Goal: Task Accomplishment & Management: Manage account settings

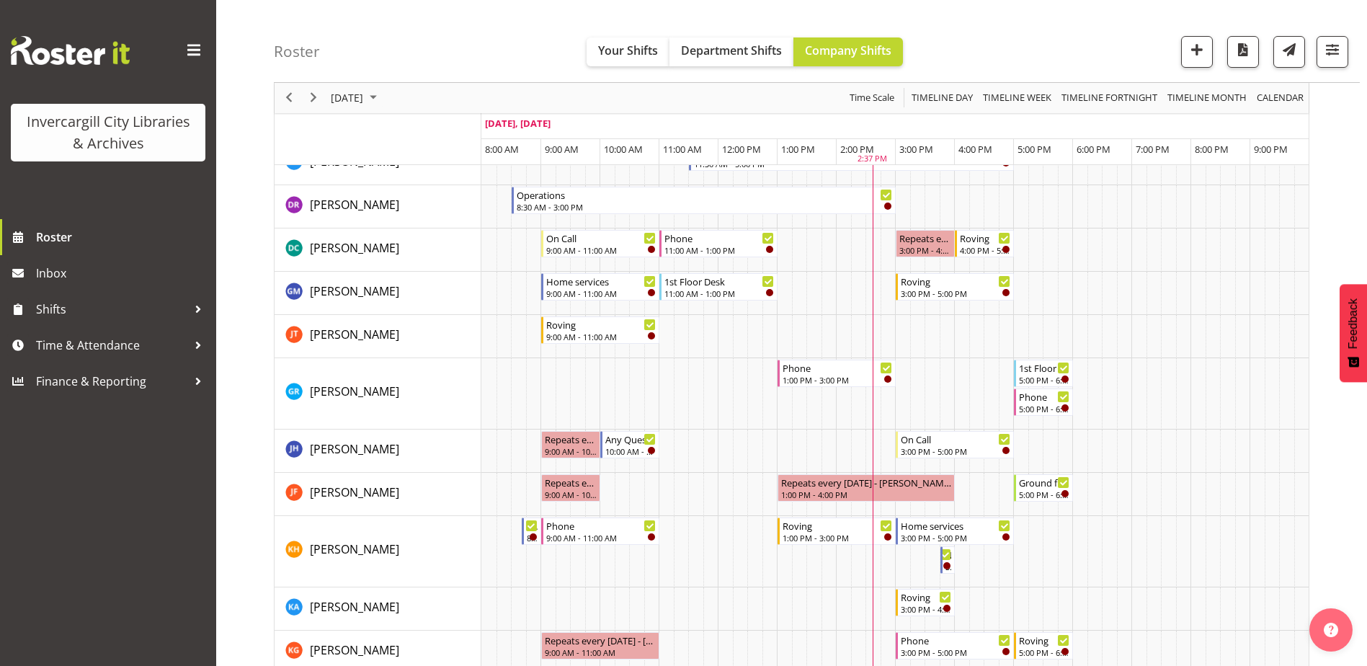
scroll to position [216, 0]
click at [382, 96] on span "October 2025" at bounding box center [373, 98] width 17 height 18
click at [415, 217] on span "8" at bounding box center [415, 208] width 22 height 22
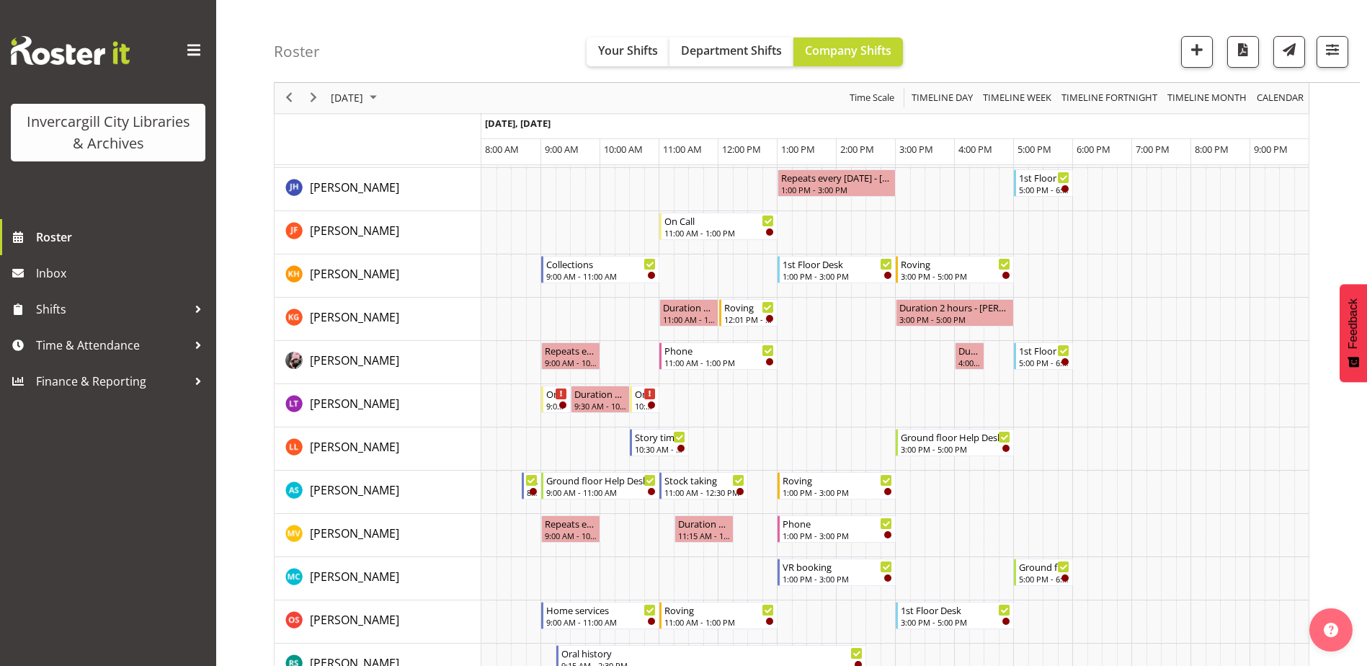
scroll to position [360, 0]
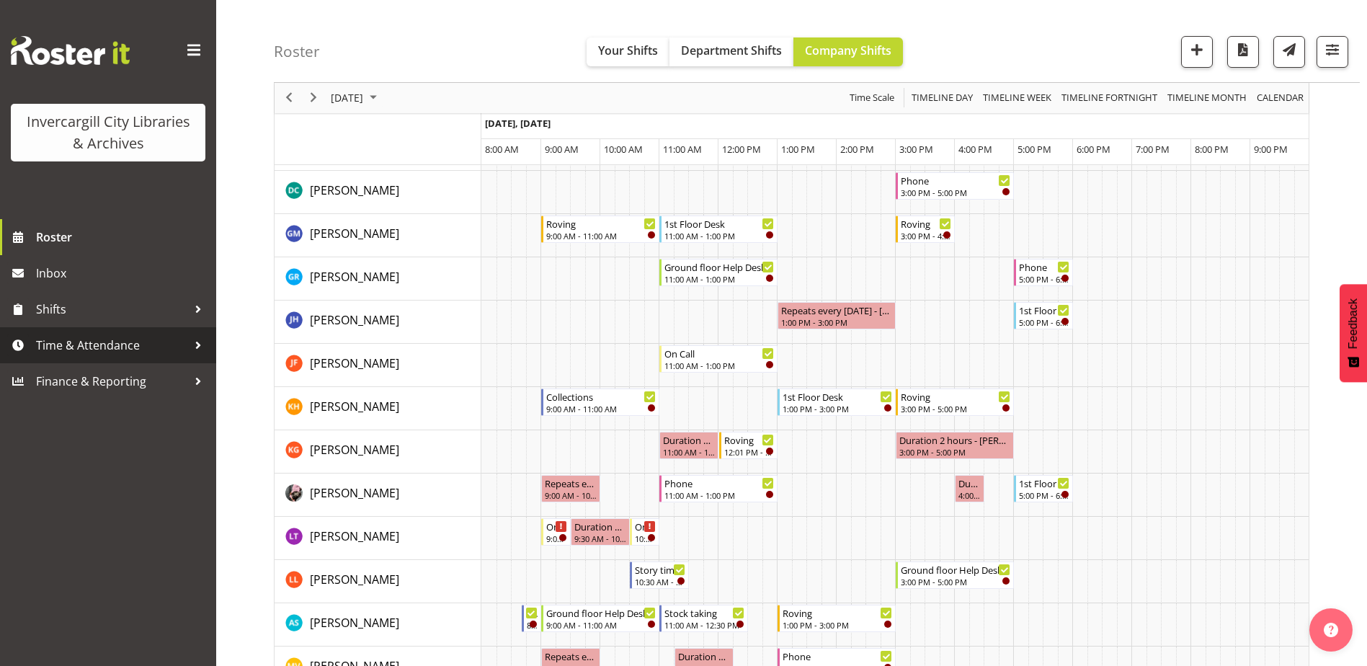
click at [71, 346] on span "Time & Attendance" at bounding box center [111, 345] width 151 height 22
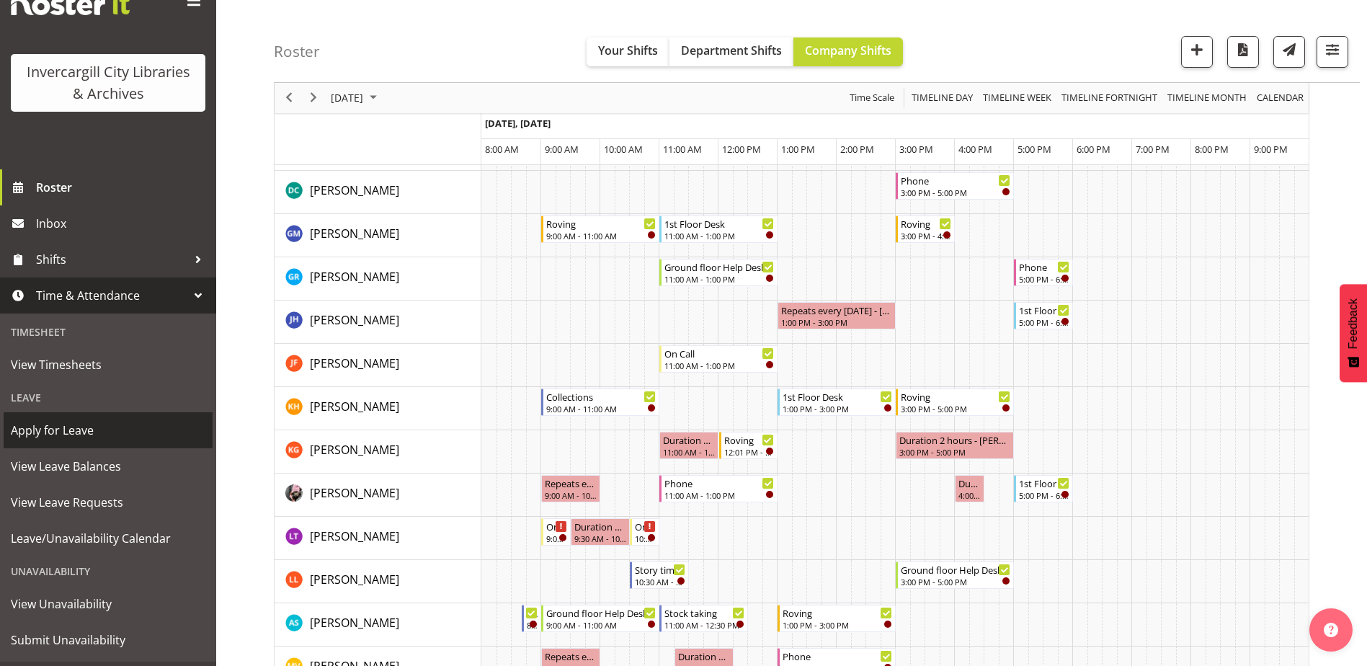
scroll to position [81, 0]
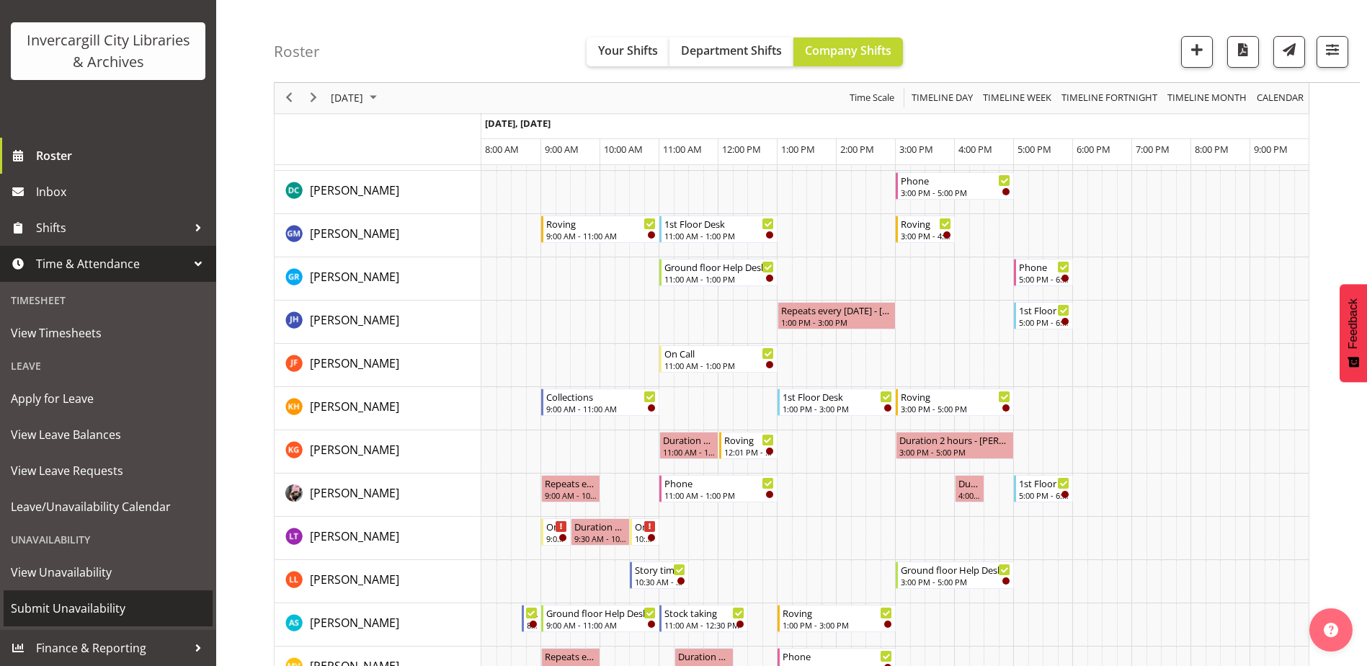
click at [40, 607] on span "Submit Unavailability" at bounding box center [108, 608] width 195 height 22
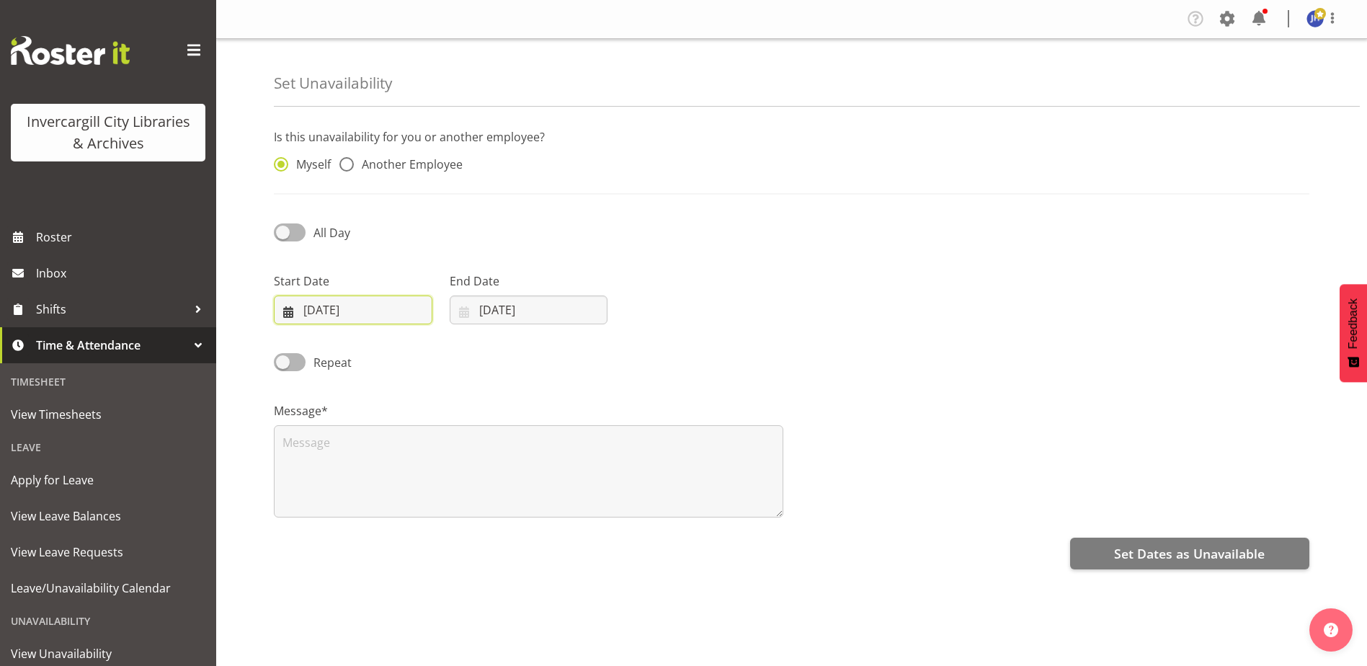
click at [378, 305] on input "07/10/2025" at bounding box center [353, 309] width 159 height 29
click at [388, 453] on span "8" at bounding box center [389, 454] width 6 height 14
type input "08/10/2025"
drag, startPoint x: 285, startPoint y: 228, endPoint x: 293, endPoint y: 230, distance: 8.2
click at [285, 228] on span at bounding box center [290, 232] width 32 height 18
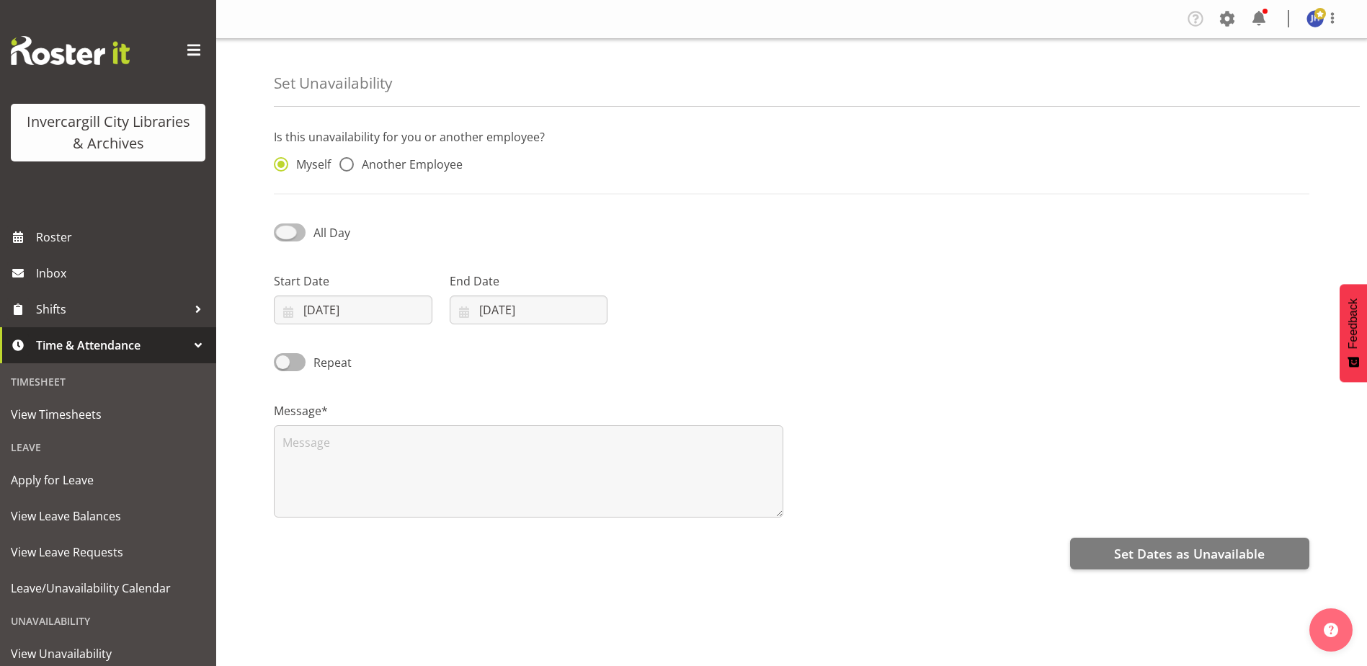
click at [283, 228] on input "All Day" at bounding box center [278, 232] width 9 height 9
checkbox input "true"
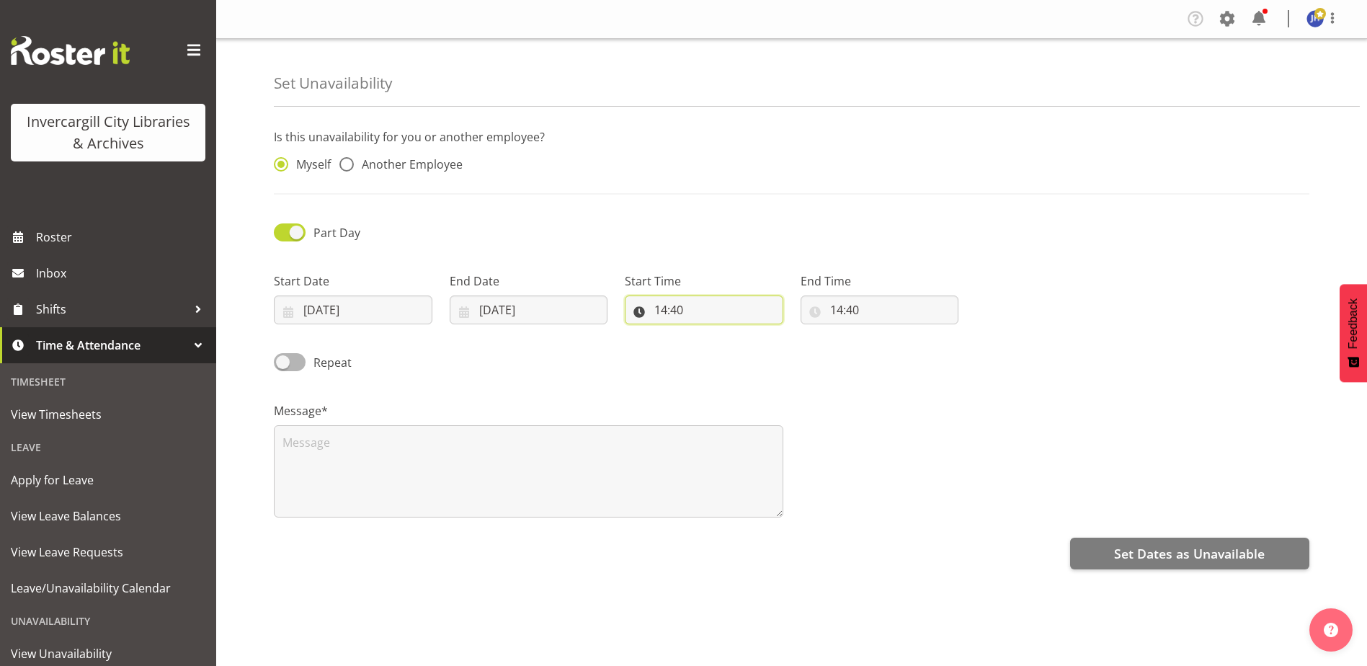
click at [697, 310] on input "14:40" at bounding box center [704, 309] width 159 height 29
click at [724, 347] on select "00 01 02 03 04 05 06 07 08 09 10 11 12 13 14 15 16 17 18 19 20 21 22 23" at bounding box center [723, 347] width 32 height 29
select select "10"
click at [707, 333] on select "00 01 02 03 04 05 06 07 08 09 10 11 12 13 14 15 16 17 18 19 20 21 22 23" at bounding box center [723, 347] width 32 height 29
type input "10:40"
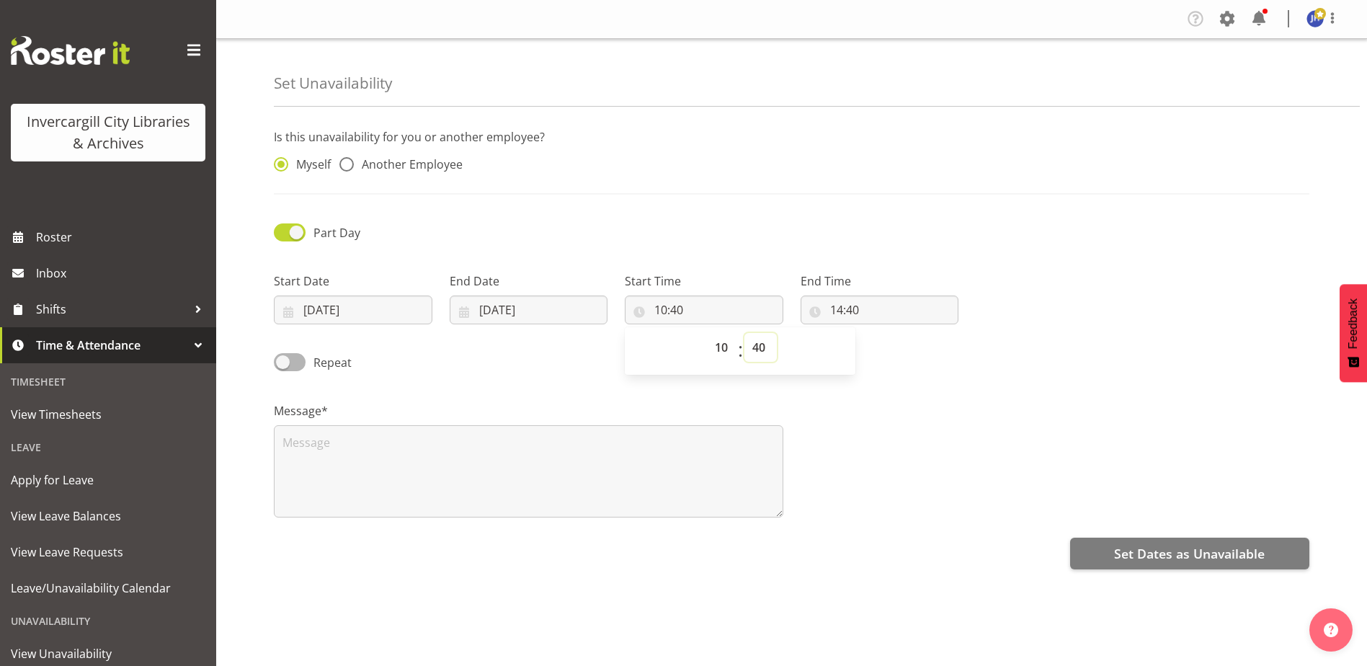
click at [762, 351] on select "00 01 02 03 04 05 06 07 08 09 10 11 12 13 14 15 16 17 18 19 20 21 22 23 24 25 2…" at bounding box center [760, 347] width 32 height 29
click at [763, 349] on select "00 01 02 03 04 05 06 07 08 09 10 11 12 13 14 15 16 17 18 19 20 21 22 23 24 25 2…" at bounding box center [760, 347] width 32 height 29
select select "0"
click at [744, 333] on select "00 01 02 03 04 05 06 07 08 09 10 11 12 13 14 15 16 17 18 19 20 21 22 23 24 25 2…" at bounding box center [760, 347] width 32 height 29
type input "10:00"
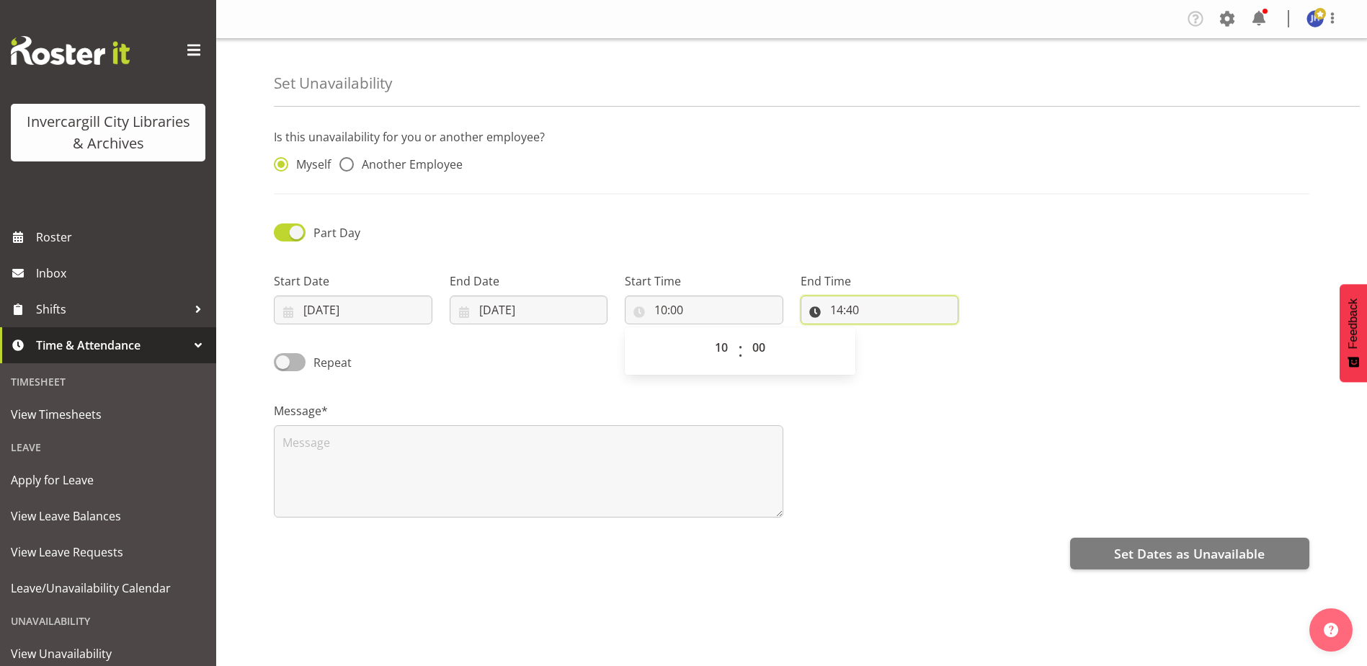
click at [860, 311] on input "14:40" at bounding box center [880, 309] width 159 height 29
click at [897, 349] on select "00 01 02 03 04 05 06 07 08 09 10 11 12 13 14 15 16 17 18 19 20 21 22 23" at bounding box center [899, 347] width 32 height 29
select select "11"
click at [883, 333] on select "00 01 02 03 04 05 06 07 08 09 10 11 12 13 14 15 16 17 18 19 20 21 22 23" at bounding box center [899, 347] width 32 height 29
type input "11:40"
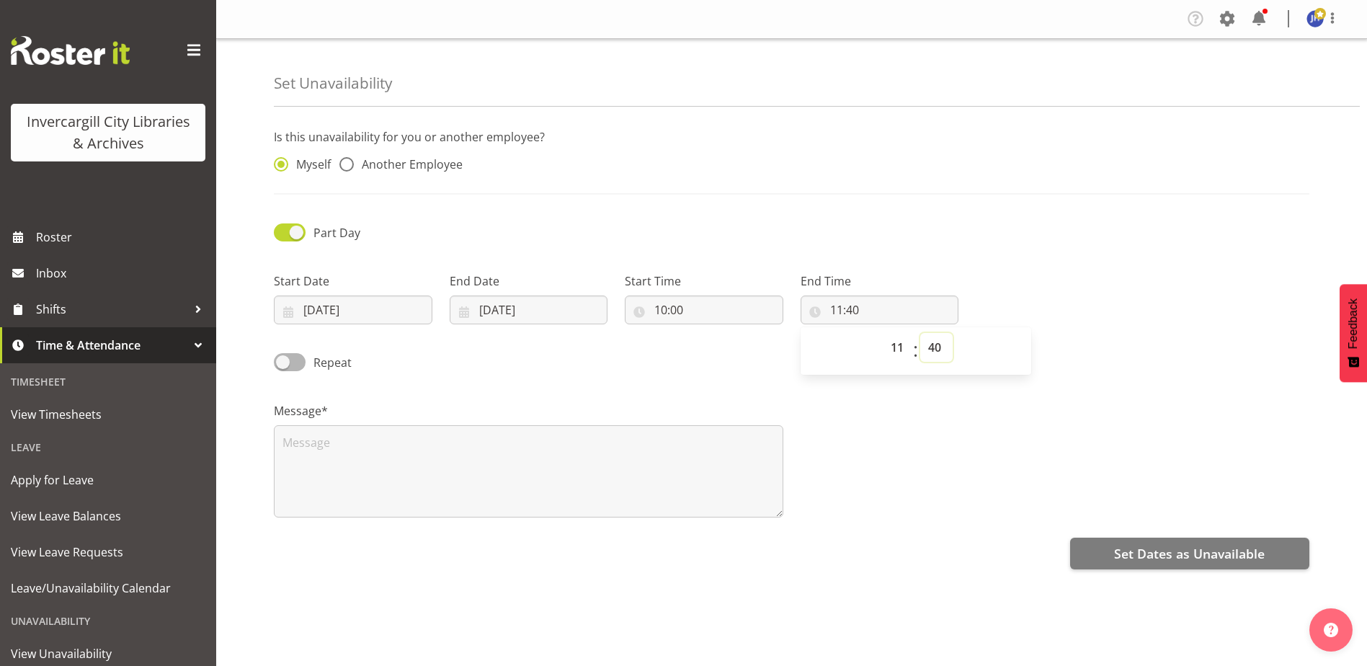
click at [930, 352] on select "00 01 02 03 04 05 06 07 08 09 10 11 12 13 14 15 16 17 18 19 20 21 22 23 24 25 2…" at bounding box center [936, 347] width 32 height 29
click at [939, 352] on select "00 01 02 03 04 05 06 07 08 09 10 11 12 13 14 15 16 17 18 19 20 21 22 23 24 25 2…" at bounding box center [936, 347] width 32 height 29
select select "0"
click at [920, 333] on select "00 01 02 03 04 05 06 07 08 09 10 11 12 13 14 15 16 17 18 19 20 21 22 23 24 25 2…" at bounding box center [936, 347] width 32 height 29
type input "11:00"
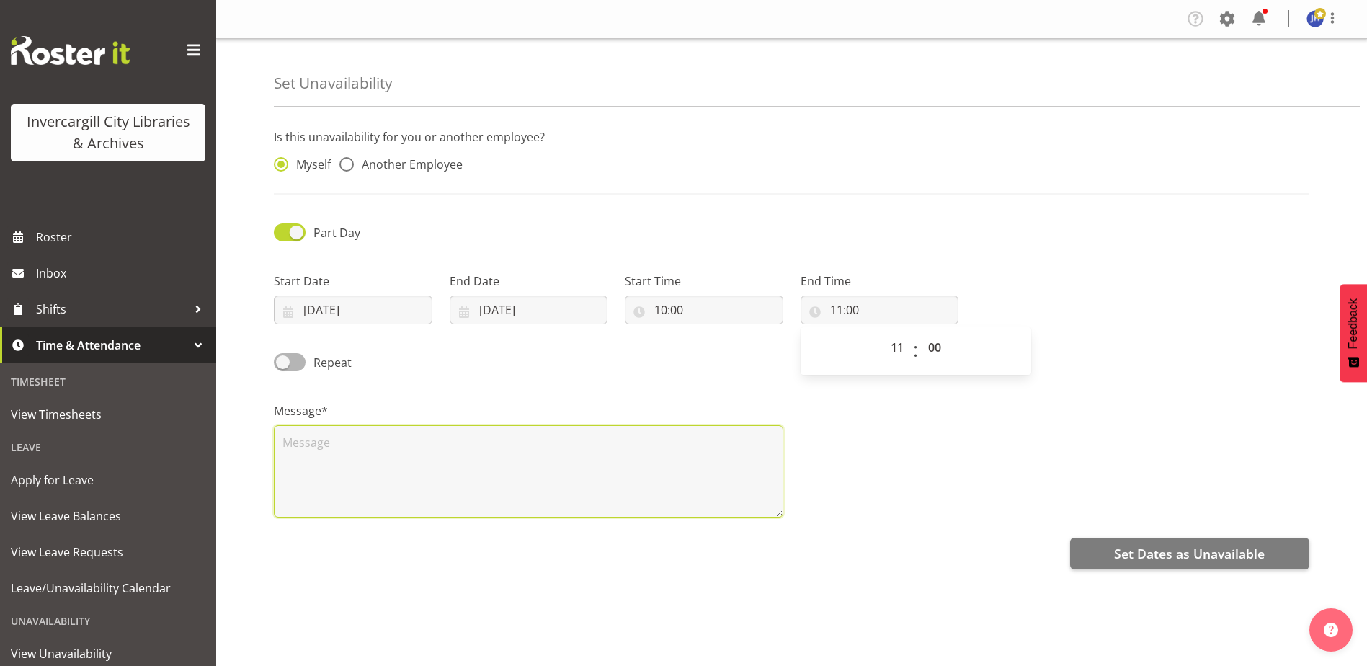
click at [362, 454] on textarea at bounding box center [528, 471] width 509 height 92
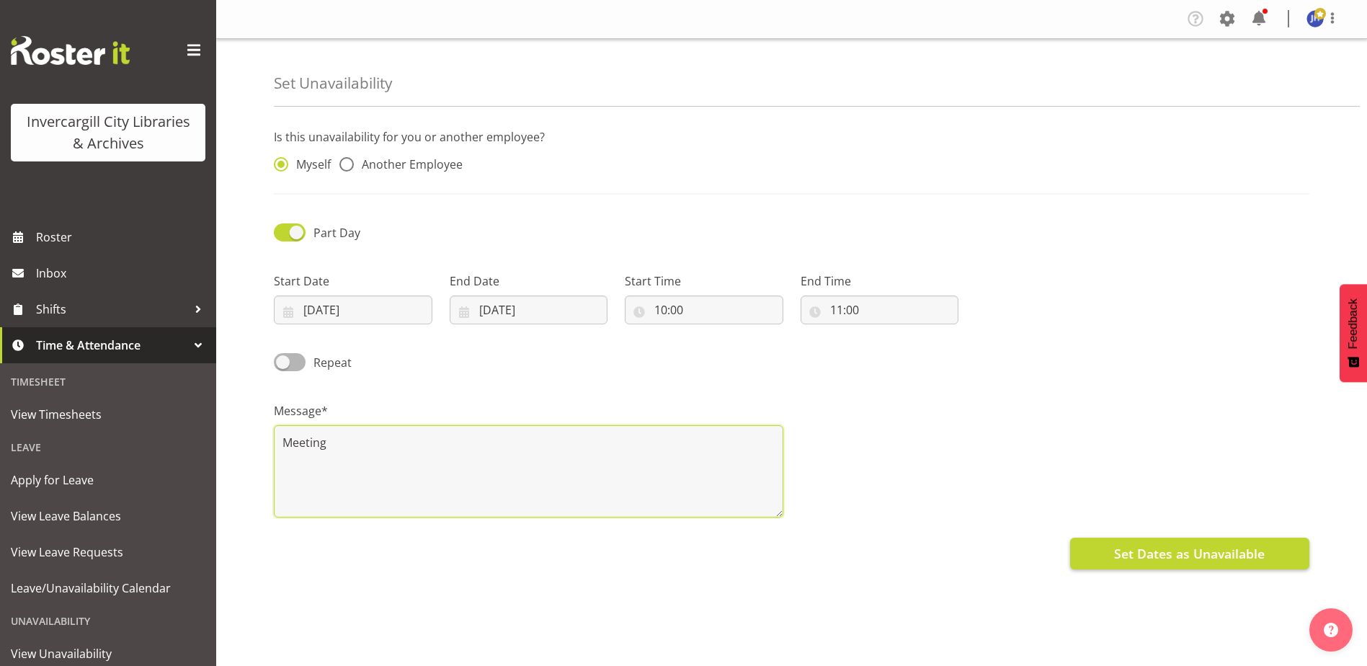
type textarea "Meeting"
click at [1148, 553] on span "Set Dates as Unavailable" at bounding box center [1189, 553] width 151 height 19
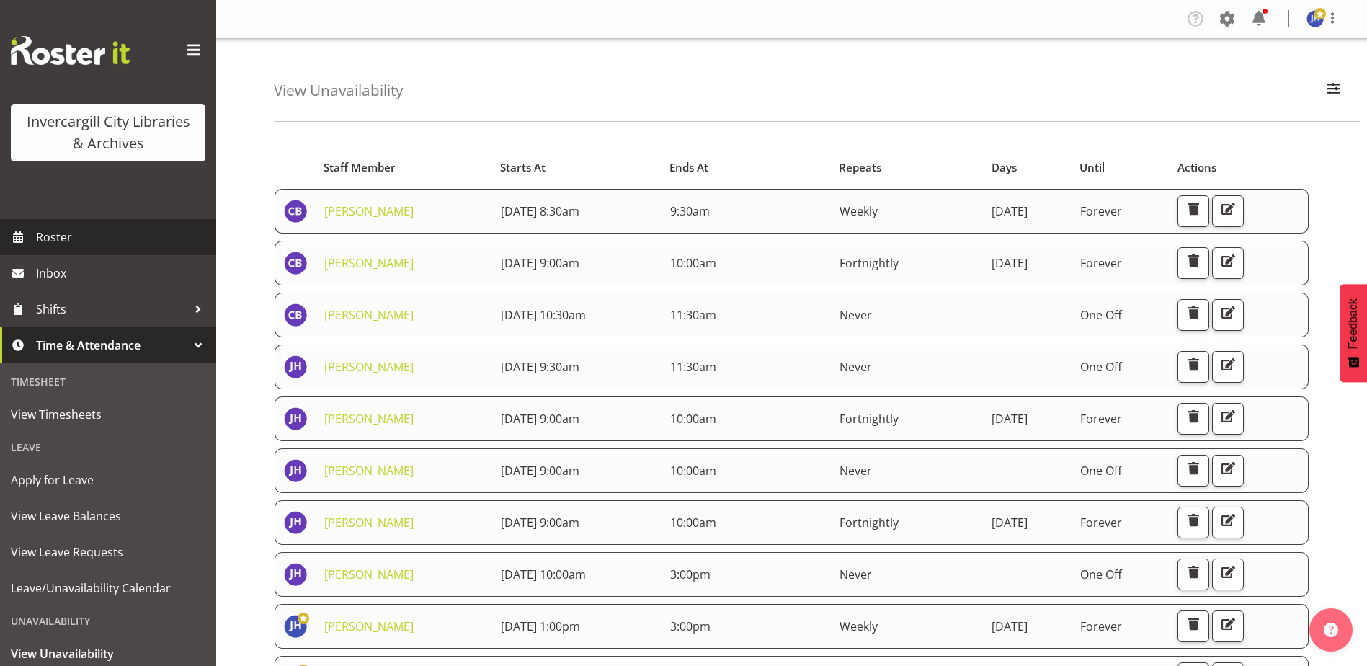
click at [49, 231] on span "Roster" at bounding box center [122, 237] width 173 height 22
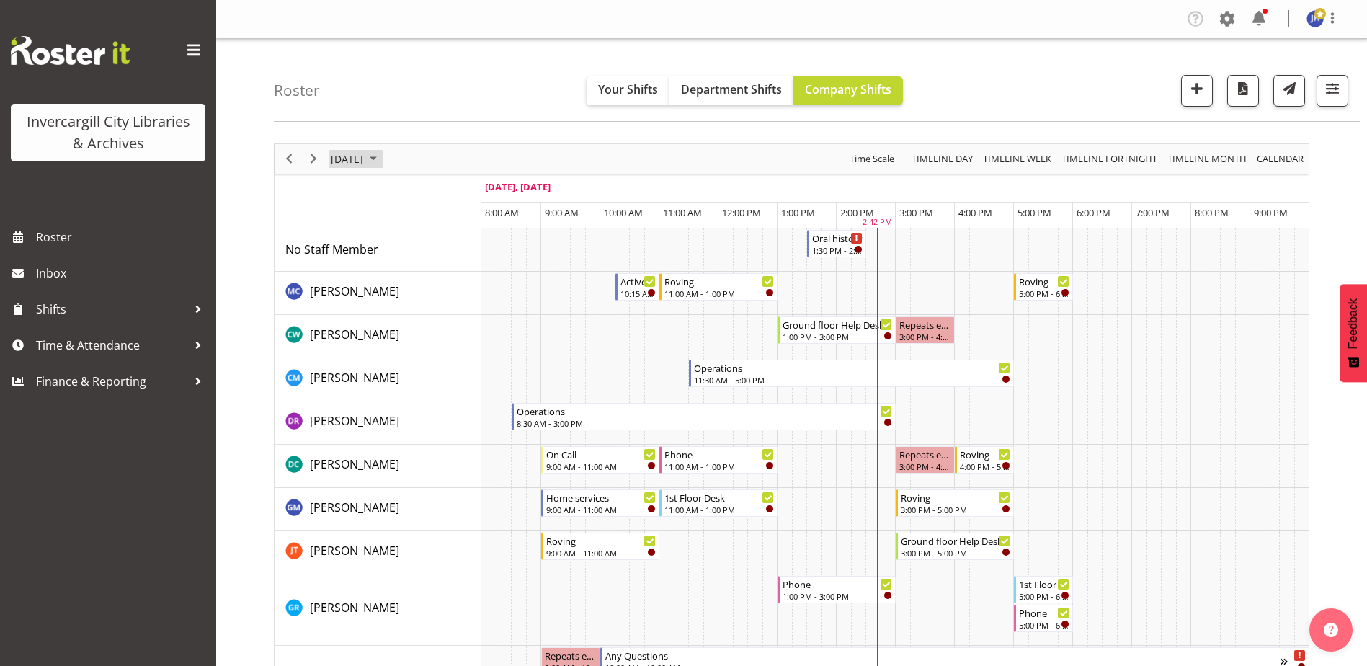
click at [382, 159] on span "October 2025" at bounding box center [373, 159] width 17 height 18
click at [416, 268] on span "8" at bounding box center [415, 270] width 22 height 22
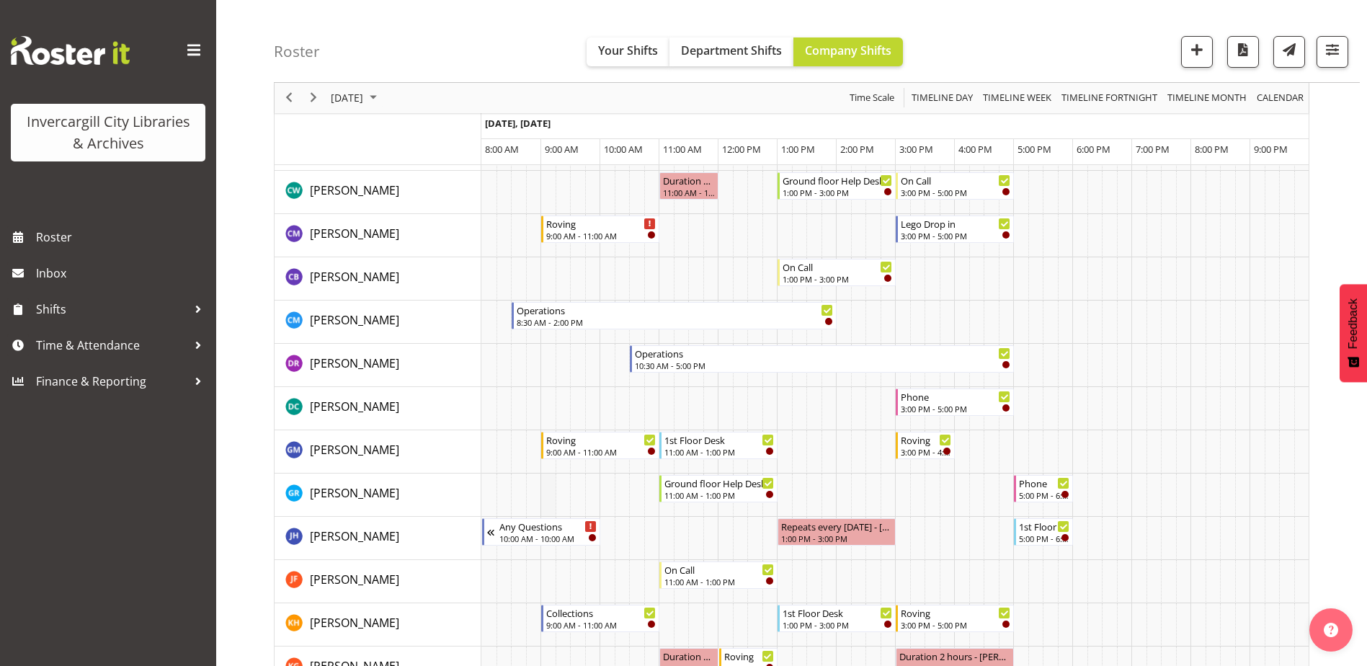
scroll to position [216, 0]
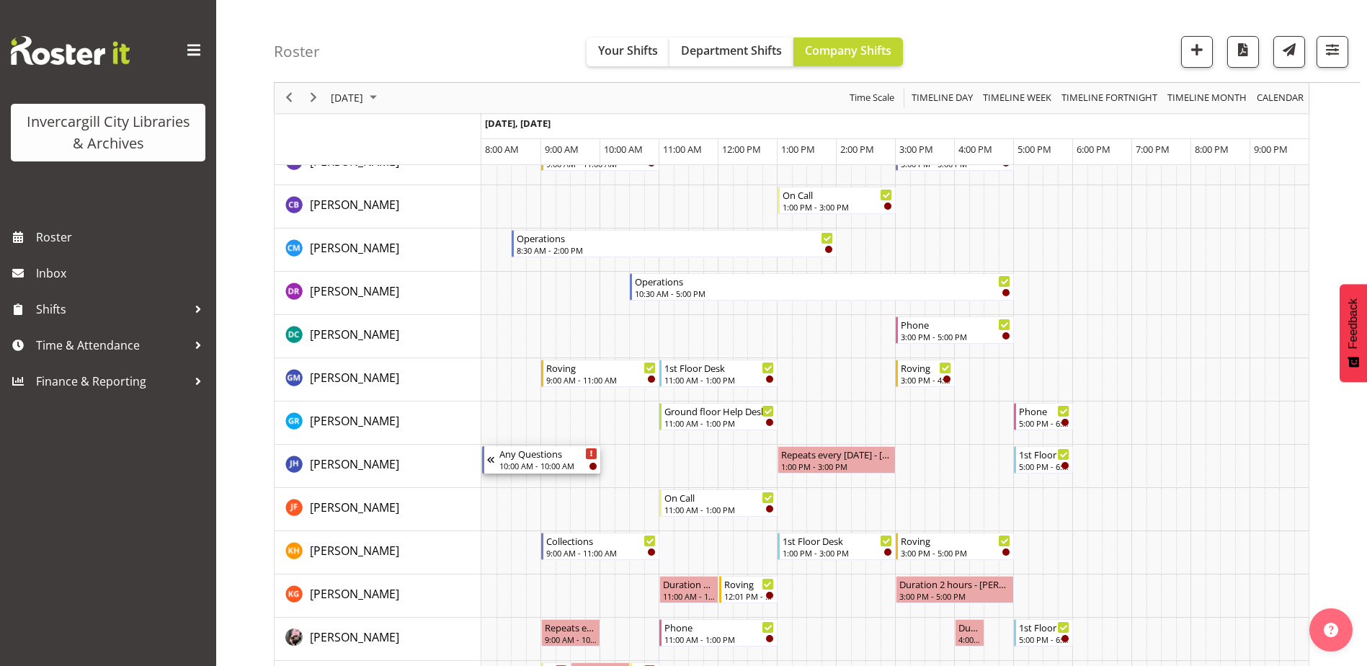
click at [515, 465] on div "10:00 AM - 10:00 AM" at bounding box center [548, 466] width 98 height 12
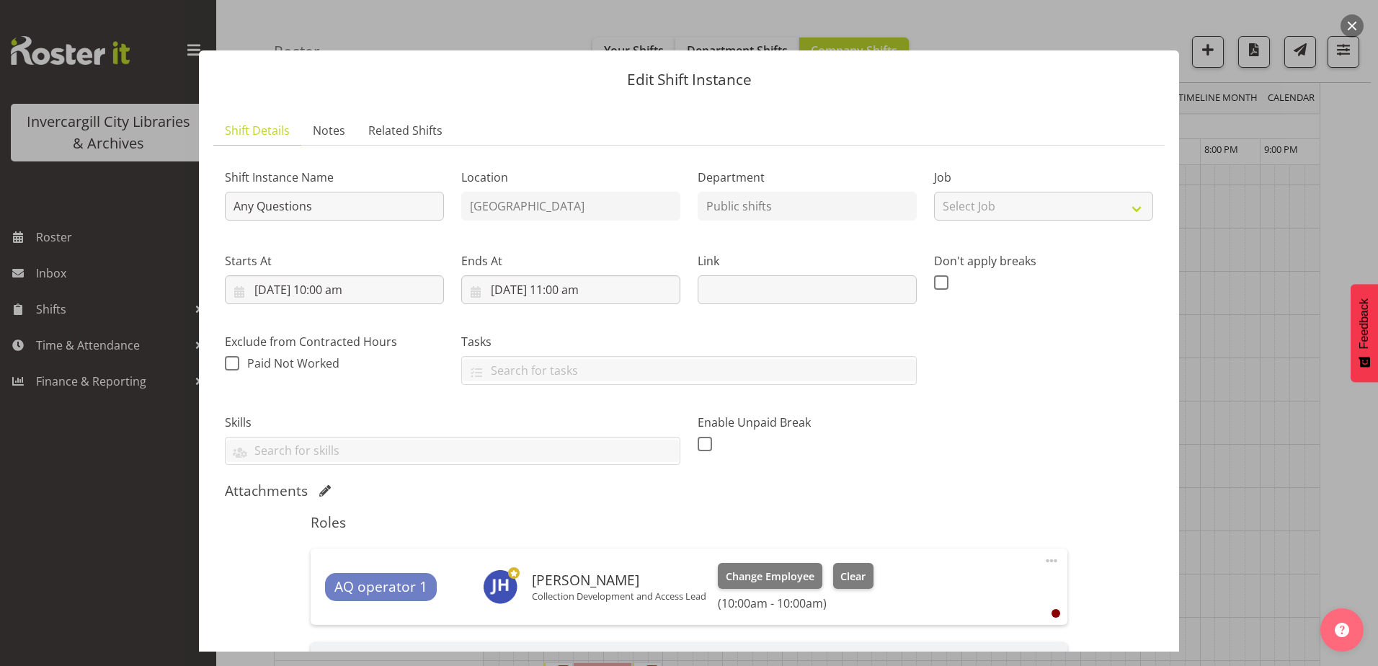
click at [141, 566] on div at bounding box center [689, 333] width 1378 height 666
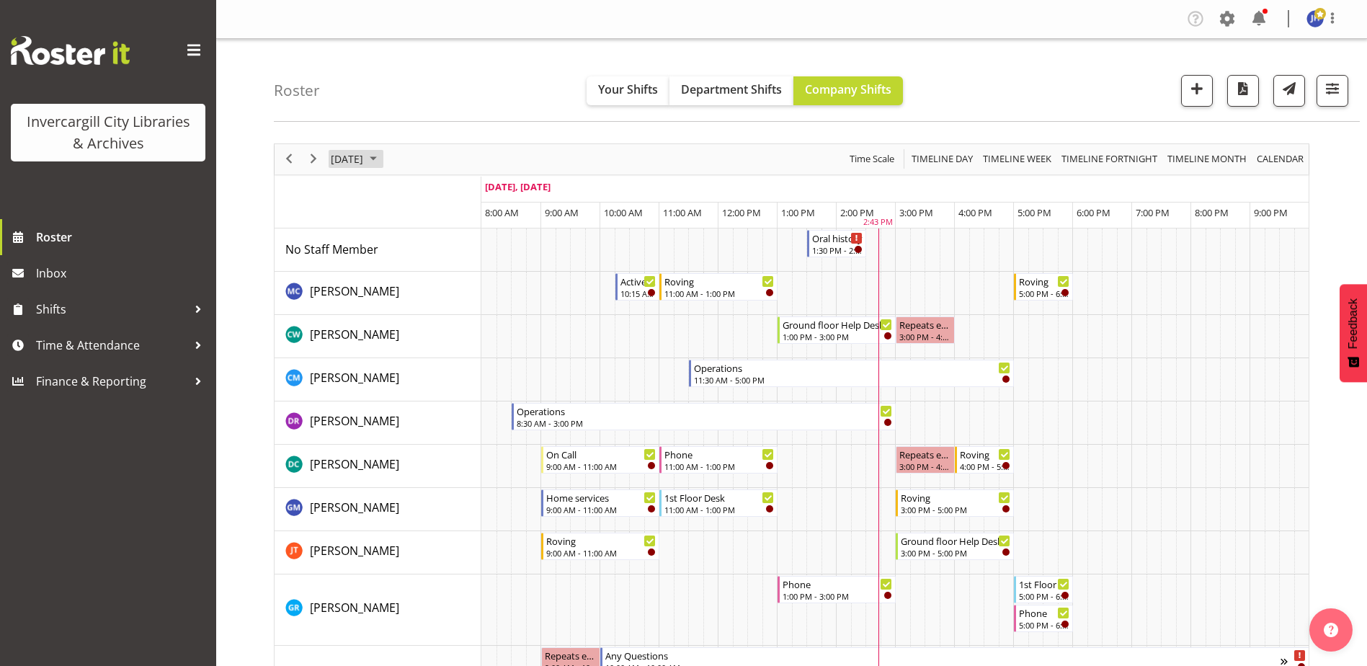
click at [382, 156] on span "October 2025" at bounding box center [373, 159] width 17 height 18
click at [418, 275] on span "8" at bounding box center [415, 270] width 22 height 22
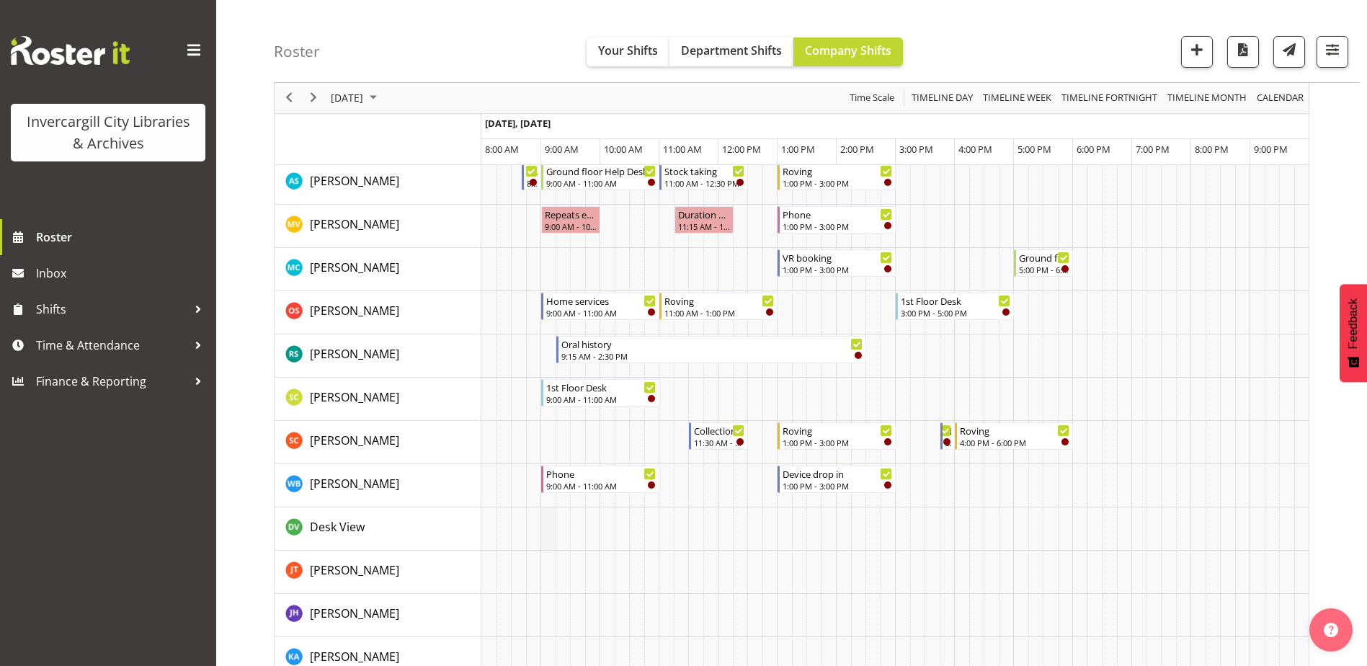
scroll to position [721, 0]
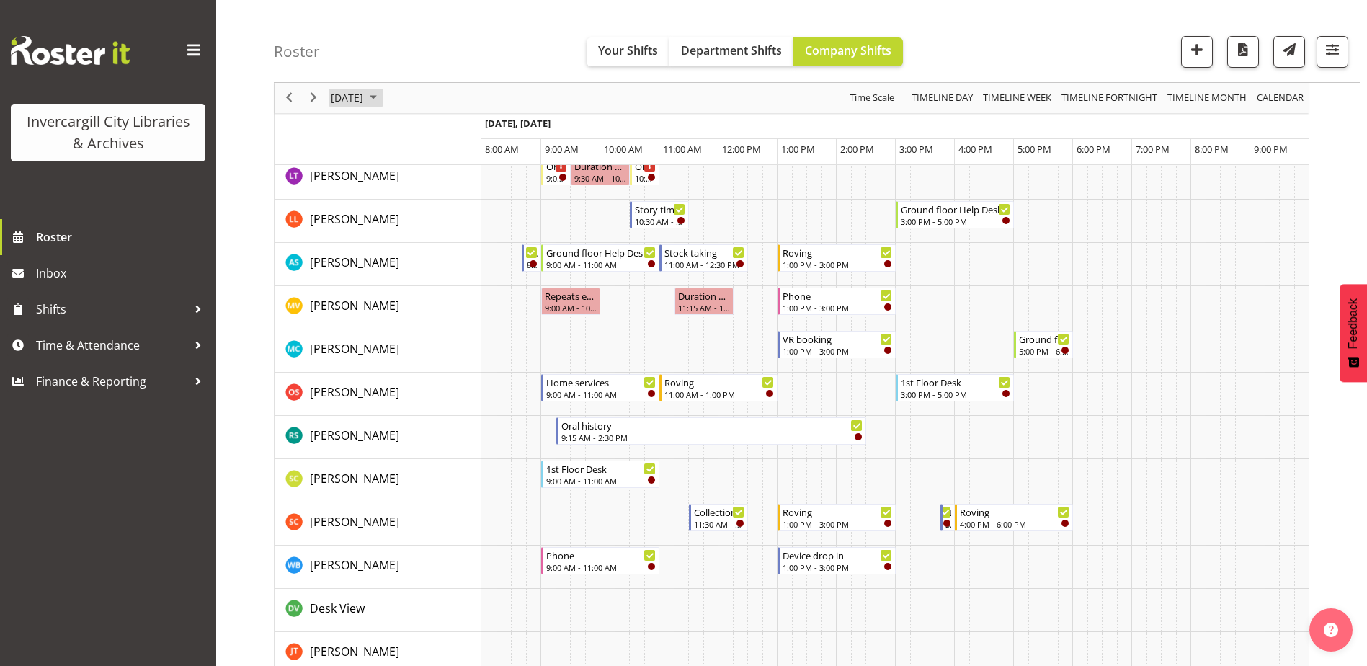
click at [382, 97] on span "October 2025" at bounding box center [373, 98] width 17 height 18
click at [385, 208] on span "7" at bounding box center [392, 208] width 22 height 22
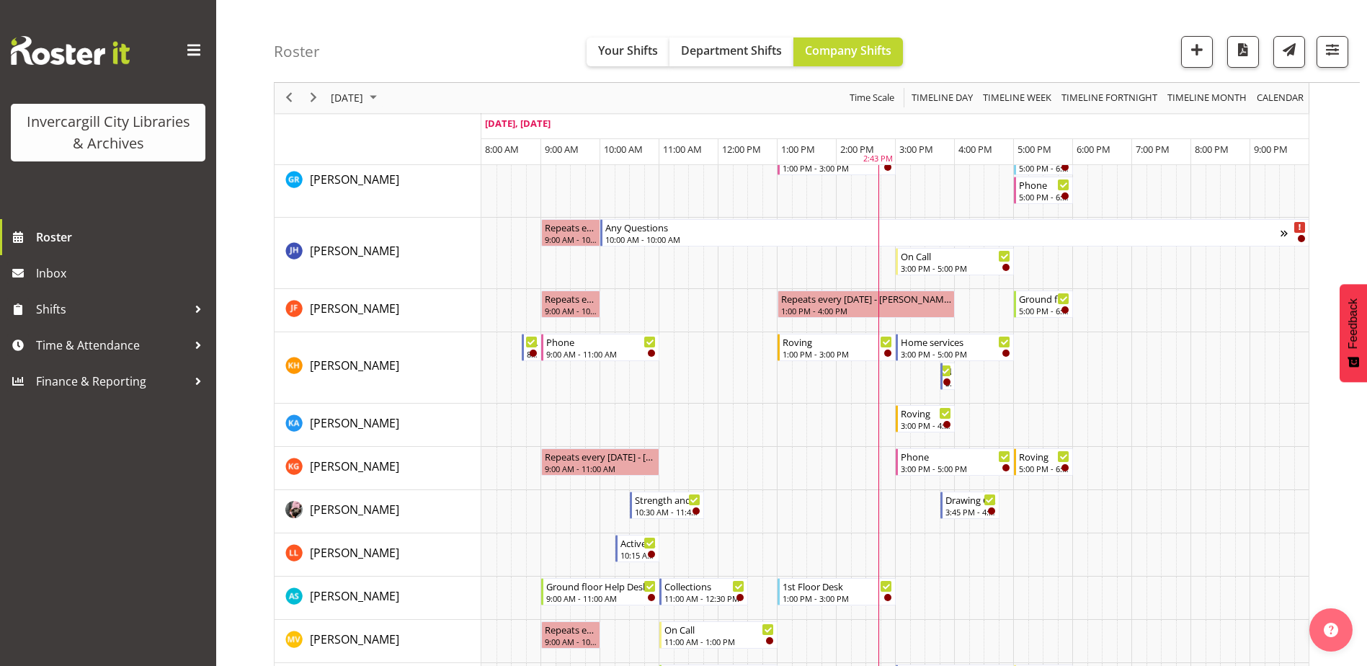
scroll to position [360, 0]
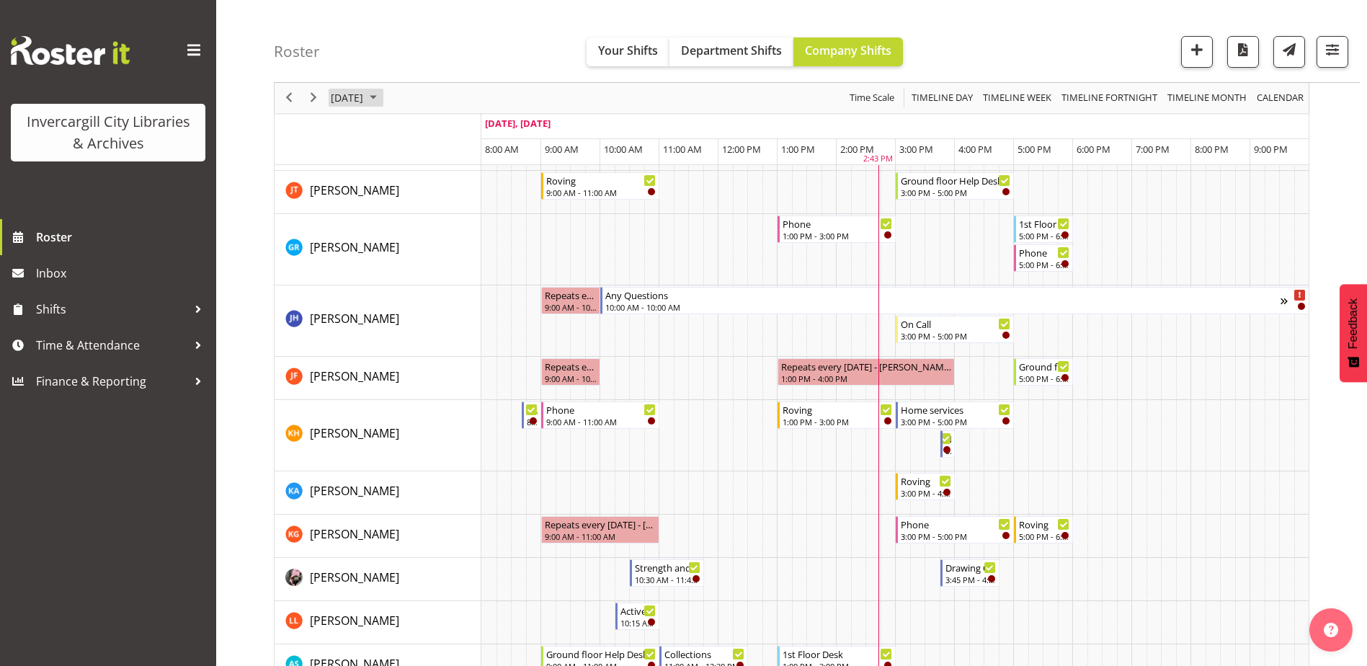
click at [382, 97] on span "October 2025" at bounding box center [373, 98] width 17 height 18
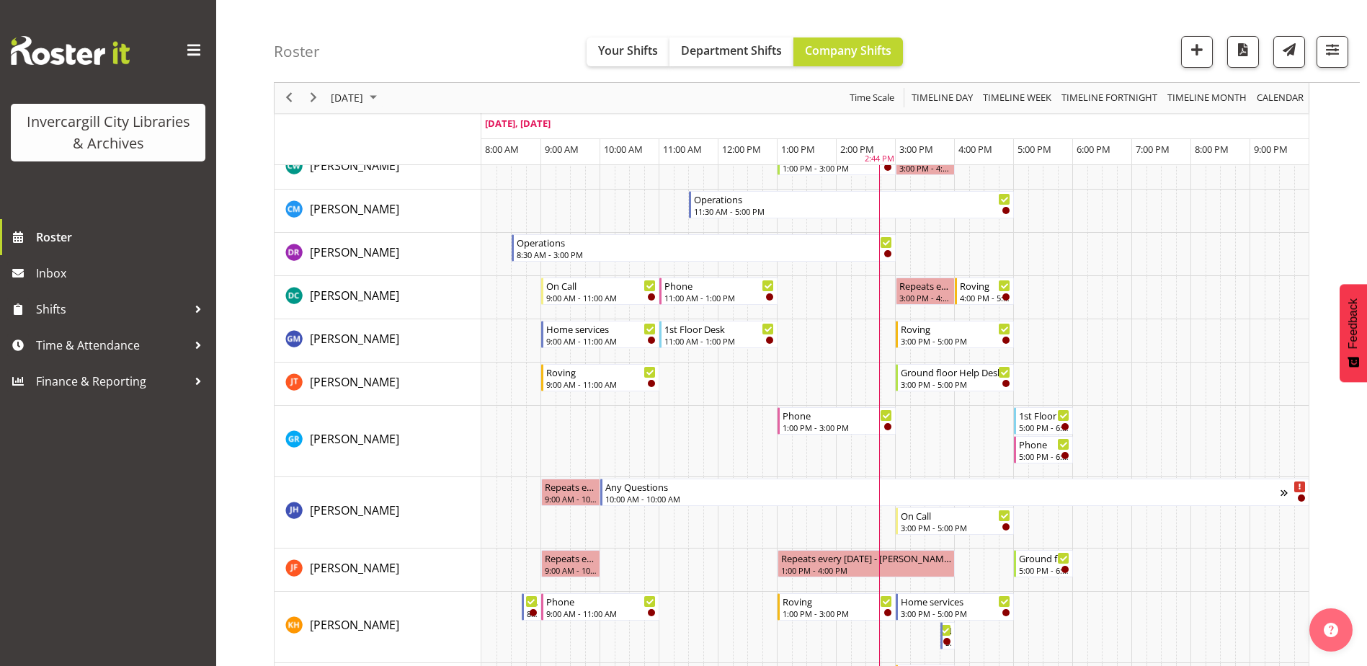
scroll to position [86, 0]
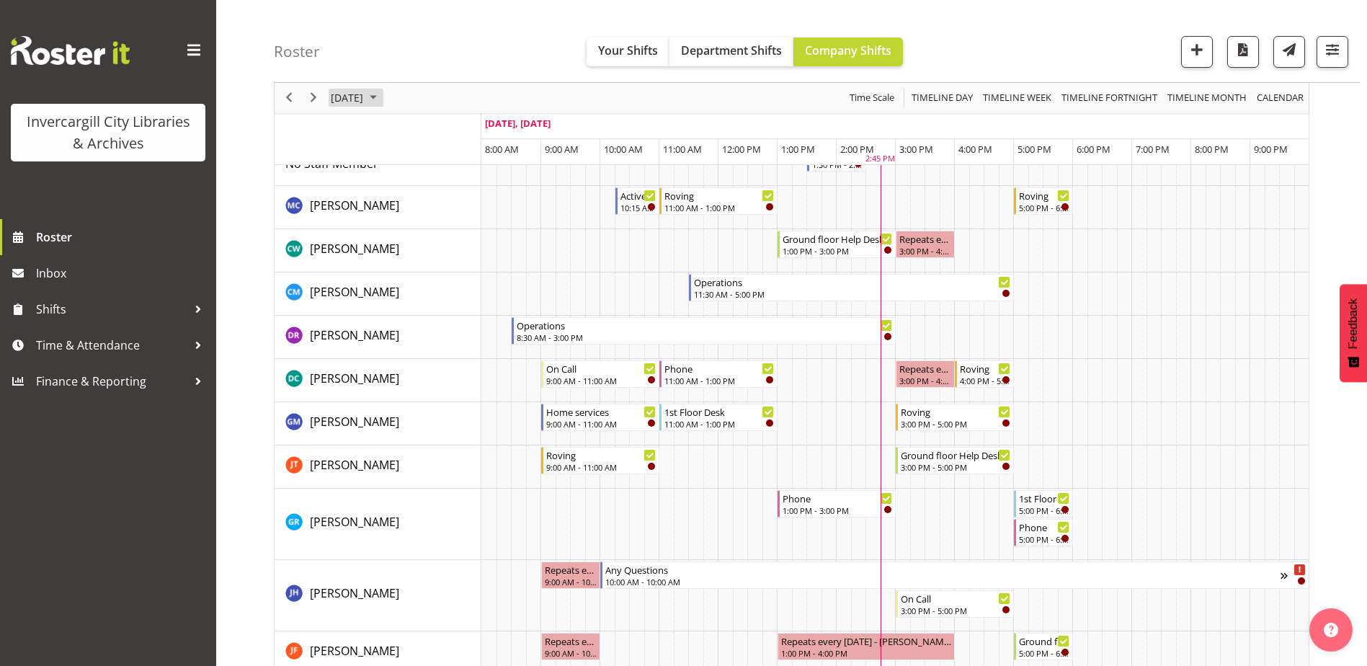
click at [382, 91] on span "October 2025" at bounding box center [373, 98] width 17 height 18
click at [418, 208] on span "8" at bounding box center [415, 208] width 22 height 22
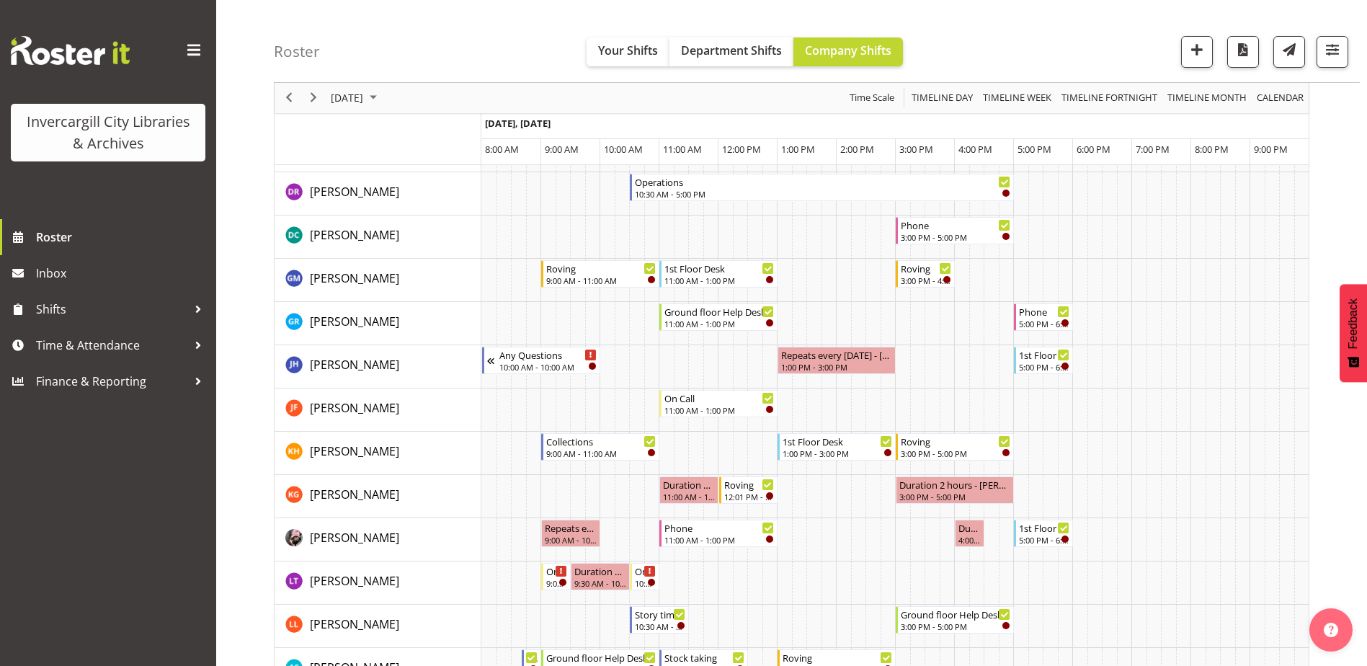
scroll to position [374, 0]
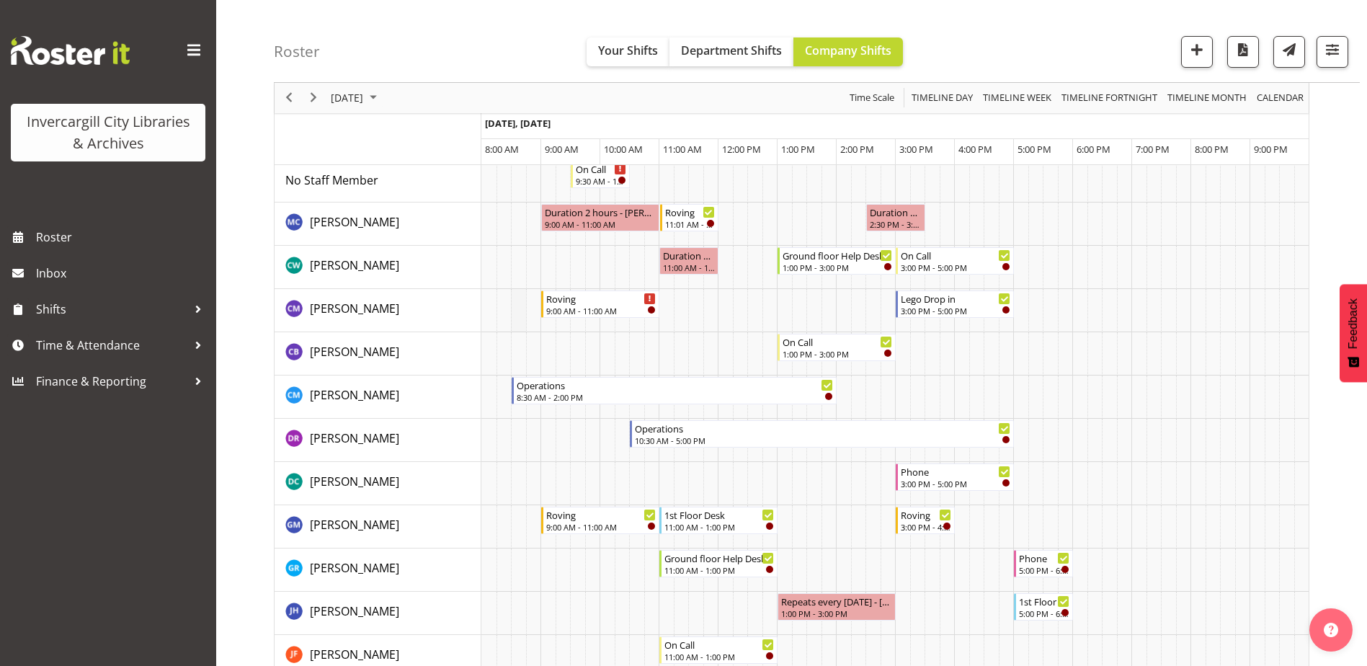
scroll to position [144, 0]
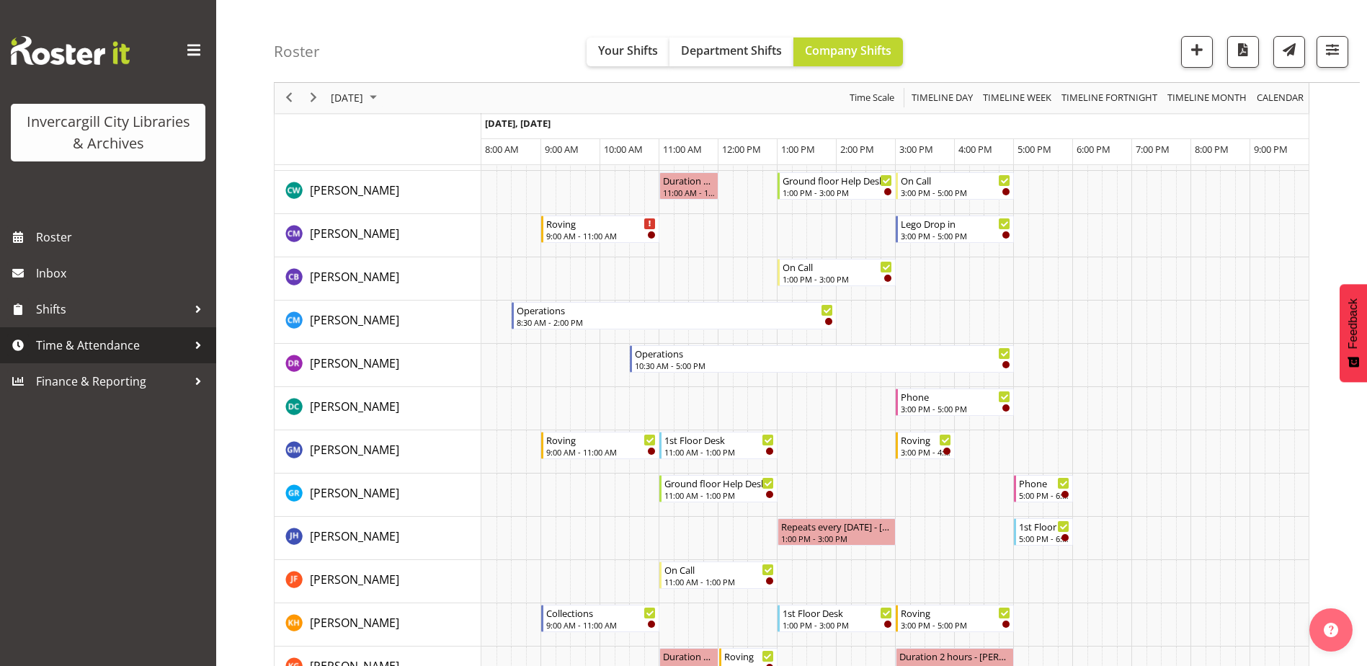
click at [62, 352] on span "Time & Attendance" at bounding box center [111, 345] width 151 height 22
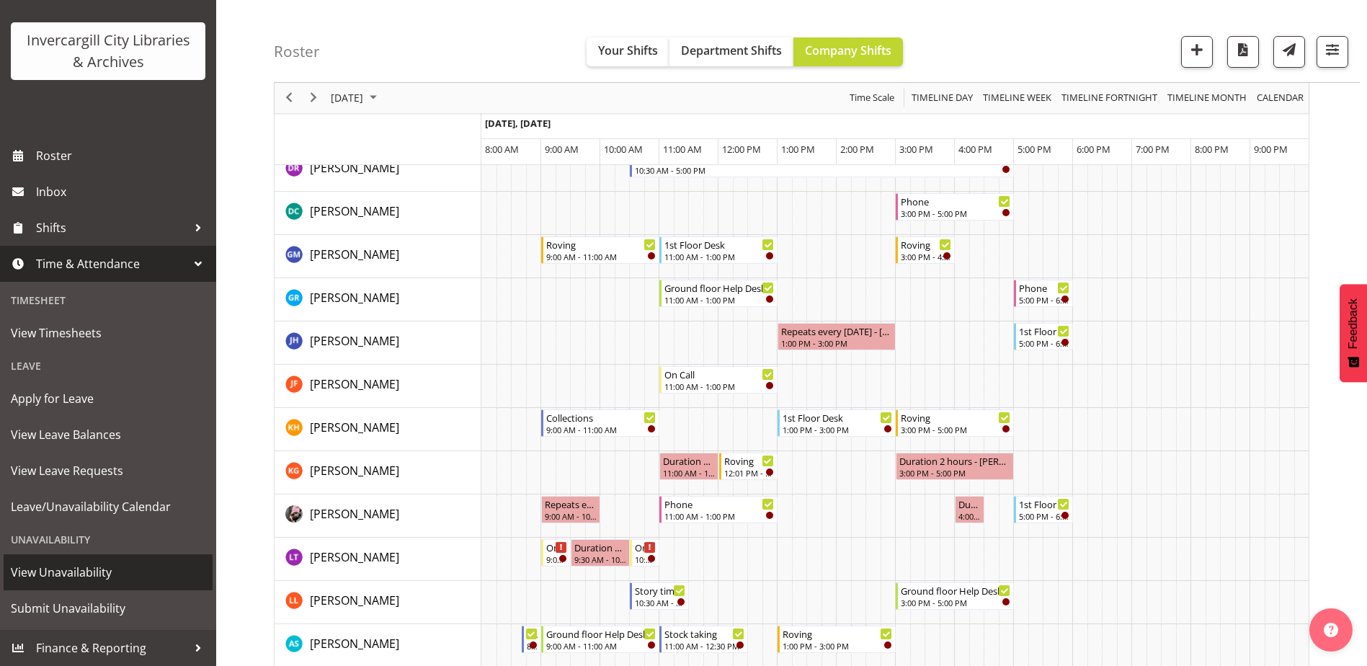
scroll to position [360, 0]
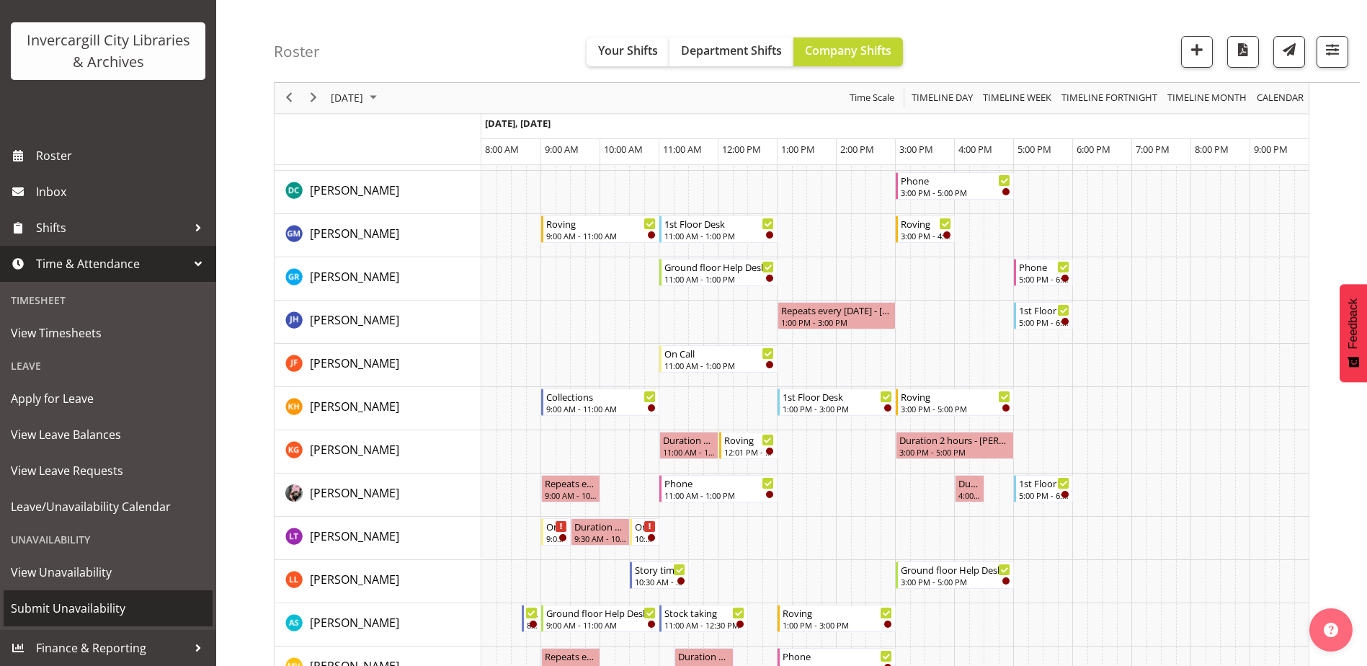
click at [40, 607] on span "Submit Unavailability" at bounding box center [108, 608] width 195 height 22
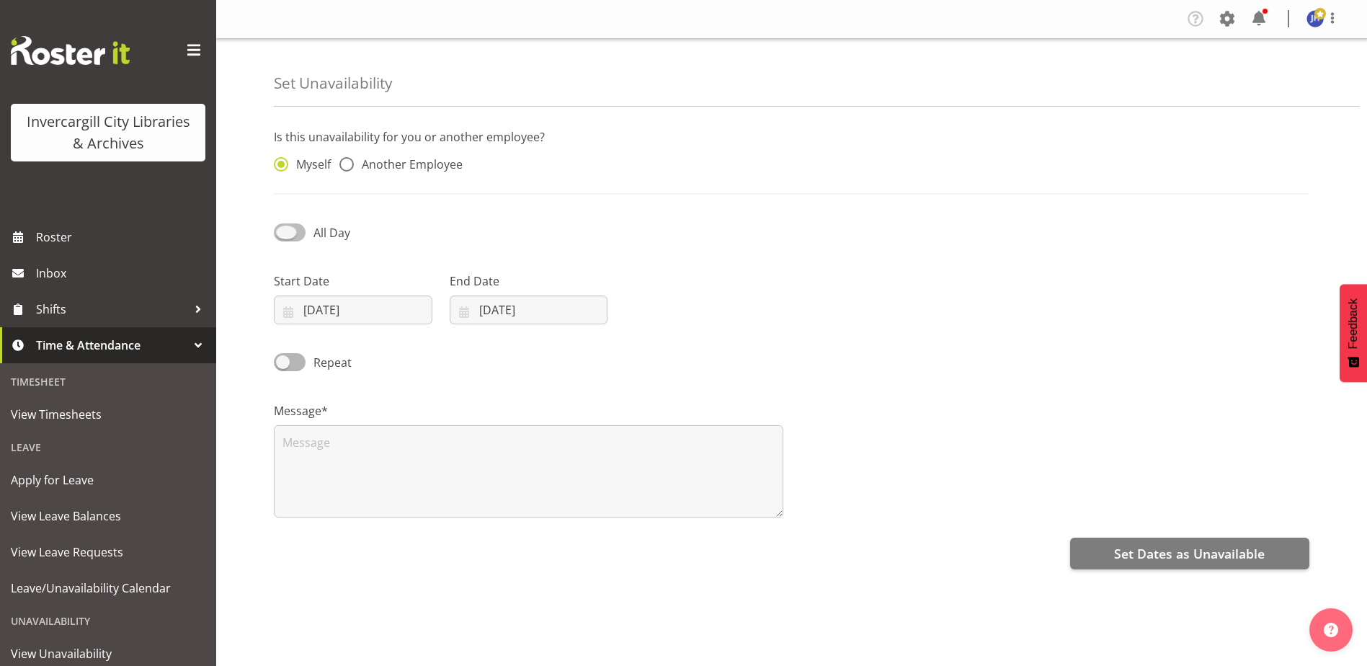
click at [281, 231] on span at bounding box center [290, 232] width 32 height 18
click at [281, 231] on input "All Day" at bounding box center [278, 232] width 9 height 9
checkbox input "true"
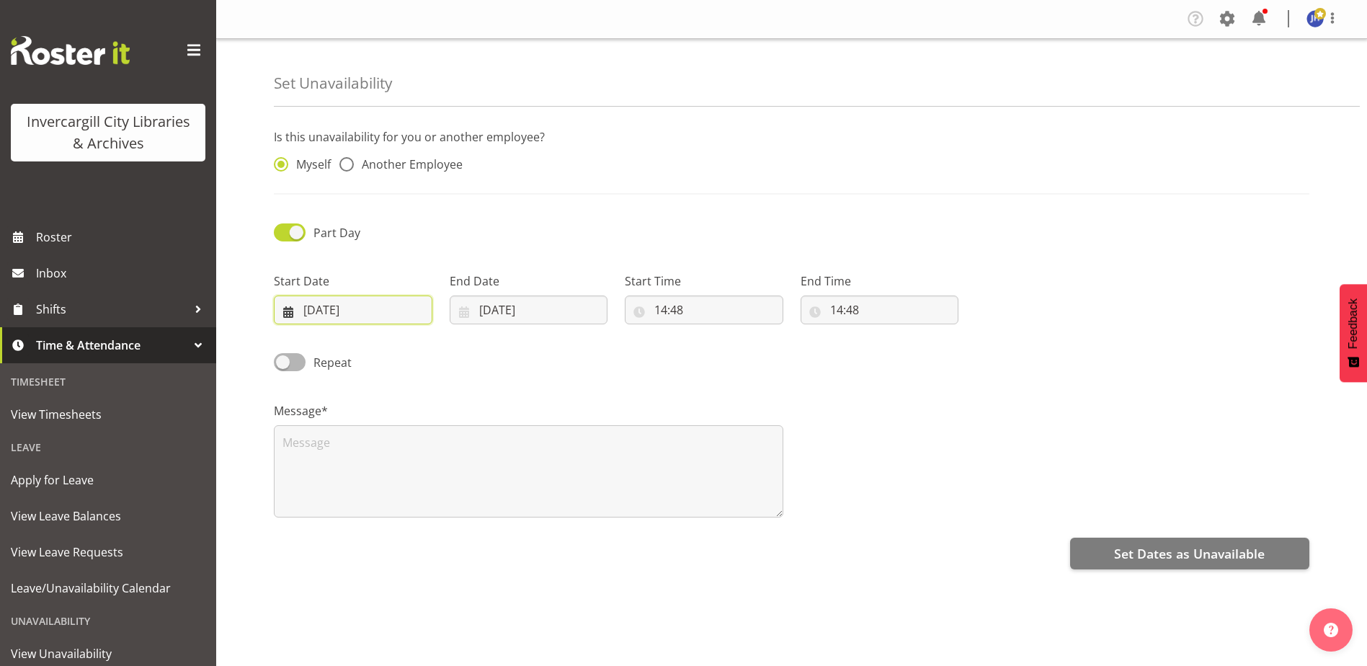
click at [331, 315] on input "07/10/2025" at bounding box center [353, 309] width 159 height 29
drag, startPoint x: 388, startPoint y: 455, endPoint x: 406, endPoint y: 429, distance: 32.0
click at [388, 454] on span "8" at bounding box center [389, 454] width 6 height 14
type input "[DATE]"
click at [524, 308] on input "07/10/2025" at bounding box center [529, 309] width 159 height 29
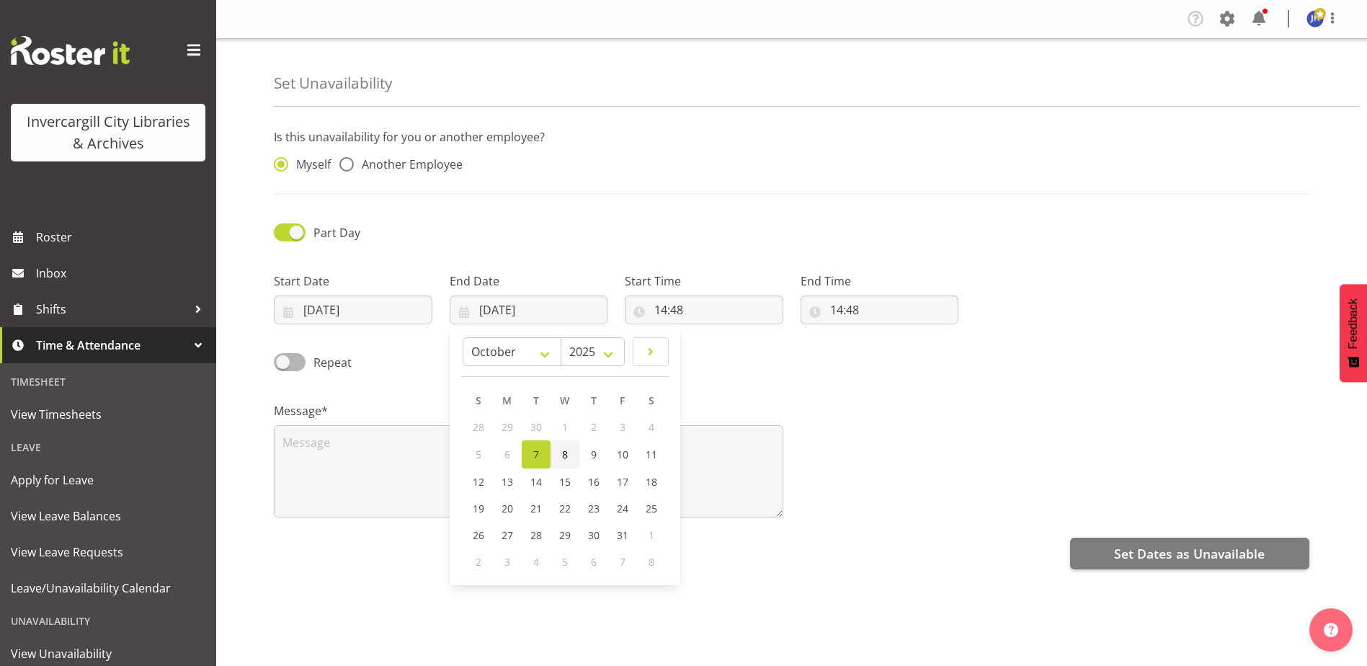
click at [566, 453] on span "8" at bounding box center [565, 454] width 6 height 14
type input "08/10/2025"
click at [658, 310] on input "14:48" at bounding box center [704, 309] width 159 height 29
click at [726, 347] on select "00 01 02 03 04 05 06 07 08 09 10 11 12 13 14 15 16 17 18 19 20 21 22 23" at bounding box center [723, 347] width 32 height 29
select select "10"
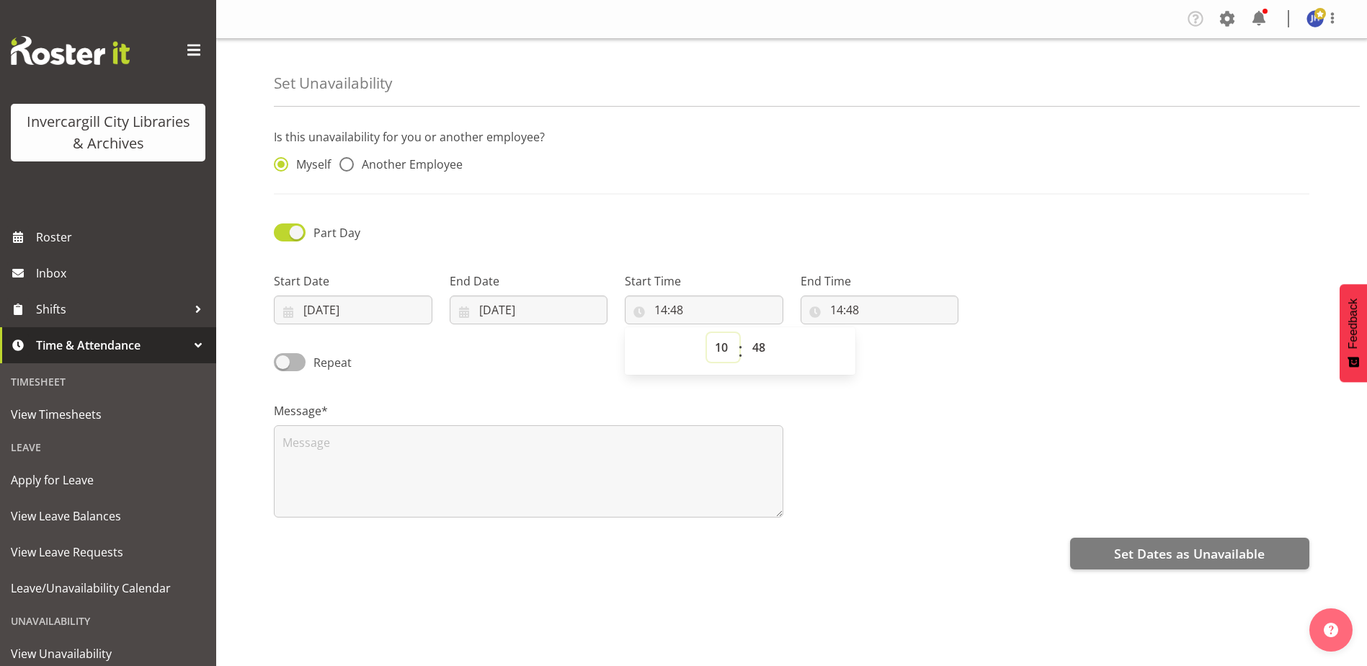
click at [707, 333] on select "00 01 02 03 04 05 06 07 08 09 10 11 12 13 14 15 16 17 18 19 20 21 22 23" at bounding box center [723, 347] width 32 height 29
type input "10:48"
click at [762, 346] on select "00 01 02 03 04 05 06 07 08 09 10 11 12 13 14 15 16 17 18 19 20 21 22 23 24 25 2…" at bounding box center [760, 347] width 32 height 29
select select "0"
click at [744, 333] on select "00 01 02 03 04 05 06 07 08 09 10 11 12 13 14 15 16 17 18 19 20 21 22 23 24 25 2…" at bounding box center [760, 347] width 32 height 29
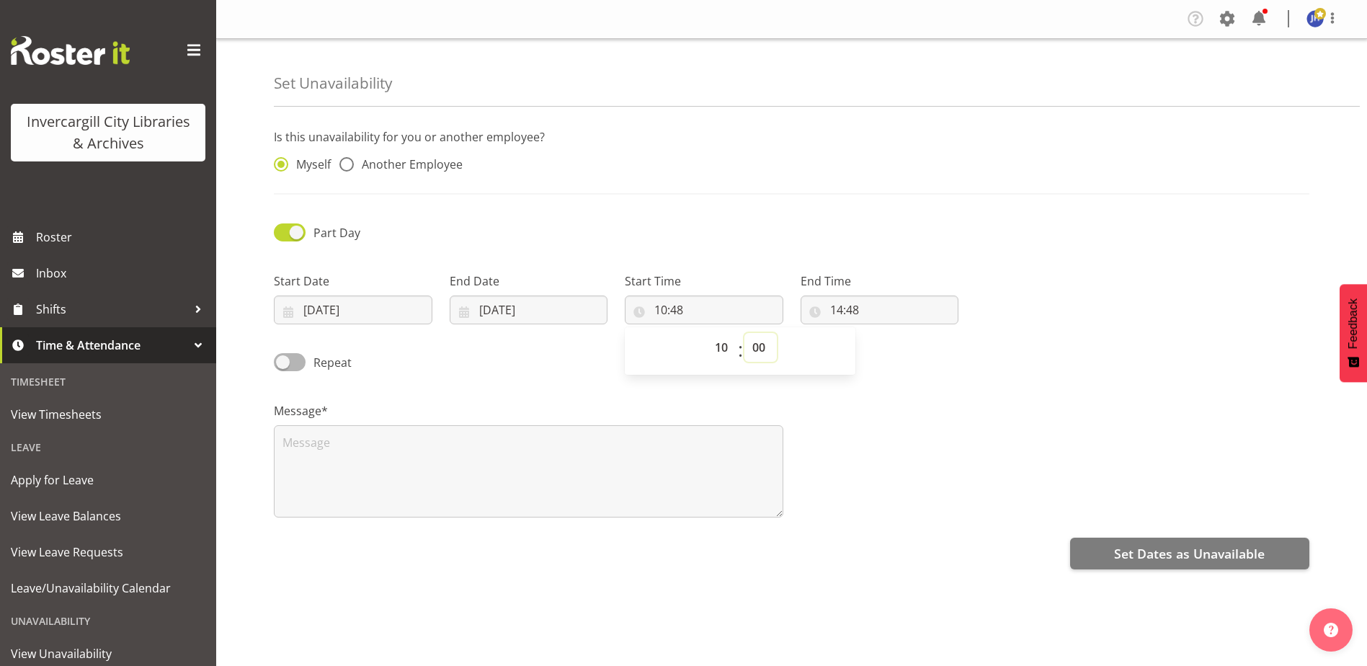
type input "10:00"
click at [828, 308] on input "14:48" at bounding box center [880, 309] width 159 height 29
click at [892, 349] on select "00 01 02 03 04 05 06 07 08 09 10 11 12 13 14 15 16 17 18 19 20 21 22 23" at bounding box center [899, 347] width 32 height 29
select select "11"
click at [883, 333] on select "00 01 02 03 04 05 06 07 08 09 10 11 12 13 14 15 16 17 18 19 20 21 22 23" at bounding box center [899, 347] width 32 height 29
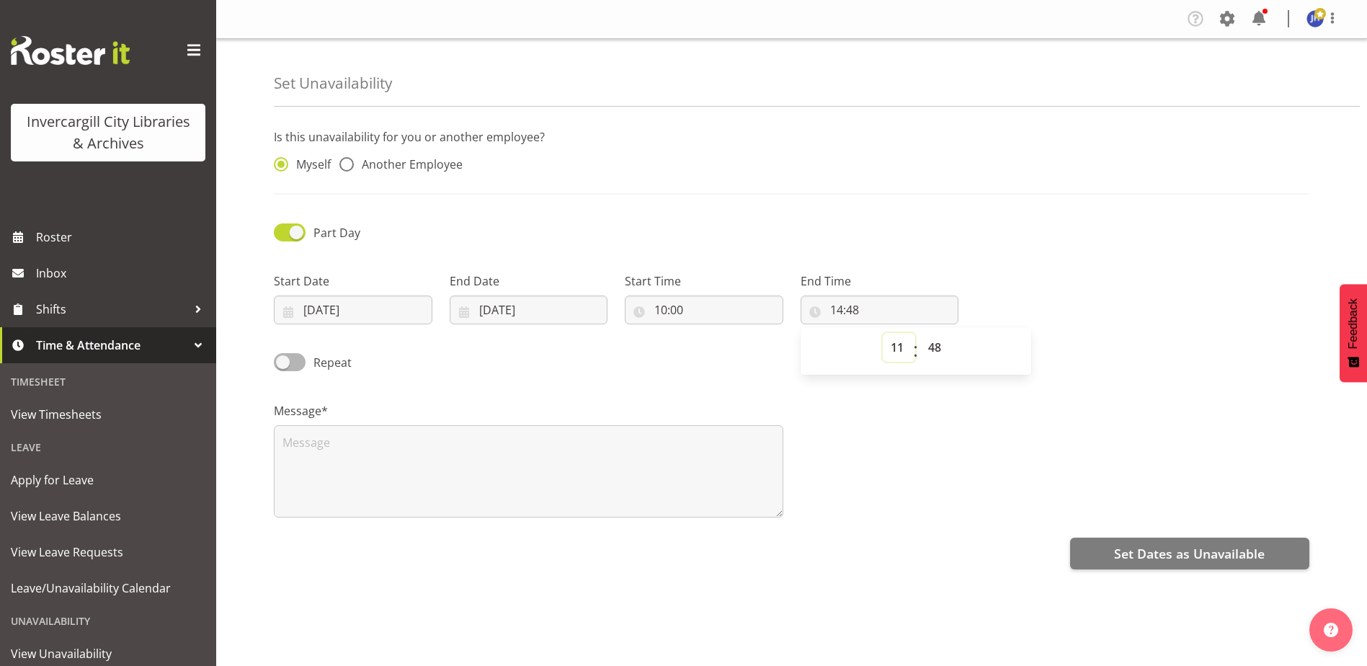
type input "11:48"
click at [937, 348] on select "00 01 02 03 04 05 06 07 08 09 10 11 12 13 14 15 16 17 18 19 20 21 22 23 24 25 2…" at bounding box center [936, 347] width 32 height 29
select select "0"
click at [920, 333] on select "00 01 02 03 04 05 06 07 08 09 10 11 12 13 14 15 16 17 18 19 20 21 22 23 24 25 2…" at bounding box center [936, 347] width 32 height 29
type input "11:00"
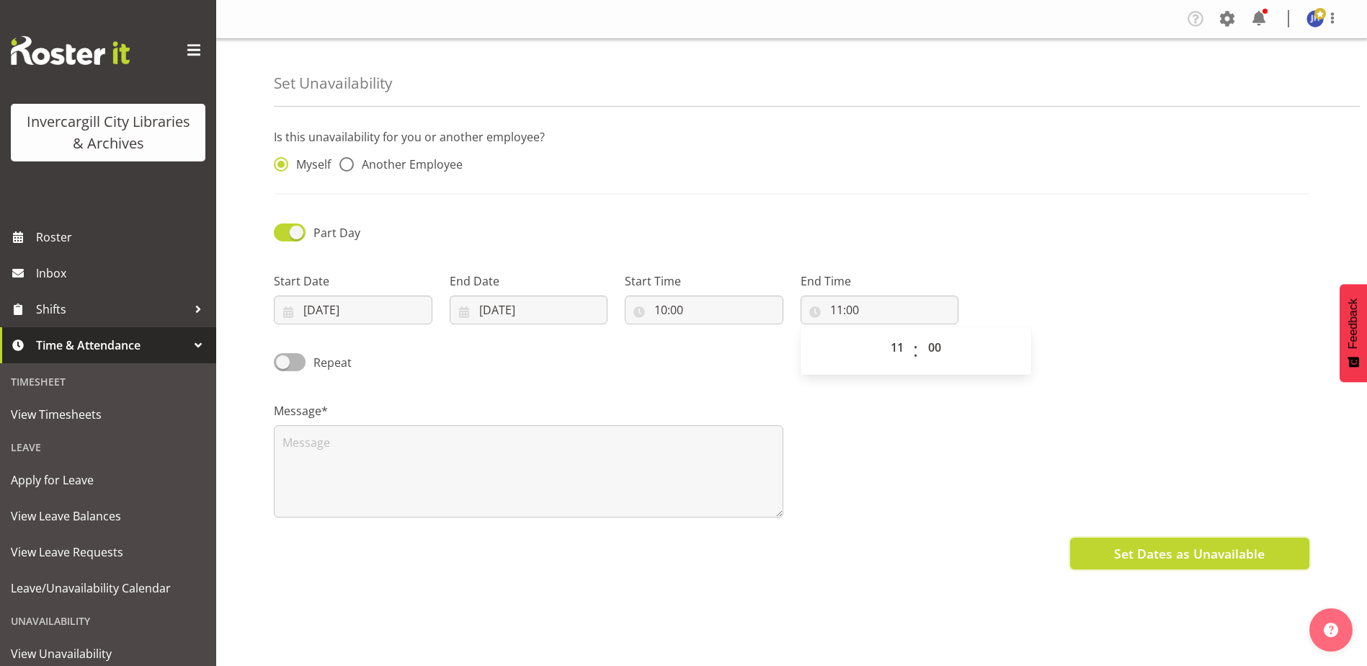
click at [1156, 558] on span "Set Dates as Unavailable" at bounding box center [1189, 553] width 151 height 19
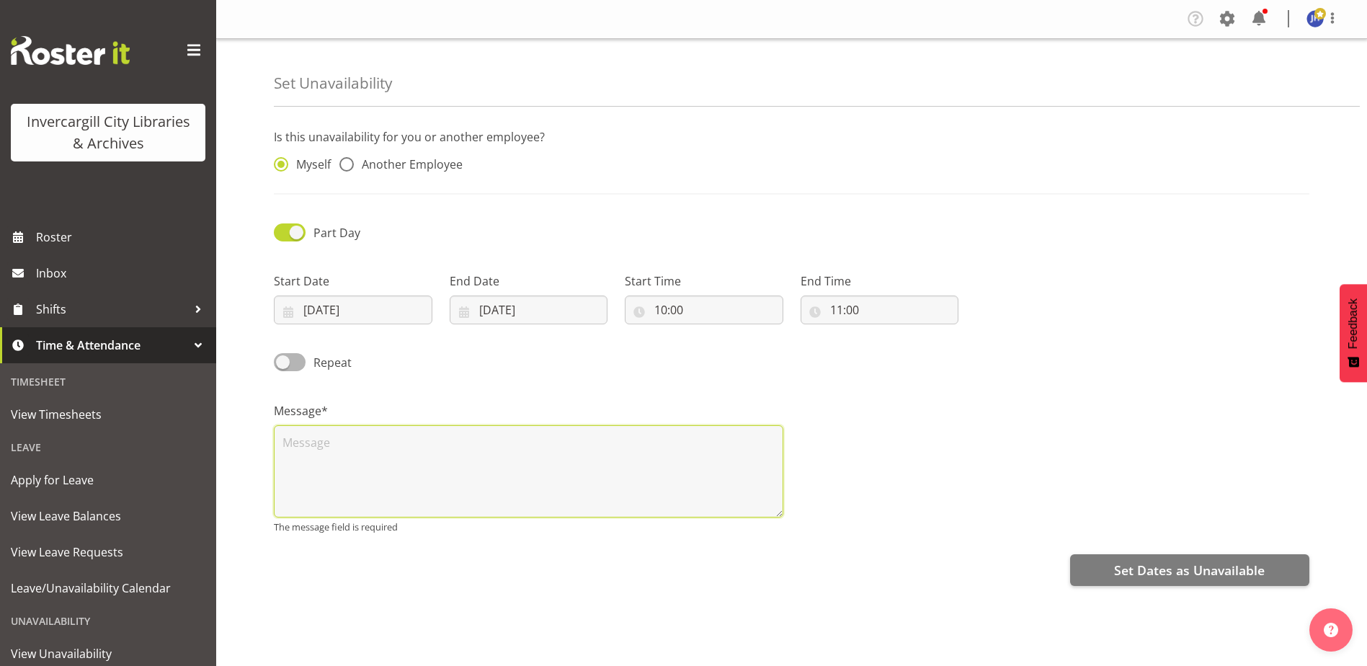
click at [362, 444] on textarea at bounding box center [528, 471] width 509 height 92
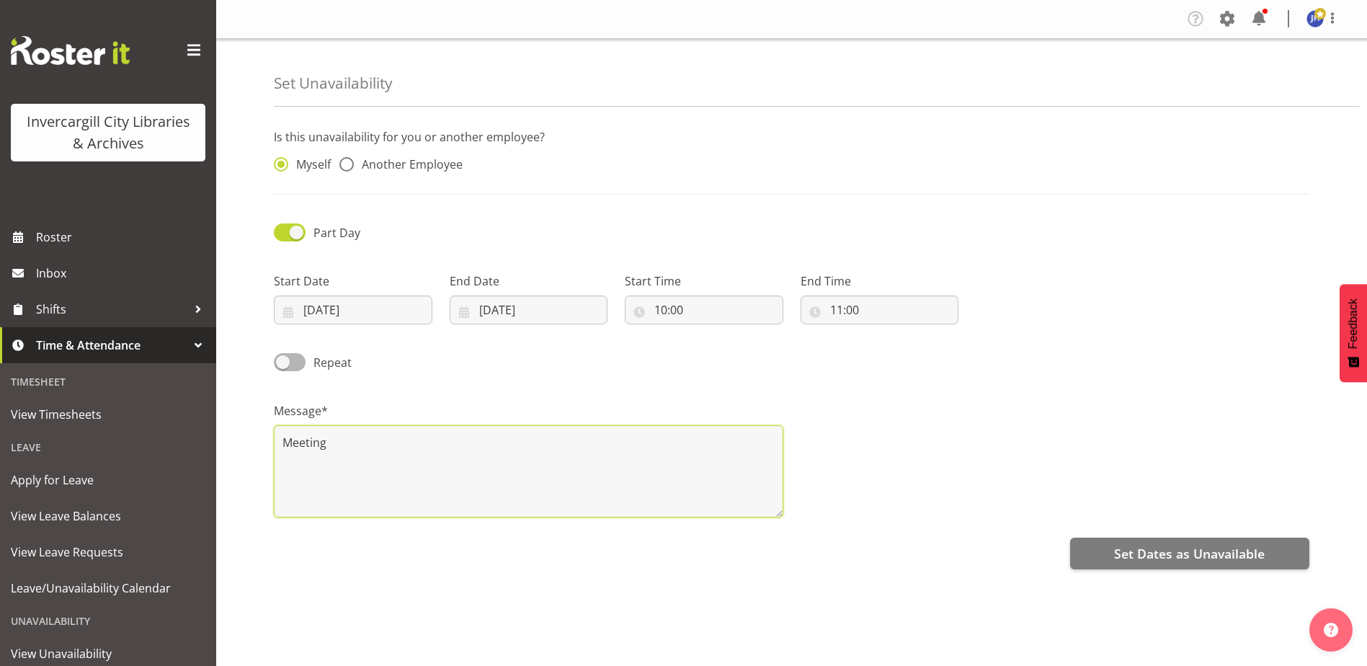
click at [334, 441] on textarea "Meeting" at bounding box center [528, 471] width 509 height 92
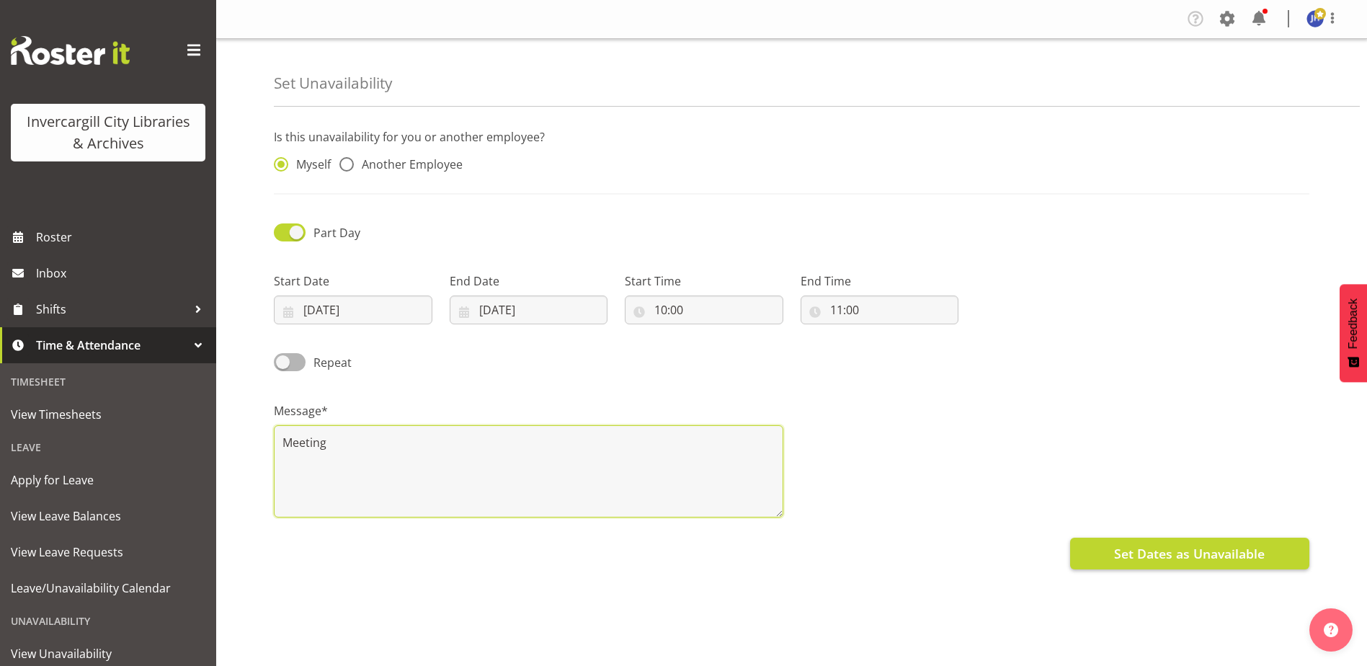
type textarea "Meeting"
click at [1216, 556] on span "Set Dates as Unavailable" at bounding box center [1189, 553] width 151 height 19
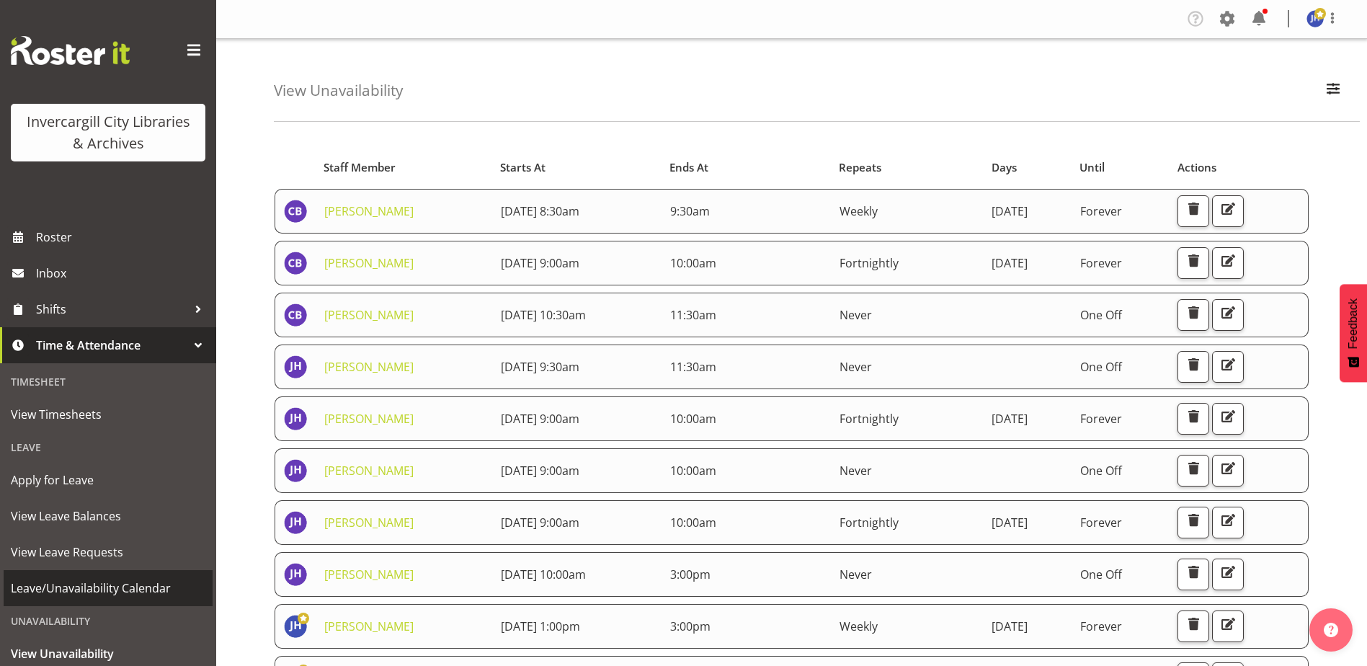
click at [92, 581] on span "Leave/Unavailability Calendar" at bounding box center [108, 588] width 195 height 22
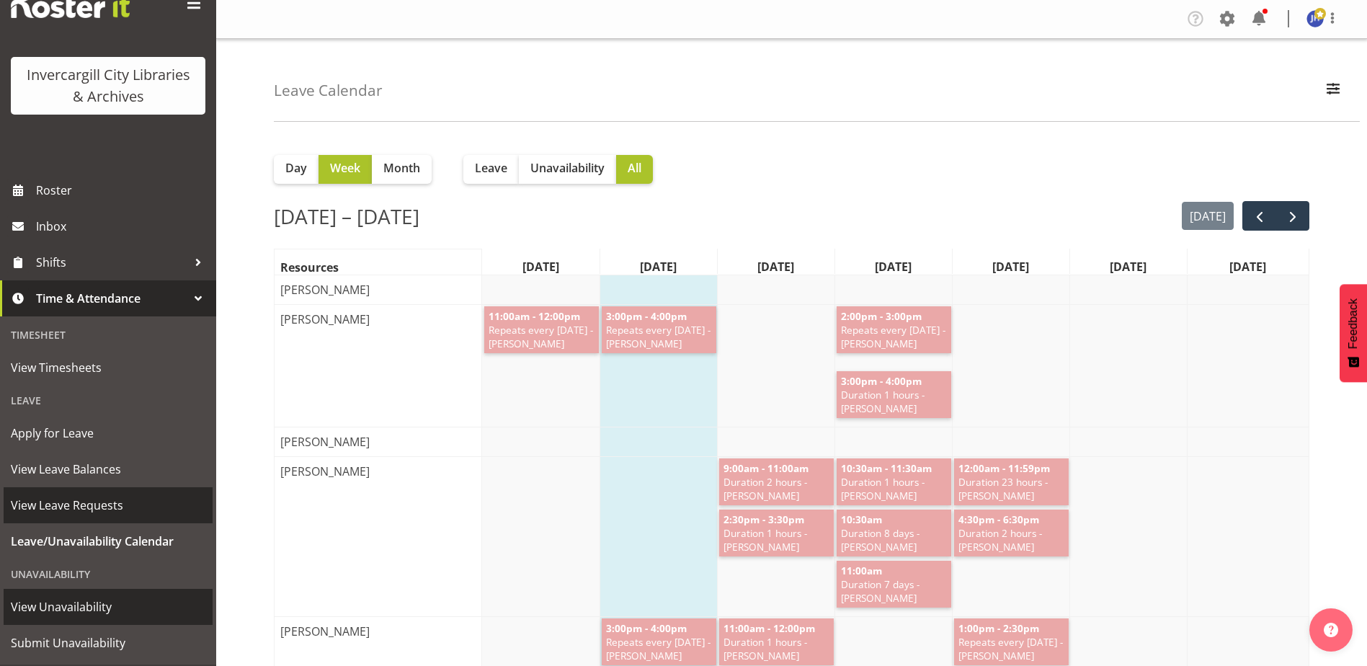
scroll to position [72, 0]
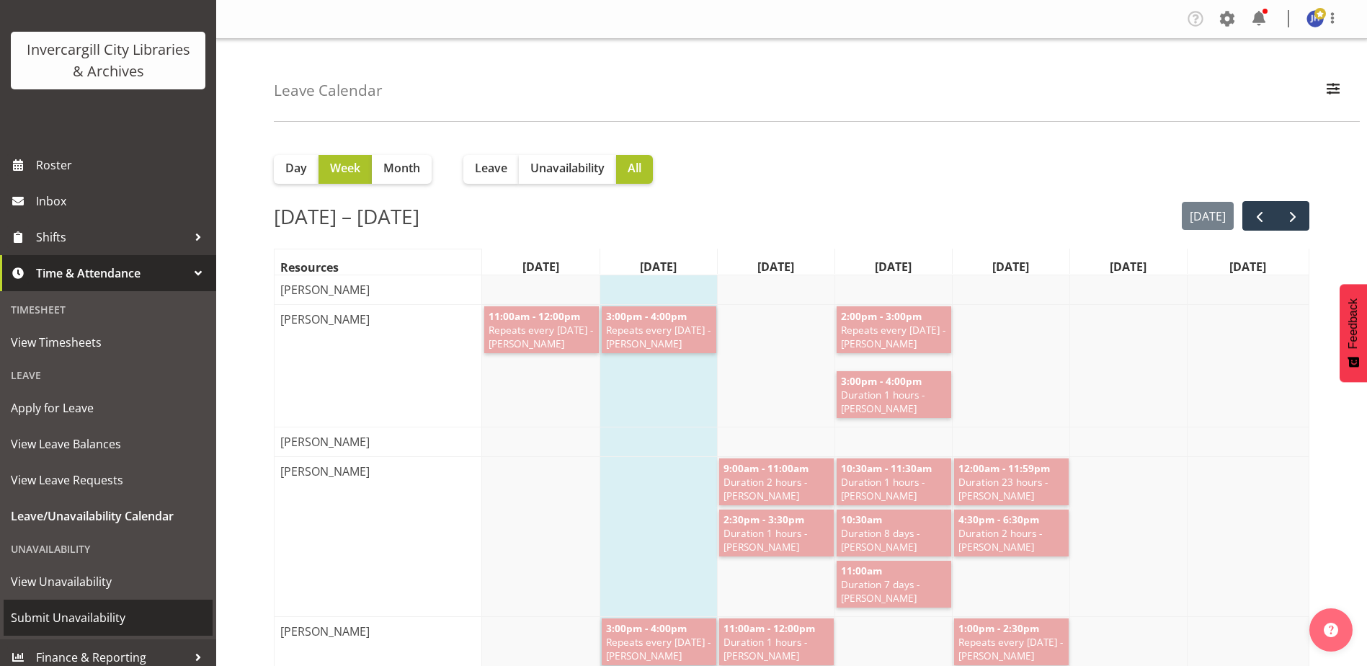
click at [53, 616] on span "Submit Unavailability" at bounding box center [108, 618] width 195 height 22
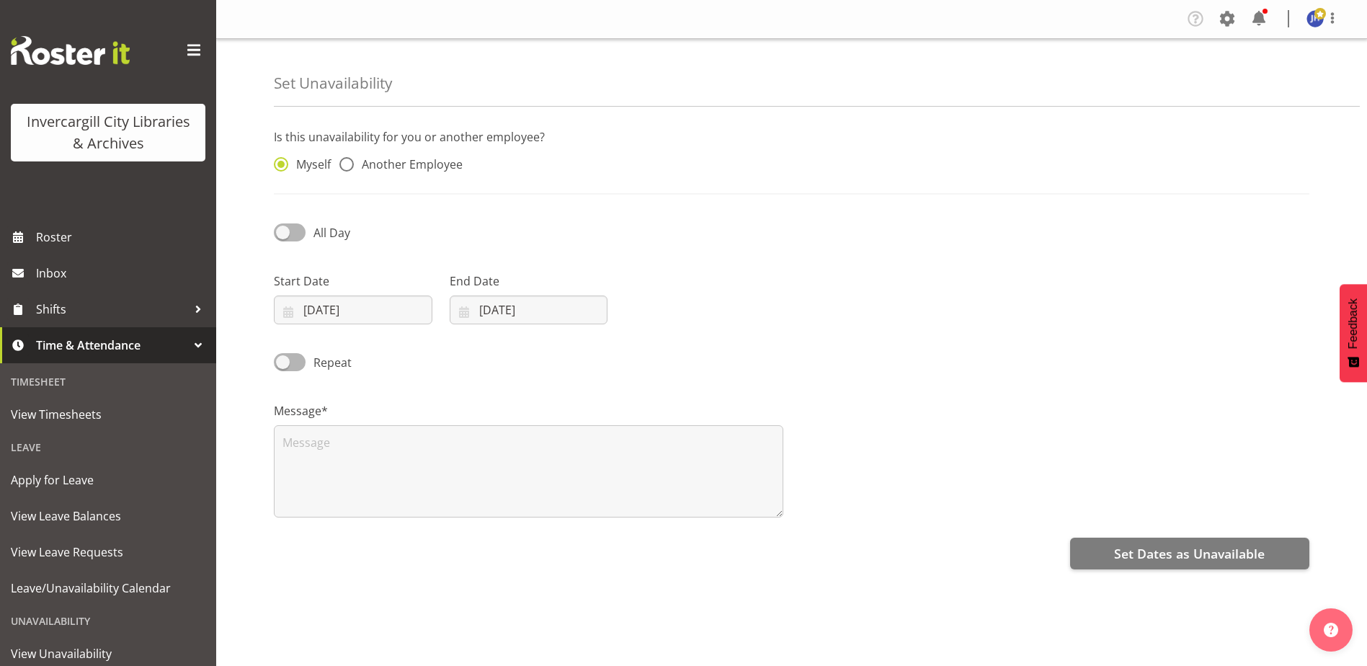
select select "9"
select select "2025"
click at [368, 306] on input "07/10/2025" at bounding box center [353, 309] width 159 height 29
click at [394, 452] on link "8" at bounding box center [389, 454] width 29 height 28
type input "08/10/2025"
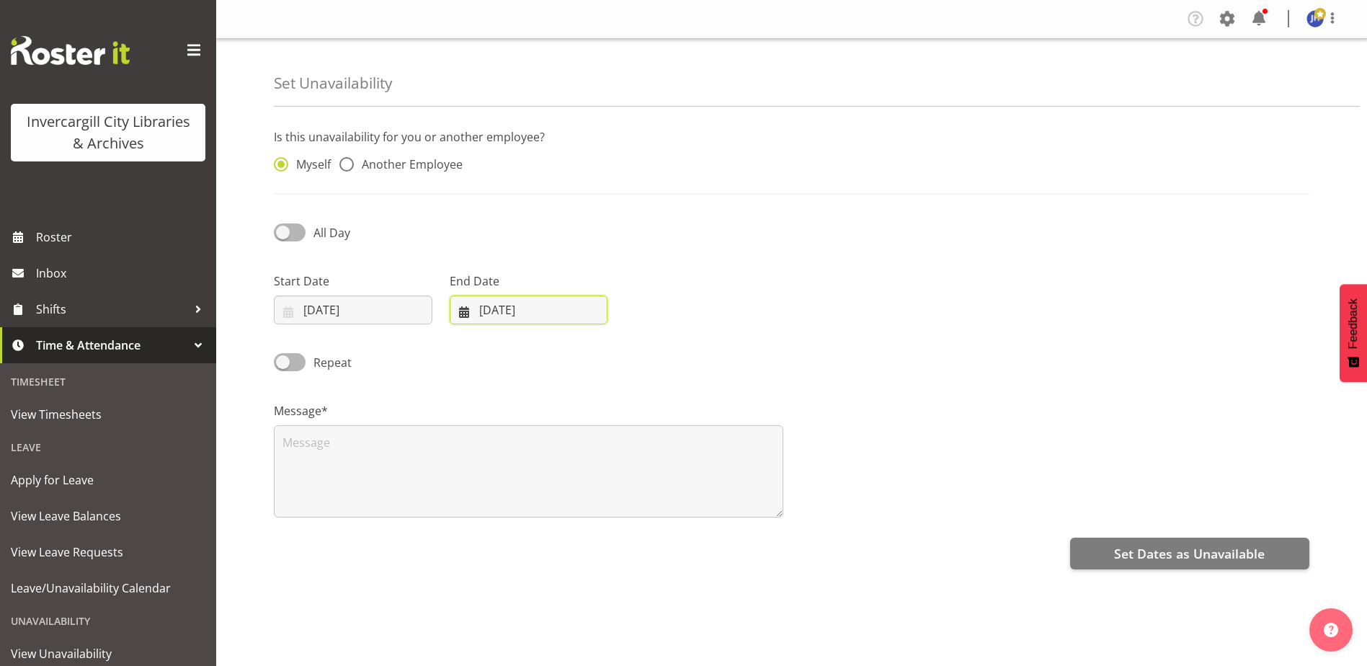
click at [533, 304] on input "07/10/2025" at bounding box center [529, 309] width 159 height 29
drag, startPoint x: 566, startPoint y: 460, endPoint x: 517, endPoint y: 411, distance: 69.3
click at [565, 459] on span "8" at bounding box center [565, 454] width 6 height 14
type input "08/10/2025"
click at [287, 237] on span at bounding box center [290, 232] width 32 height 18
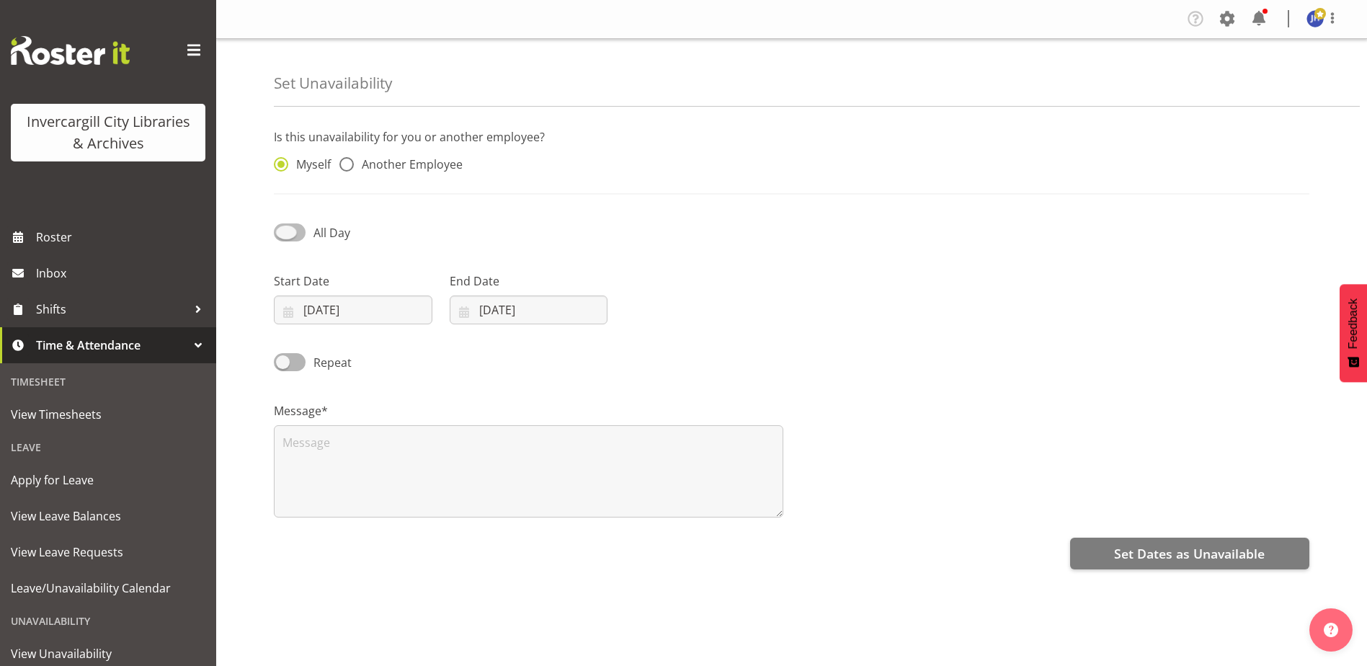
click at [283, 237] on input "All Day" at bounding box center [278, 232] width 9 height 9
checkbox input "true"
select select "14"
select select "49"
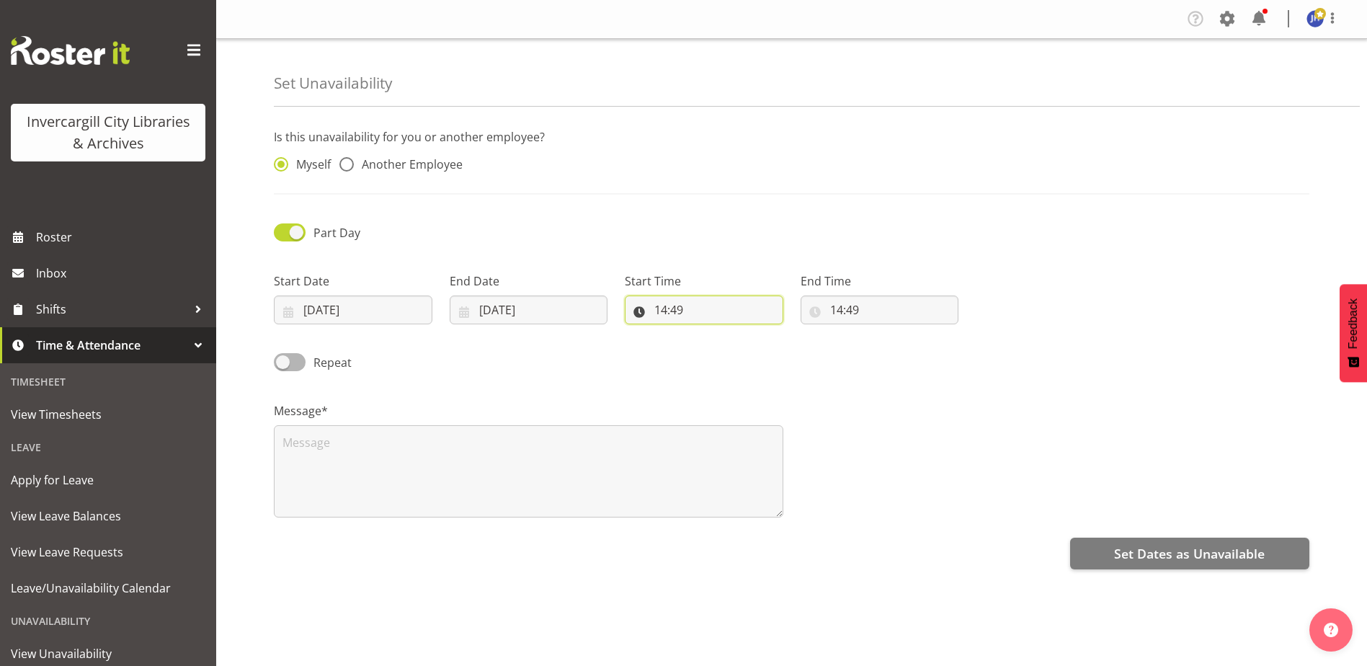
click at [678, 308] on input "14:49" at bounding box center [704, 309] width 159 height 29
click at [716, 343] on select "00 01 02 03 04 05 06 07 08 09 10 11 12 13 14 15 16 17 18 19 20 21 22 23" at bounding box center [723, 347] width 32 height 29
select select "11"
click at [707, 333] on select "00 01 02 03 04 05 06 07 08 09 10 11 12 13 14 15 16 17 18 19 20 21 22 23" at bounding box center [723, 347] width 32 height 29
type input "11:49"
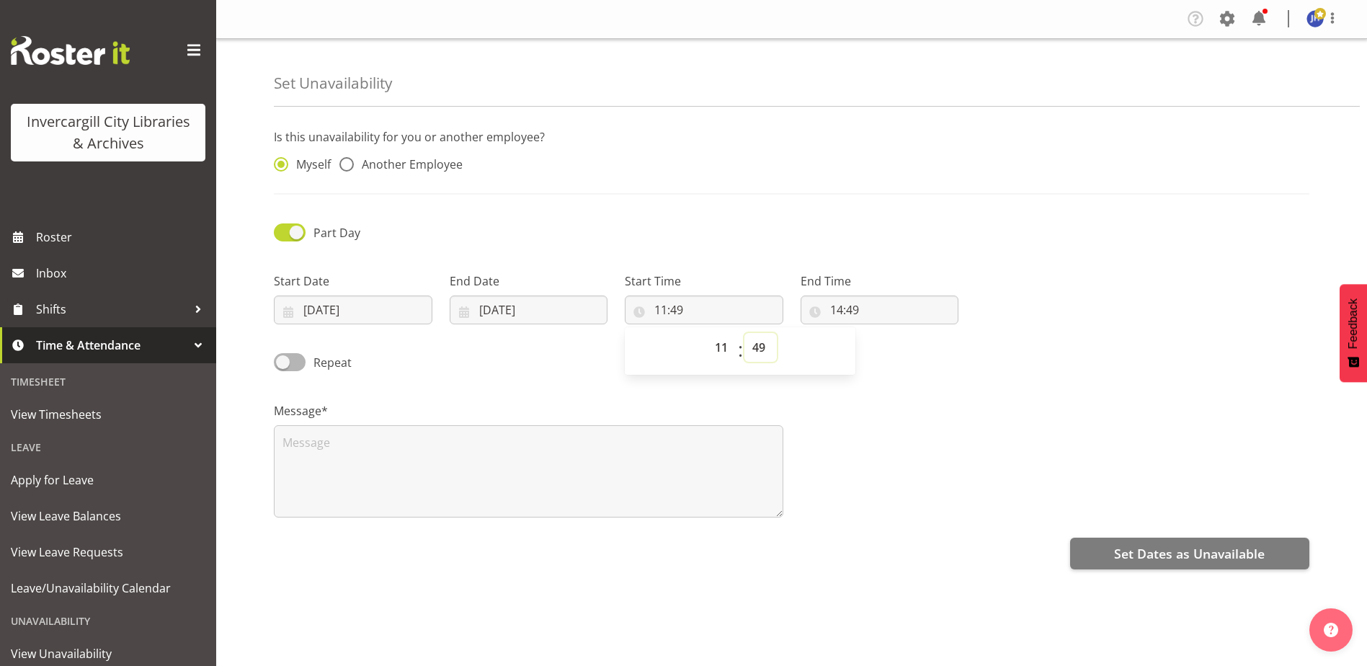
click at [759, 349] on select "00 01 02 03 04 05 06 07 08 09 10 11 12 13 14 15 16 17 18 19 20 21 22 23 24 25 2…" at bounding box center [760, 347] width 32 height 29
select select "15"
click at [744, 333] on select "00 01 02 03 04 05 06 07 08 09 10 11 12 13 14 15 16 17 18 19 20 21 22 23 24 25 2…" at bounding box center [760, 347] width 32 height 29
type input "11:15"
click at [876, 306] on input "14:49" at bounding box center [880, 309] width 159 height 29
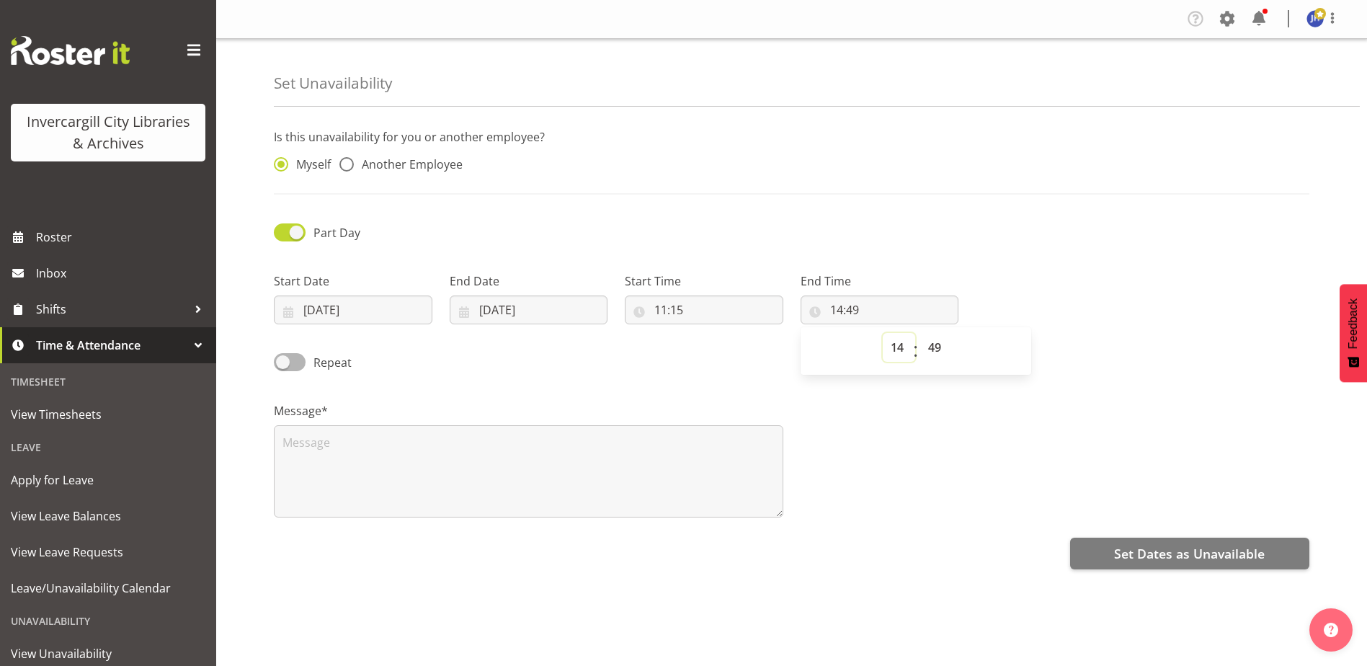
click at [894, 349] on select "00 01 02 03 04 05 06 07 08 09 10 11 12 13 14 15 16 17 18 19 20 21 22 23" at bounding box center [899, 347] width 32 height 29
select select "12"
click at [883, 333] on select "00 01 02 03 04 05 06 07 08 09 10 11 12 13 14 15 16 17 18 19 20 21 22 23" at bounding box center [899, 347] width 32 height 29
type input "12:49"
click at [878, 307] on input "12:49" at bounding box center [880, 309] width 159 height 29
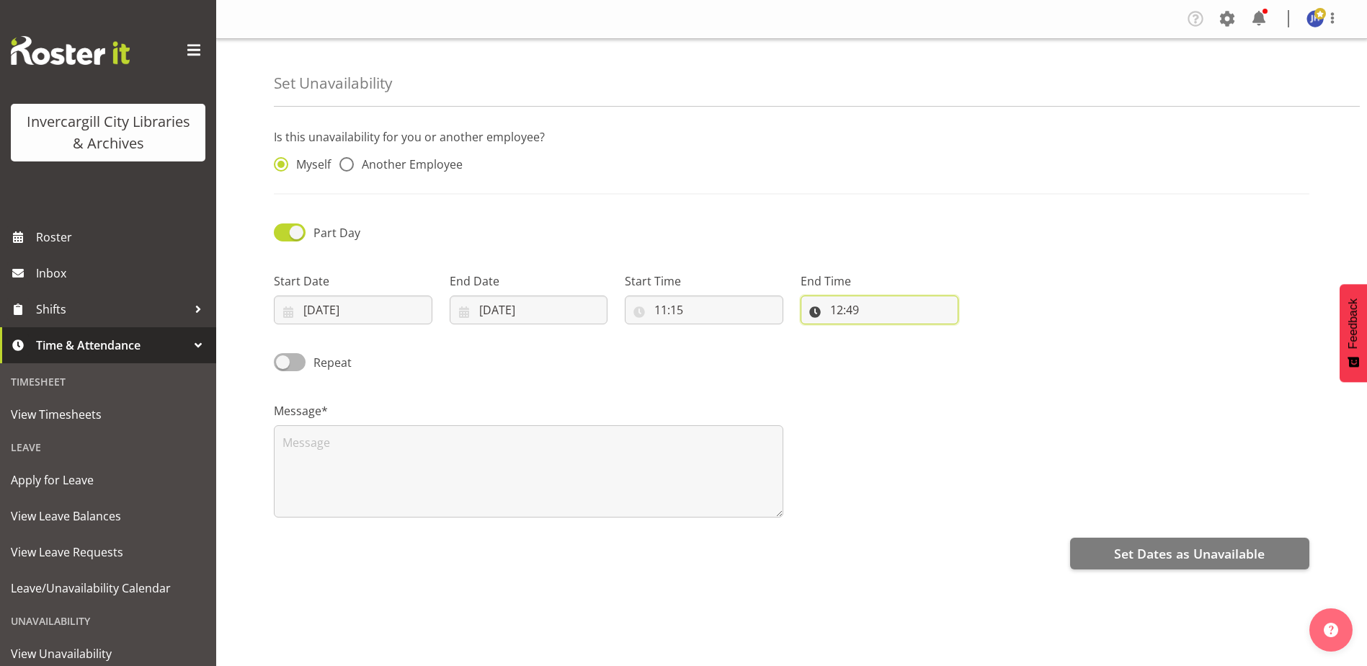
click at [878, 307] on input "12:49" at bounding box center [880, 309] width 159 height 29
click at [930, 349] on select "00 01 02 03 04 05 06 07 08 09 10 11 12 13 14 15 16 17 18 19 20 21 22 23 24 25 2…" at bounding box center [936, 347] width 32 height 29
select select "0"
click at [920, 333] on select "00 01 02 03 04 05 06 07 08 09 10 11 12 13 14 15 16 17 18 19 20 21 22 23 24 25 2…" at bounding box center [936, 347] width 32 height 29
type input "12:00"
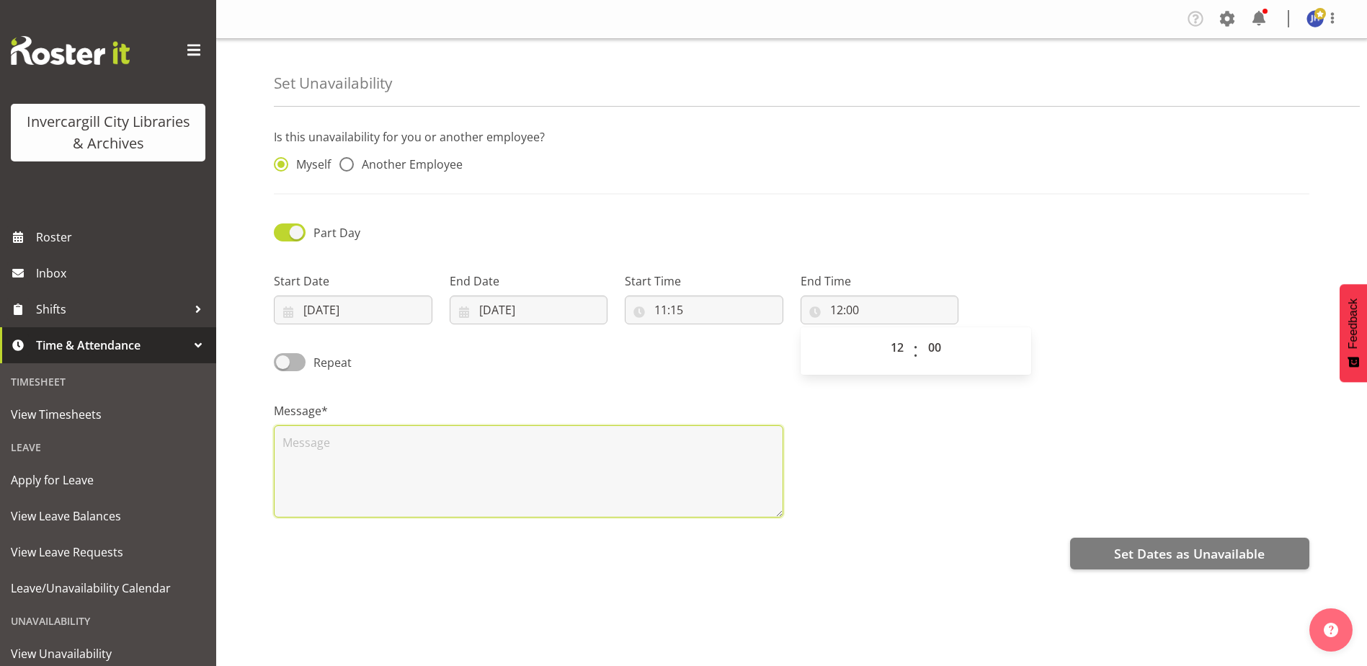
click at [373, 460] on textarea at bounding box center [528, 471] width 509 height 92
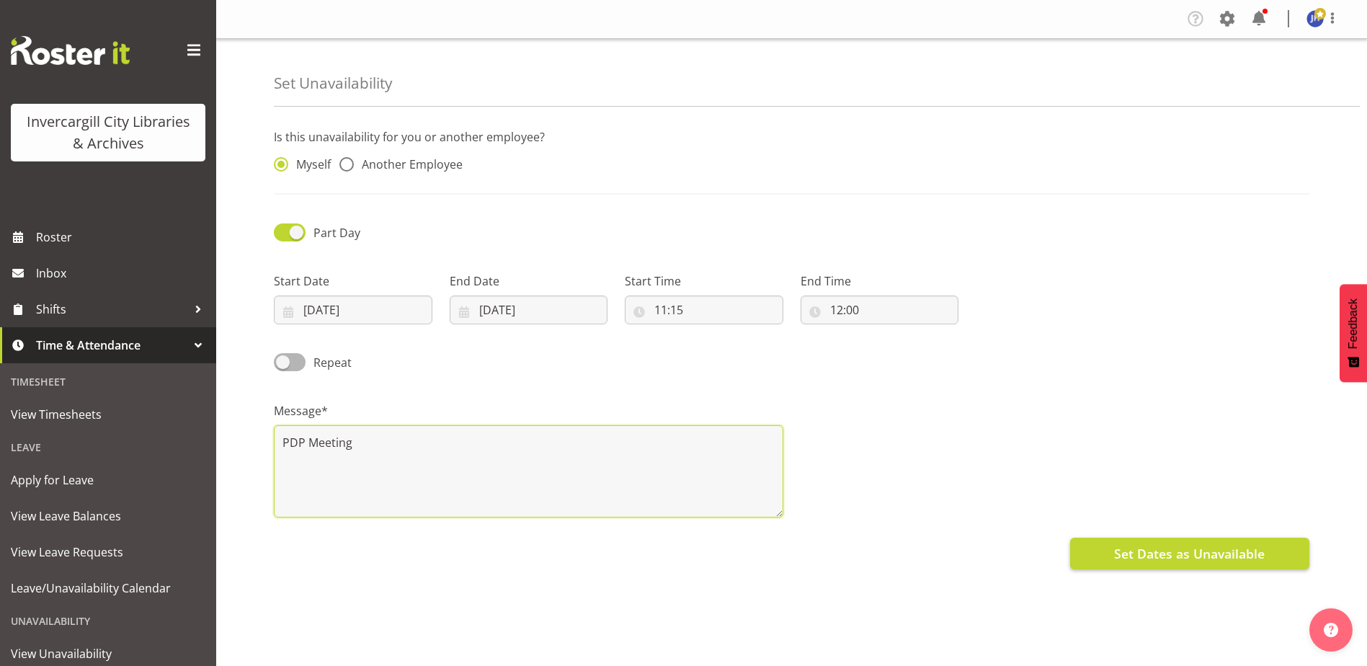
type textarea "PDP Meeting"
click at [1249, 556] on span "Set Dates as Unavailable" at bounding box center [1189, 553] width 151 height 19
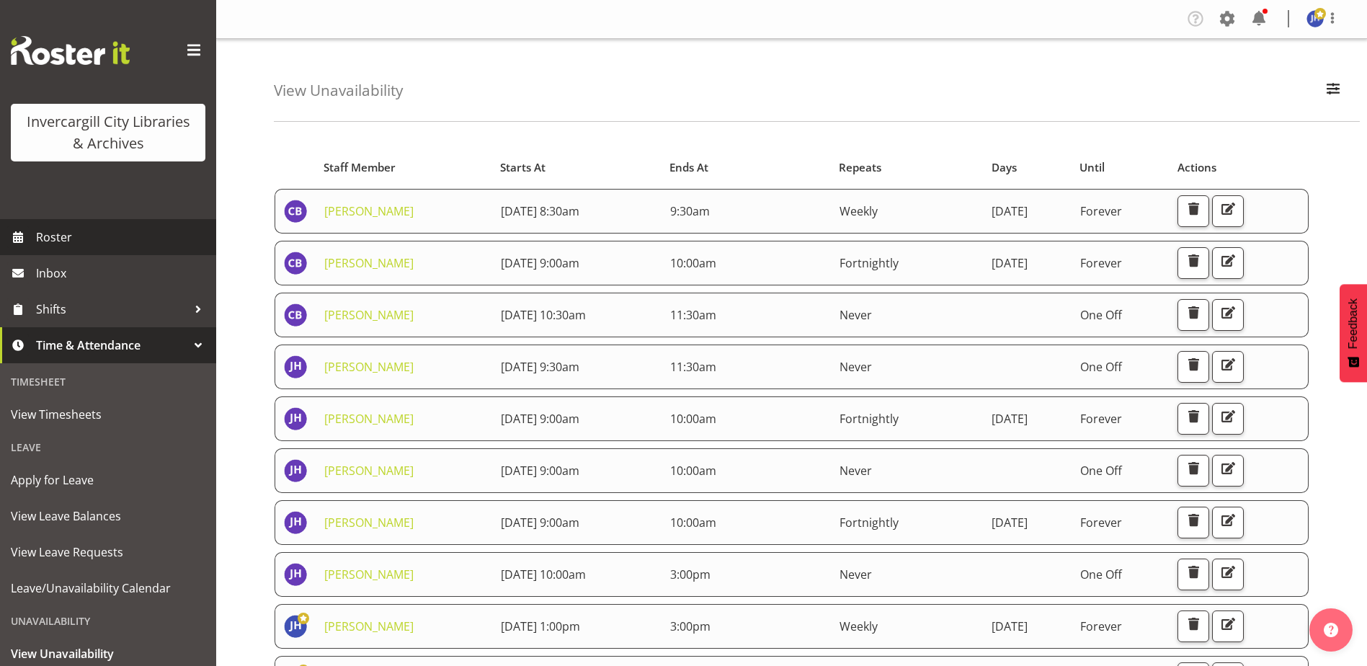
click at [63, 238] on span "Roster" at bounding box center [122, 237] width 173 height 22
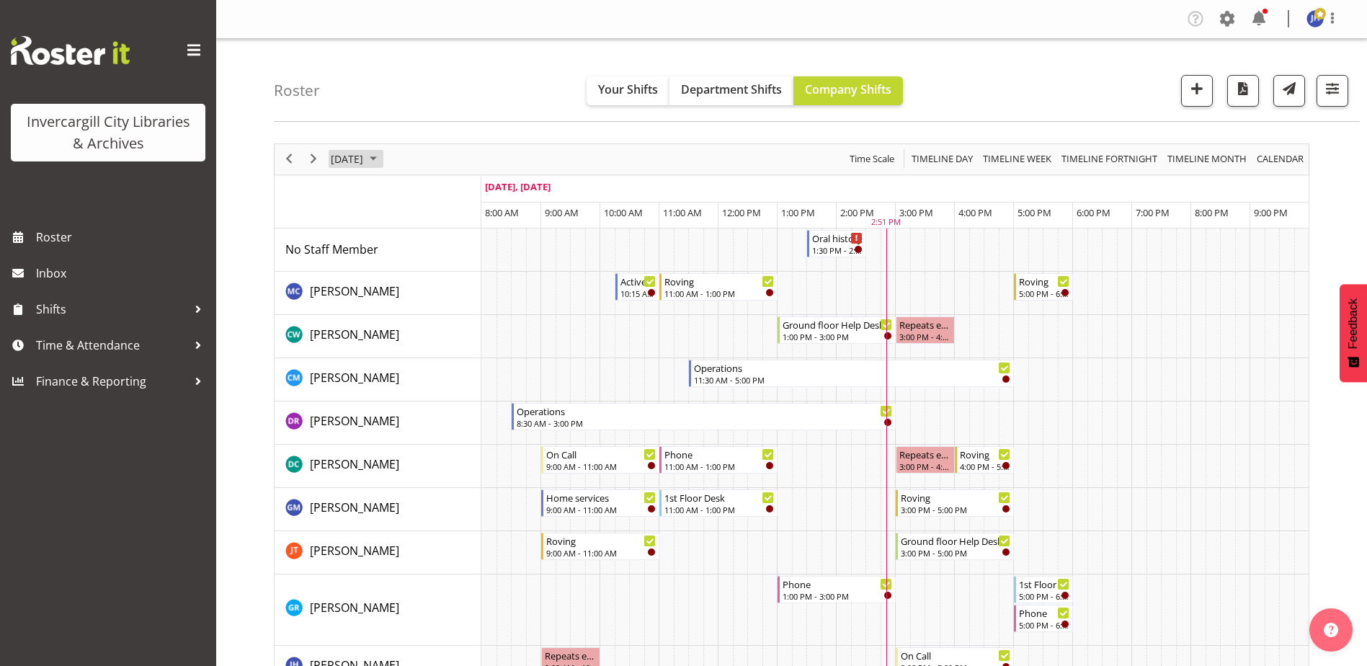
click at [382, 158] on span "October 2025" at bounding box center [373, 159] width 17 height 18
click at [417, 269] on span "8" at bounding box center [415, 270] width 22 height 22
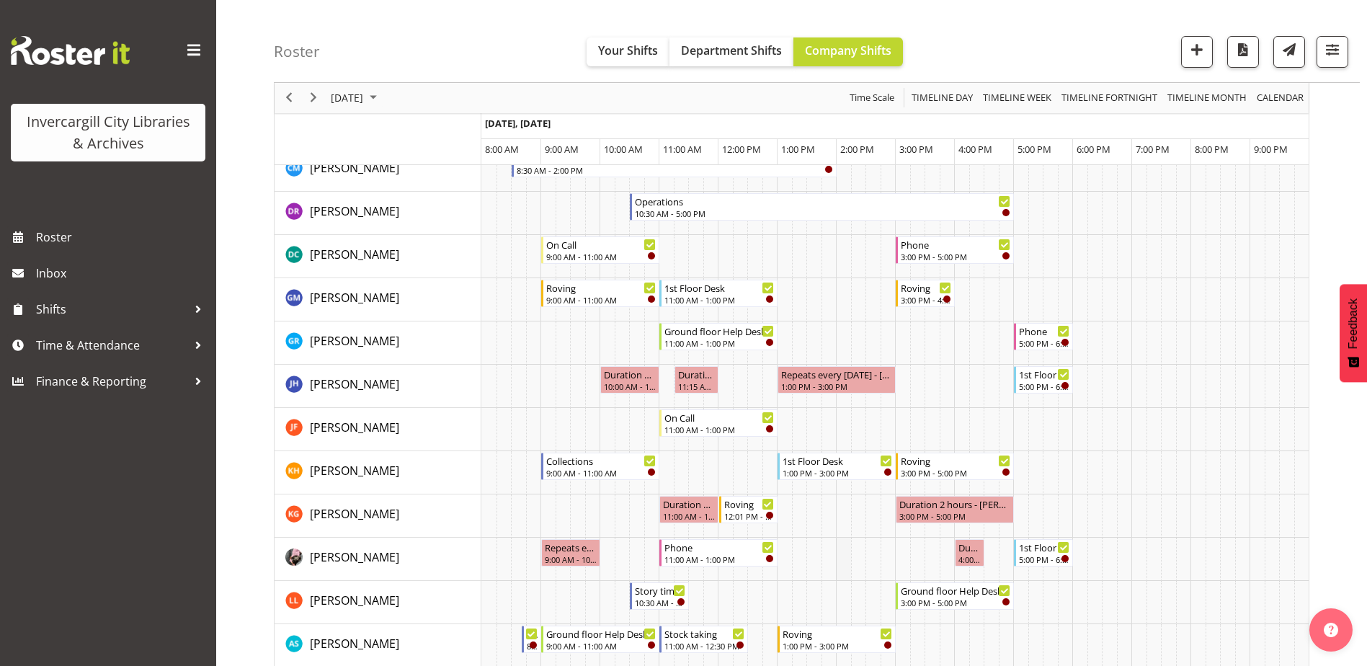
scroll to position [288, 0]
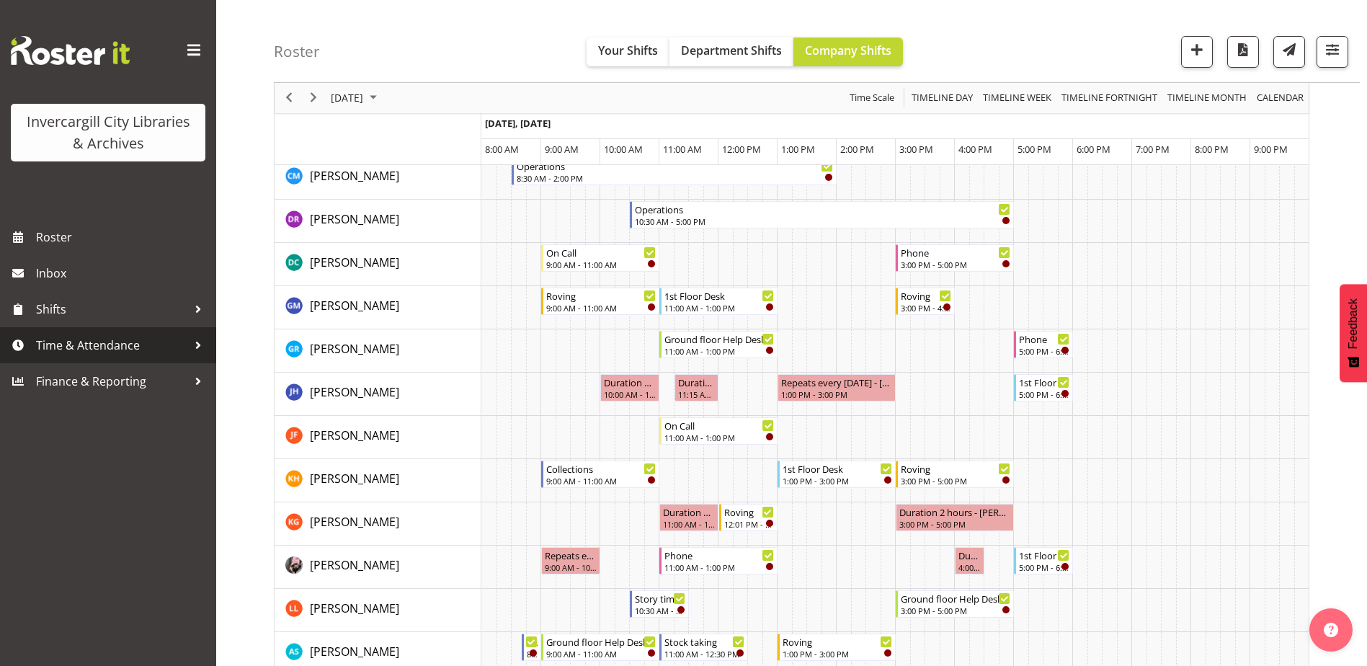
click at [196, 344] on div at bounding box center [198, 345] width 22 height 22
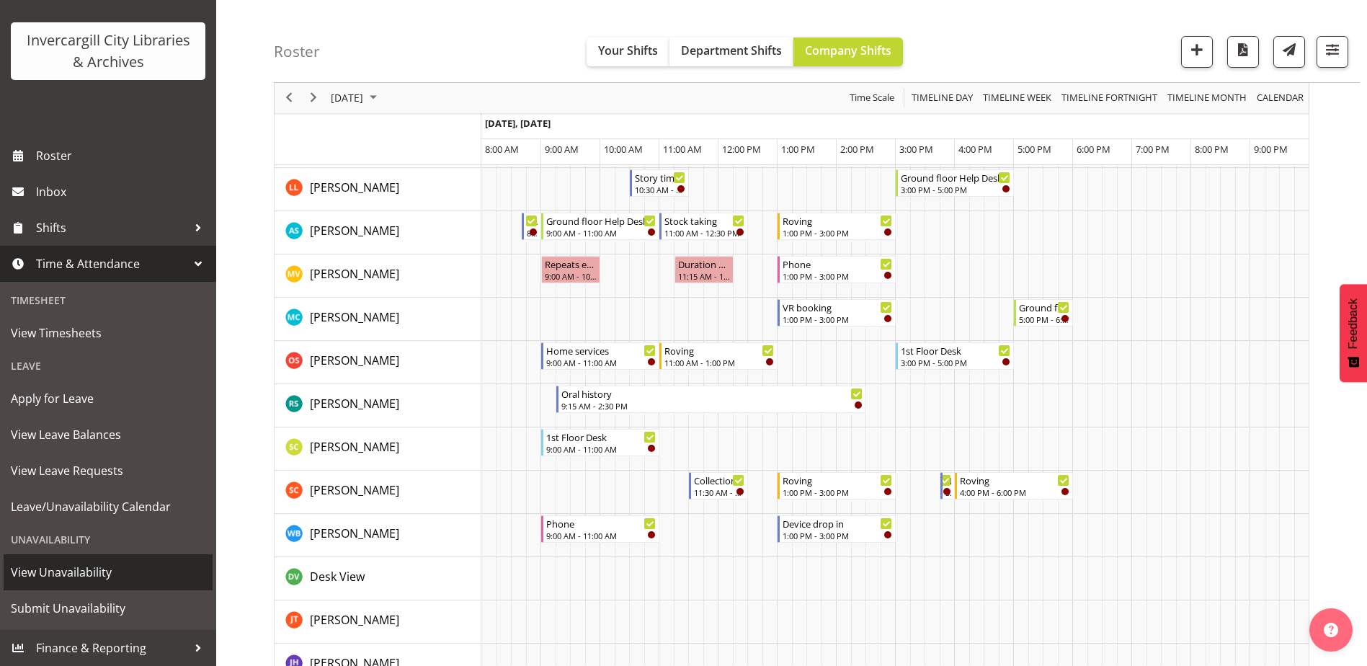
scroll to position [721, 0]
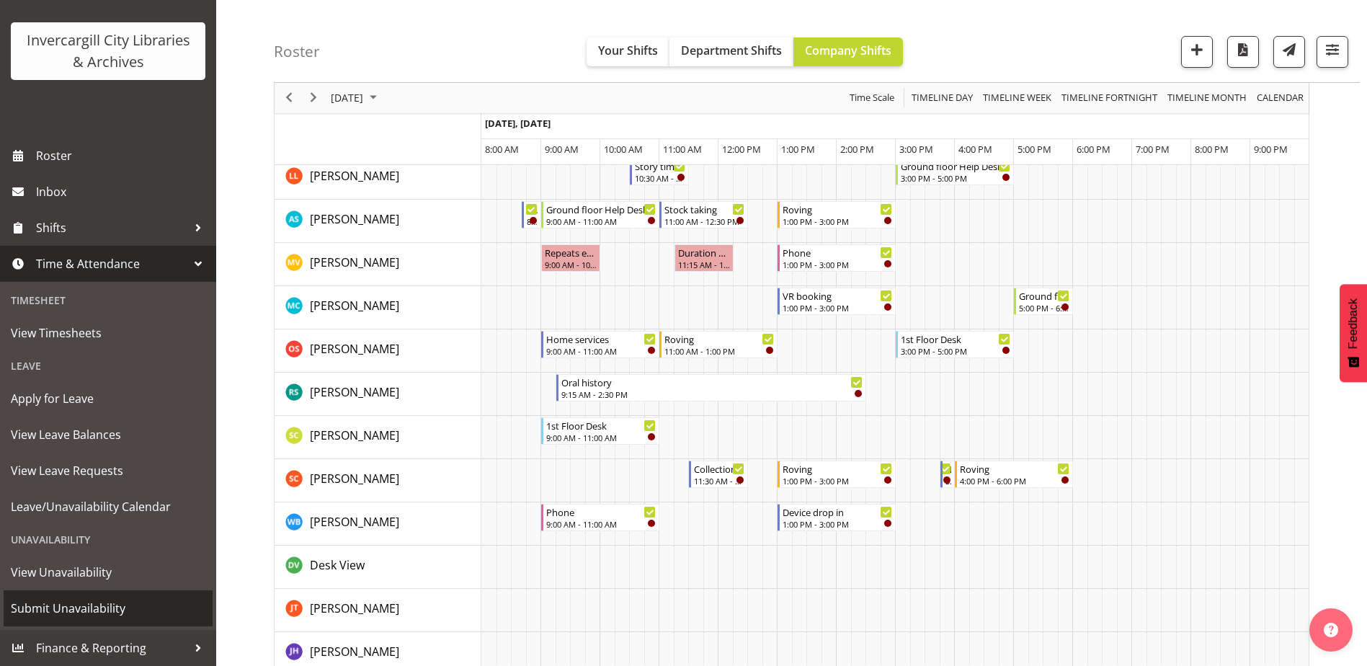
click at [75, 609] on span "Submit Unavailability" at bounding box center [108, 608] width 195 height 22
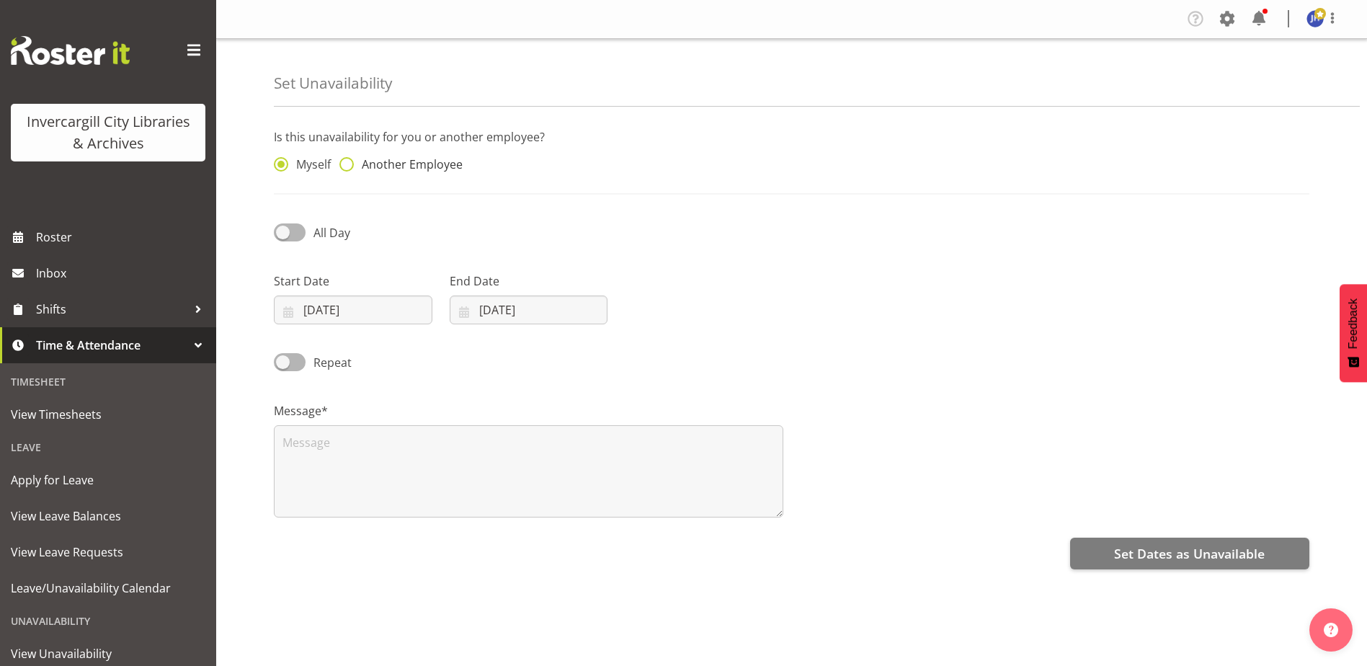
click at [355, 164] on span "Another Employee" at bounding box center [408, 164] width 109 height 14
click at [349, 164] on input "Another Employee" at bounding box center [343, 164] width 9 height 9
radio input "true"
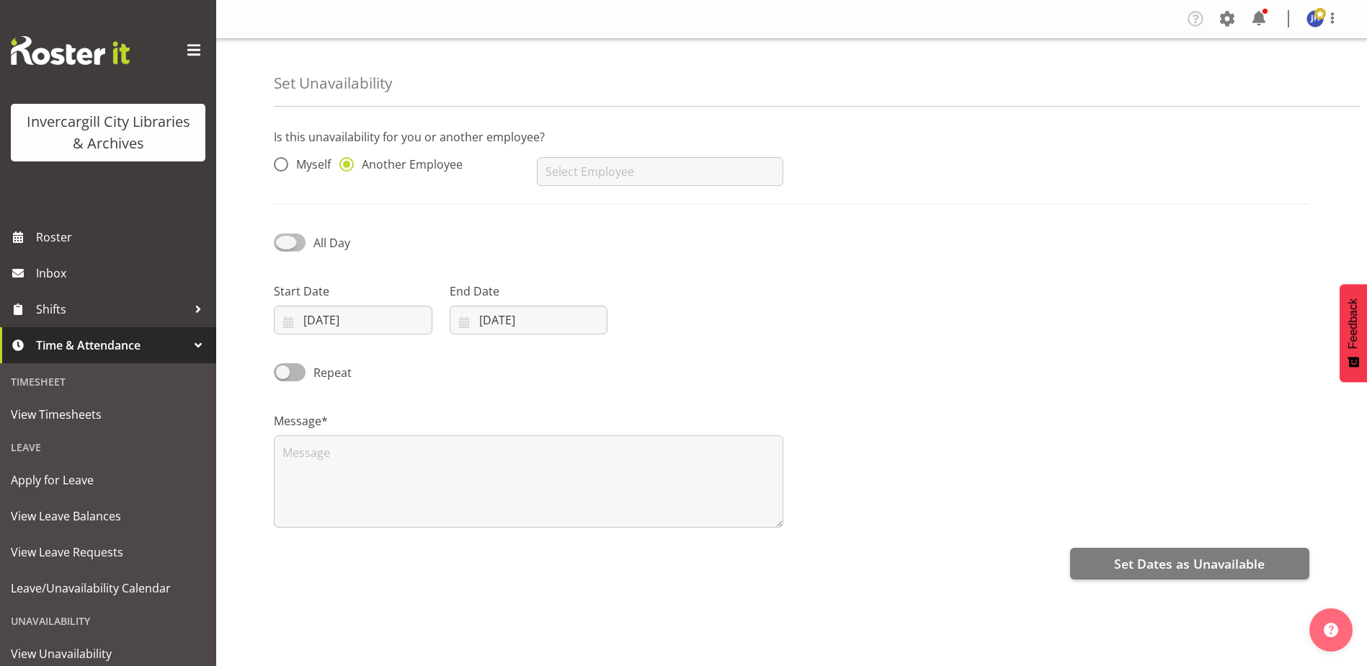
click at [290, 240] on span at bounding box center [290, 242] width 32 height 18
click at [283, 240] on input "All Day" at bounding box center [278, 242] width 9 height 9
checkbox input "true"
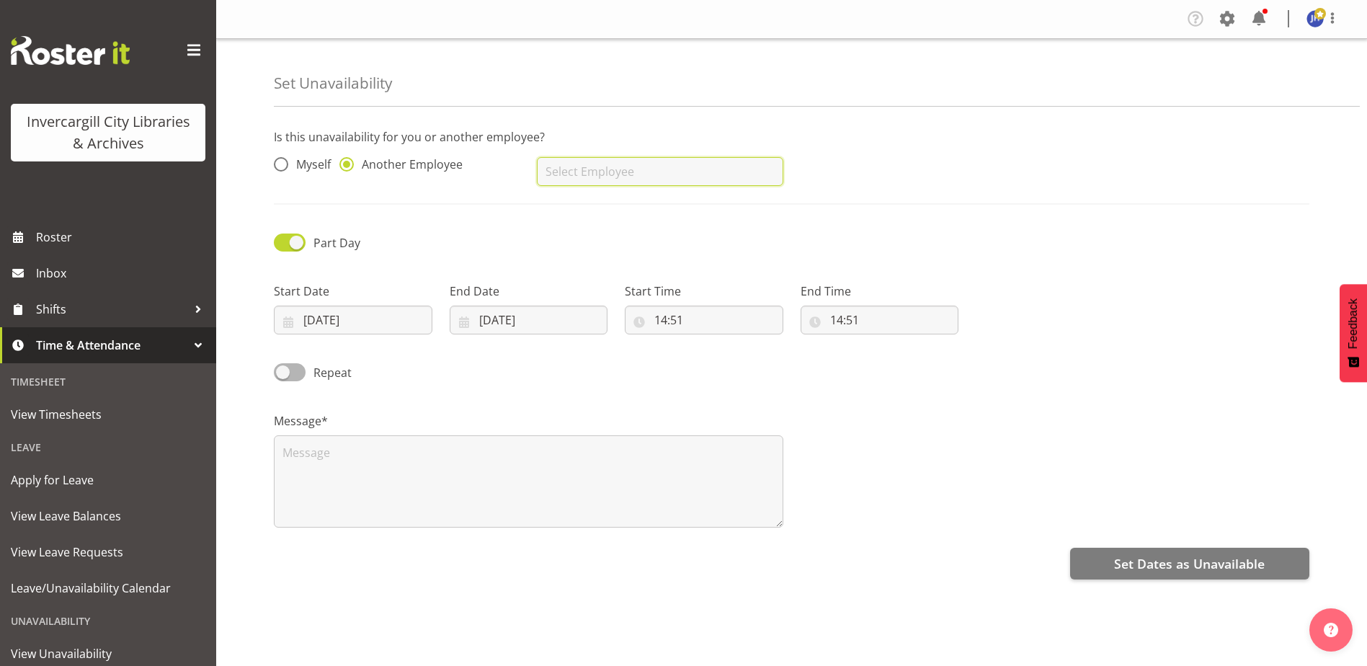
click at [605, 169] on input "text" at bounding box center [660, 171] width 246 height 29
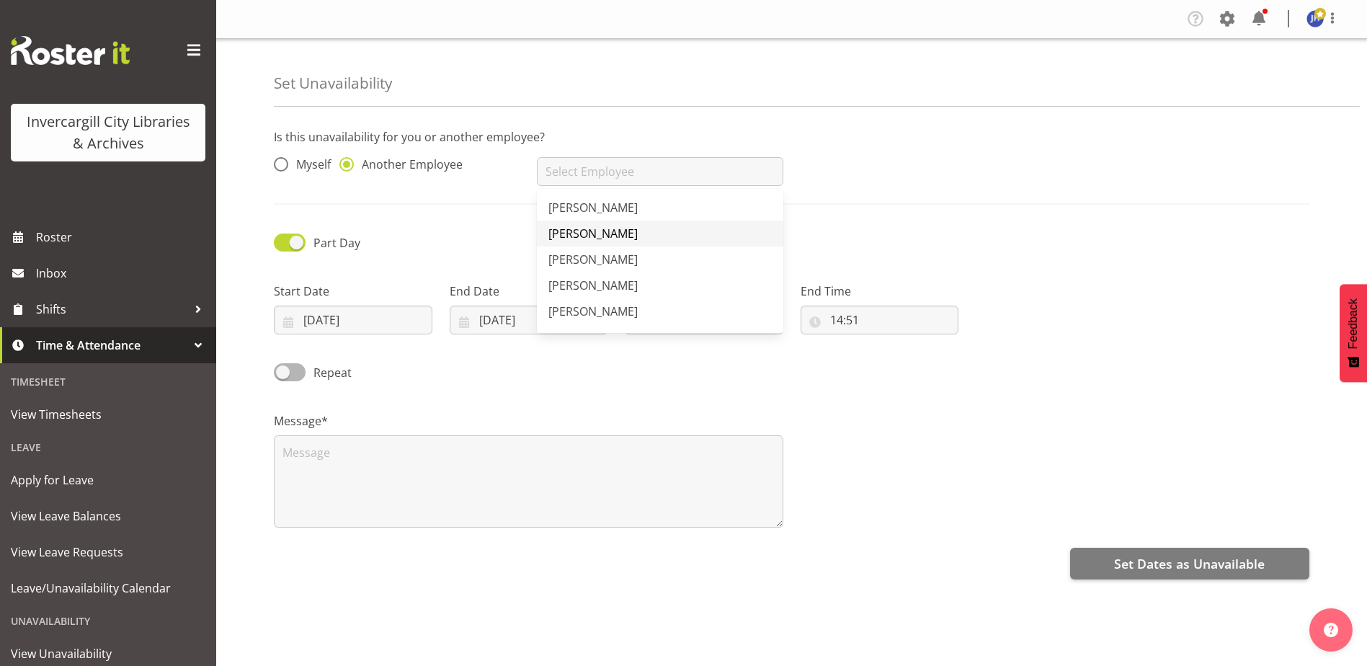
click at [620, 239] on span "[PERSON_NAME]" at bounding box center [592, 234] width 89 height 16
type input "[PERSON_NAME]"
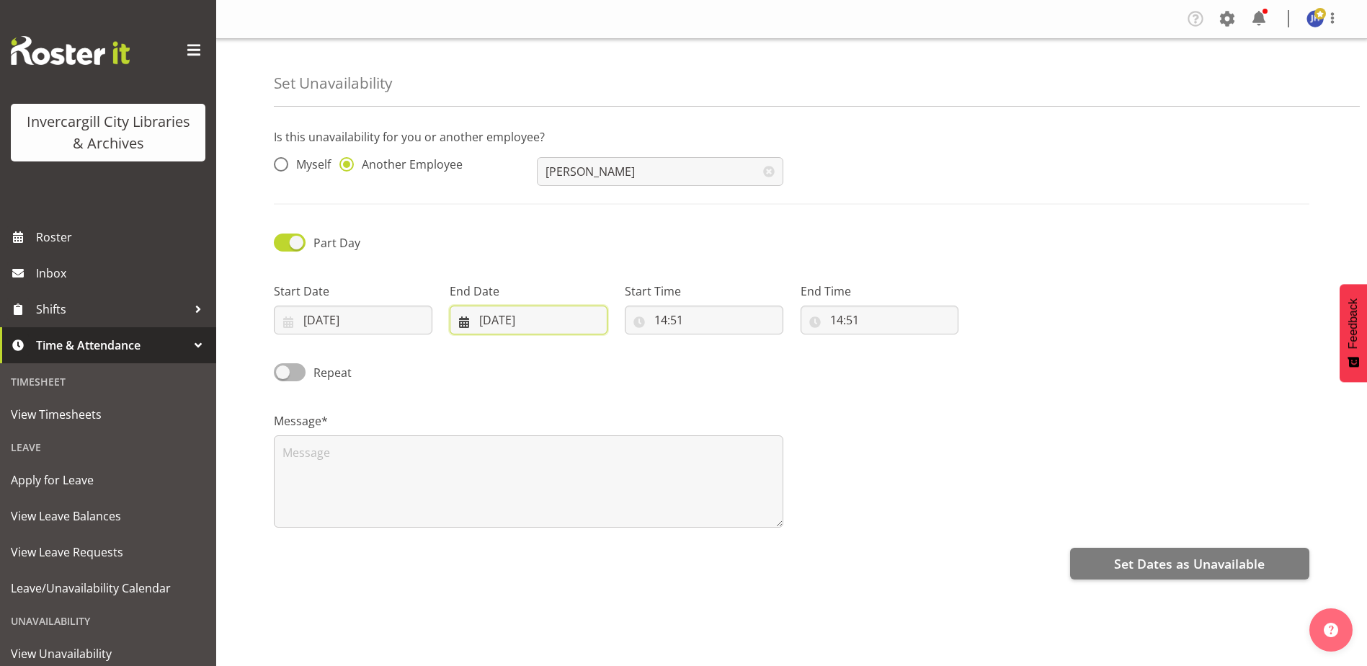
click at [491, 316] on input "[DATE]" at bounding box center [529, 320] width 159 height 29
click at [560, 464] on link "8" at bounding box center [564, 464] width 29 height 28
type input "[DATE]"
click at [667, 322] on input "14:51" at bounding box center [704, 320] width 159 height 29
click at [725, 356] on select "00 01 02 03 04 05 06 07 08 09 10 11 12 13 14 15 16 17 18 19 20 21 22 23" at bounding box center [723, 357] width 32 height 29
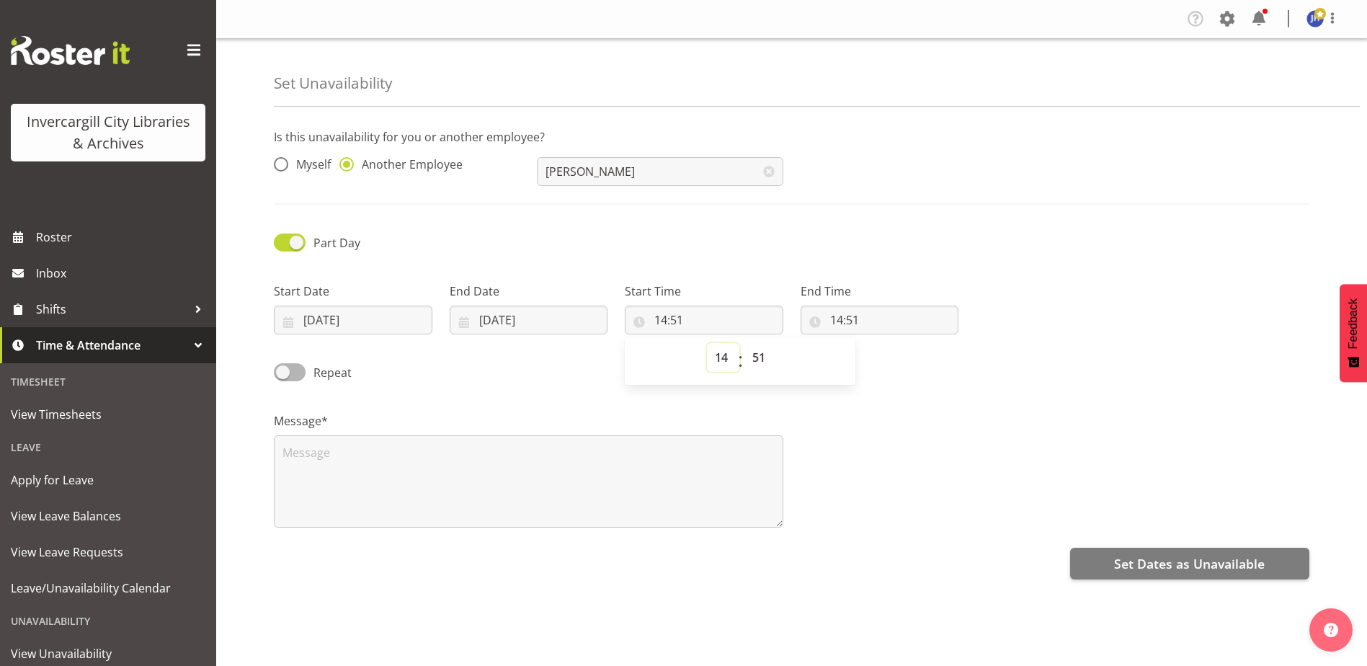
select select "3"
click at [707, 343] on select "00 01 02 03 04 05 06 07 08 09 10 11 12 13 14 15 16 17 18 19 20 21 22 23" at bounding box center [723, 357] width 32 height 29
type input "03:51"
click at [758, 360] on select "00 01 02 03 04 05 06 07 08 09 10 11 12 13 14 15 16 17 18 19 20 21 22 23 24 25 2…" at bounding box center [760, 357] width 32 height 29
select select "30"
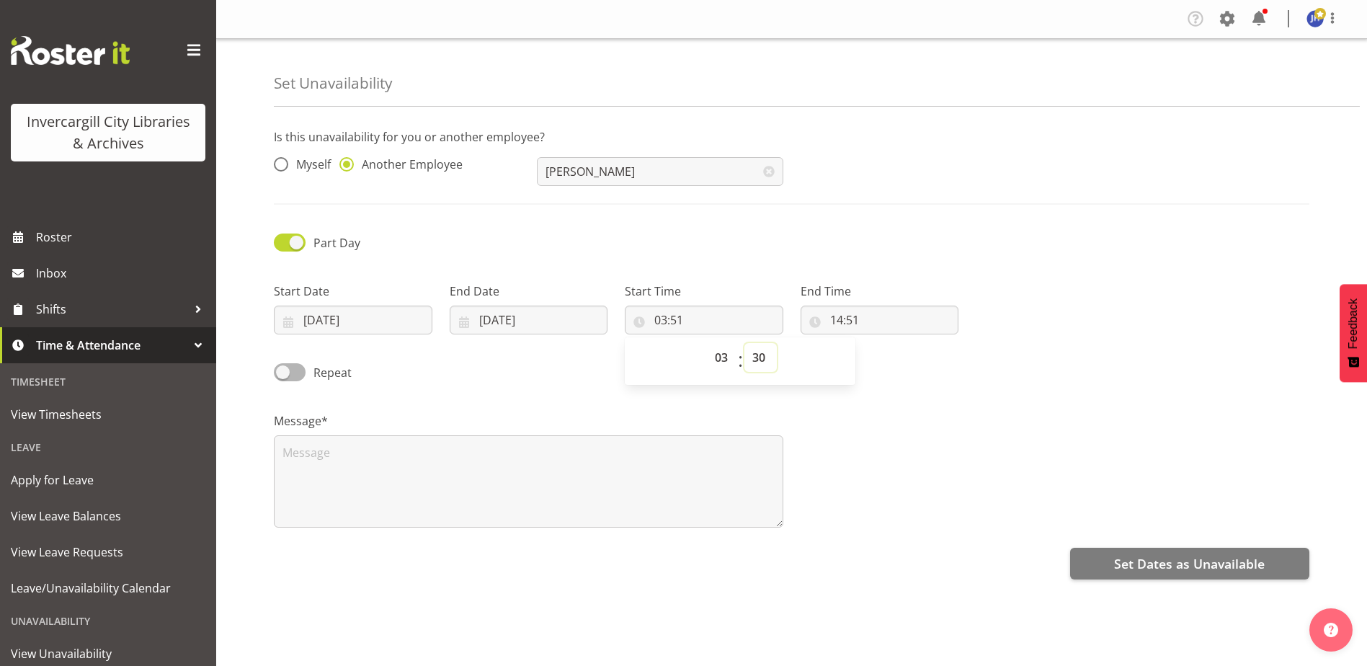
click at [744, 343] on select "00 01 02 03 04 05 06 07 08 09 10 11 12 13 14 15 16 17 18 19 20 21 22 23 24 25 2…" at bounding box center [760, 357] width 32 height 29
type input "03:30"
click at [857, 318] on input "14:51" at bounding box center [880, 320] width 159 height 29
click at [897, 360] on select "00 01 02 03 04 05 06 07 08 09 10 11 12 13 14 15 16 17 18 19 20 21 22 23" at bounding box center [899, 357] width 32 height 29
select select "4"
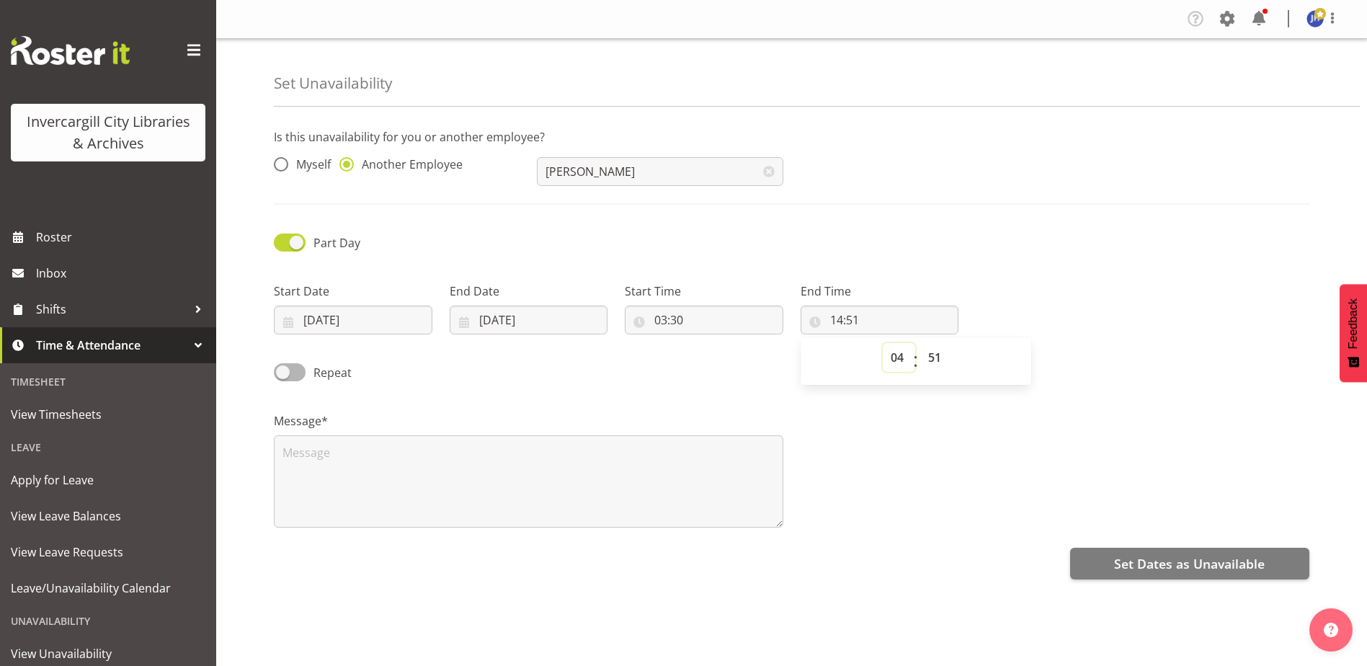
click at [883, 343] on select "00 01 02 03 04 05 06 07 08 09 10 11 12 13 14 15 16 17 18 19 20 21 22 23" at bounding box center [899, 357] width 32 height 29
type input "04:51"
click at [938, 357] on select "00 01 02 03 04 05 06 07 08 09 10 11 12 13 14 15 16 17 18 19 20 21 22 23 24 25 2…" at bounding box center [936, 357] width 32 height 29
select select "30"
click at [920, 343] on select "00 01 02 03 04 05 06 07 08 09 10 11 12 13 14 15 16 17 18 19 20 21 22 23 24 25 2…" at bounding box center [936, 357] width 32 height 29
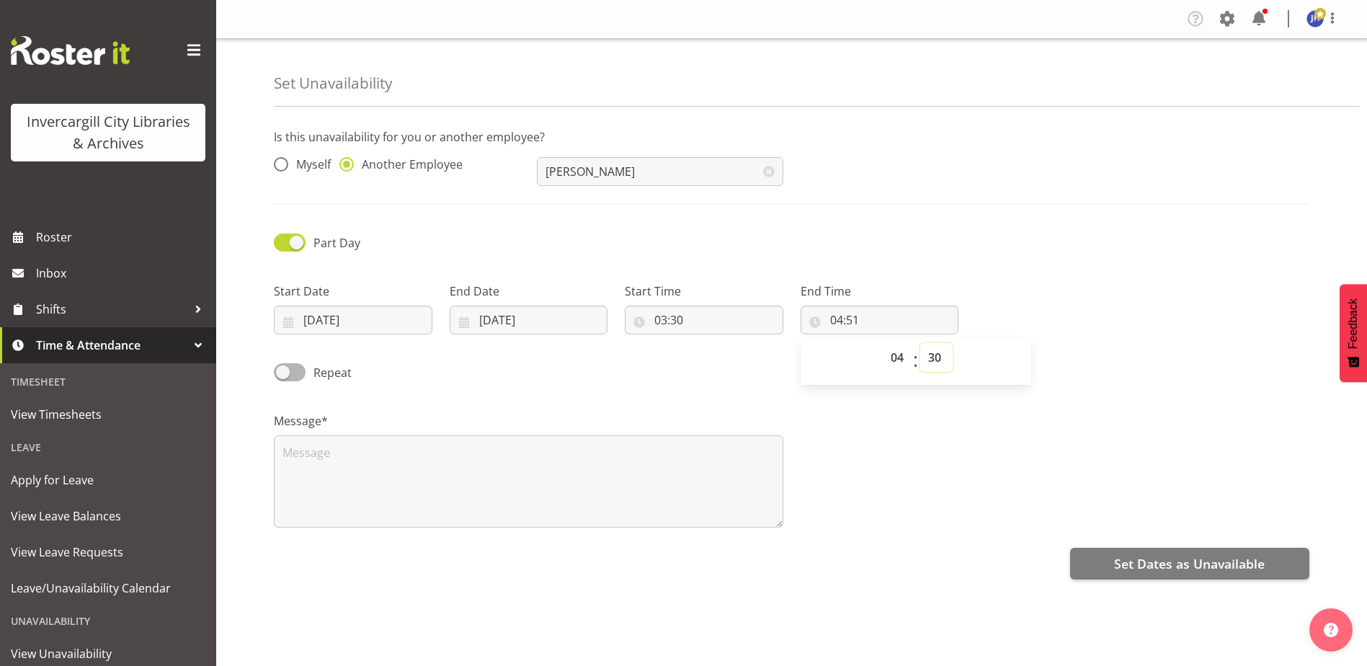
type input "04:30"
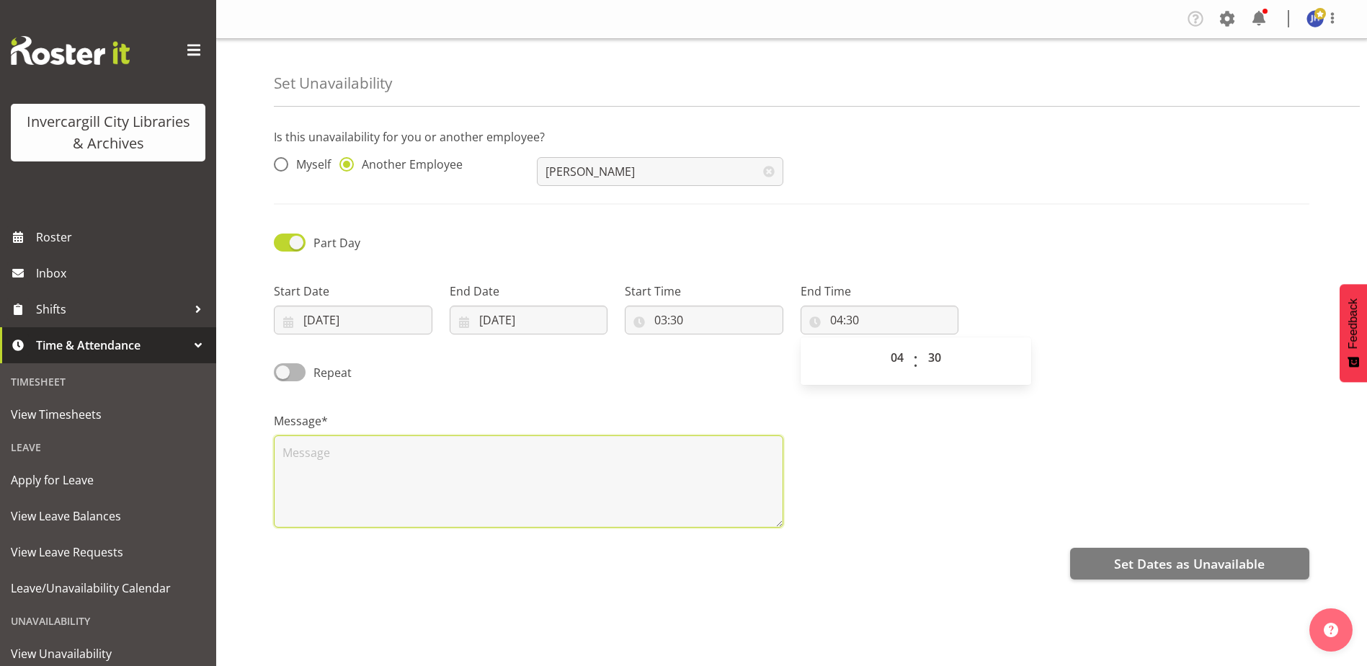
click at [370, 449] on textarea at bounding box center [528, 481] width 509 height 92
drag, startPoint x: 360, startPoint y: 453, endPoint x: 268, endPoint y: 453, distance: 92.2
click at [268, 453] on div "Message* Training Glen" at bounding box center [528, 464] width 527 height 144
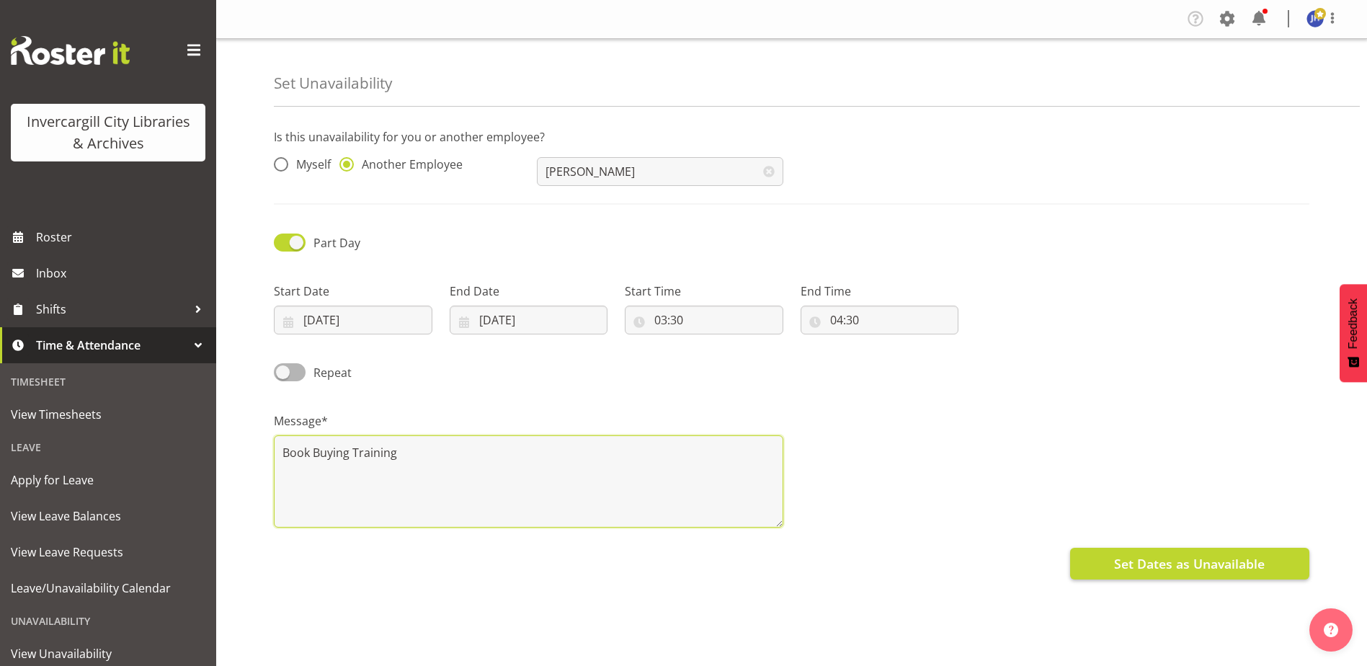
type textarea "Book Buying Training"
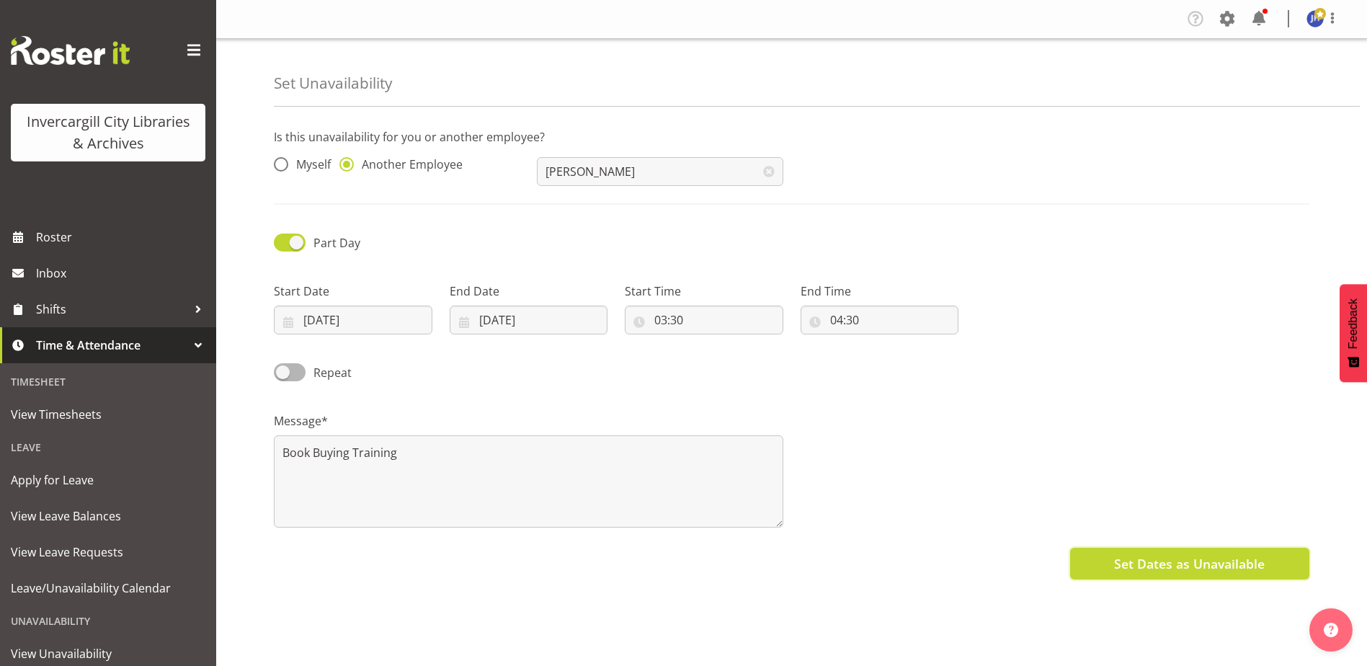
click at [1191, 566] on span "Set Dates as Unavailable" at bounding box center [1189, 563] width 151 height 19
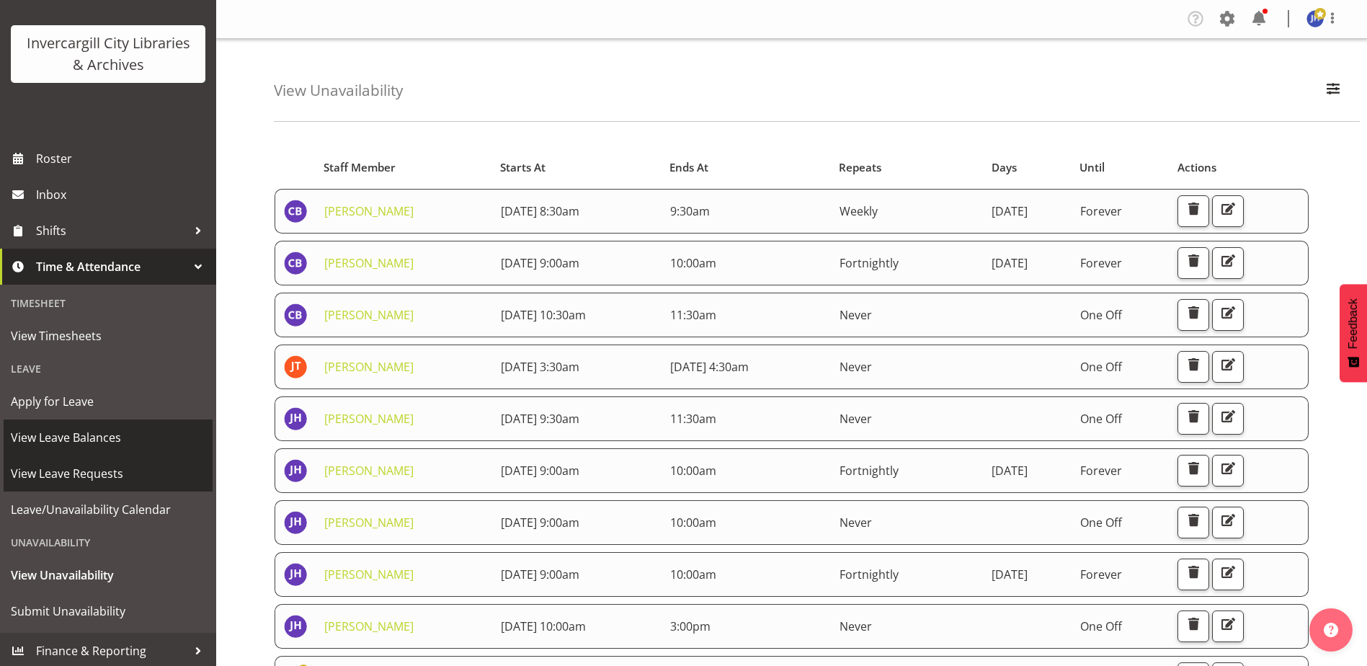
scroll to position [81, 0]
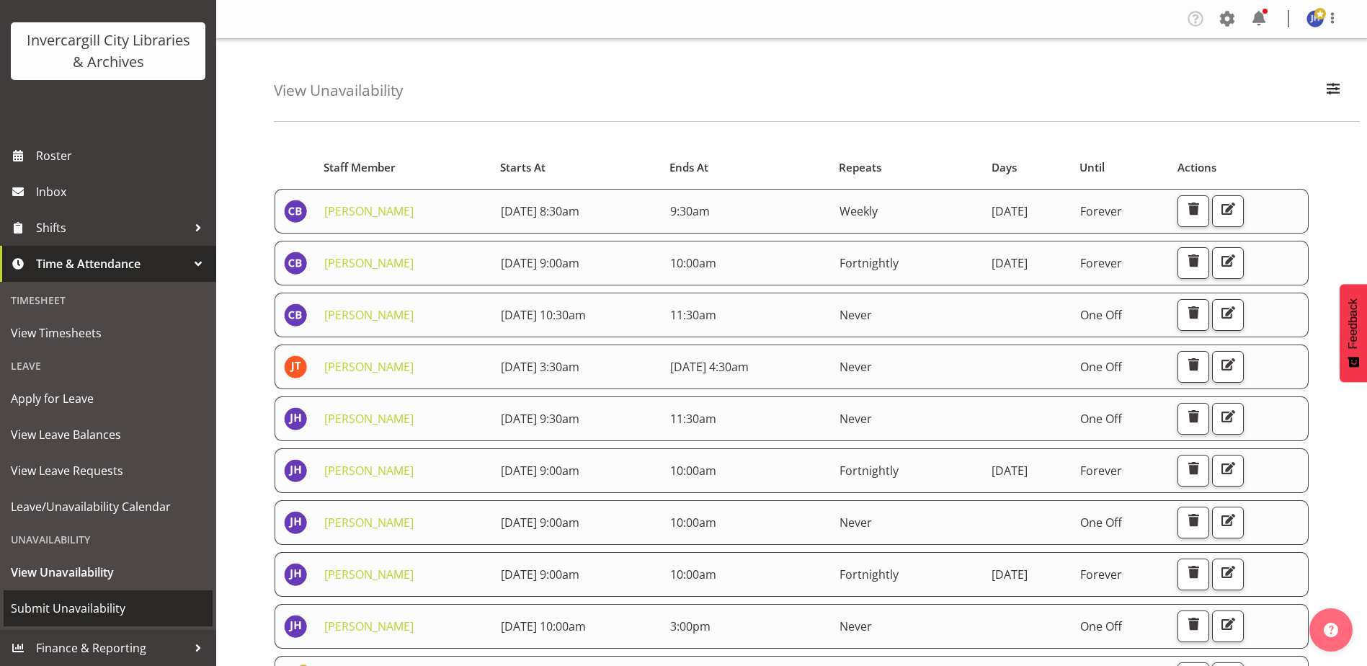
click at [74, 605] on span "Submit Unavailability" at bounding box center [108, 608] width 195 height 22
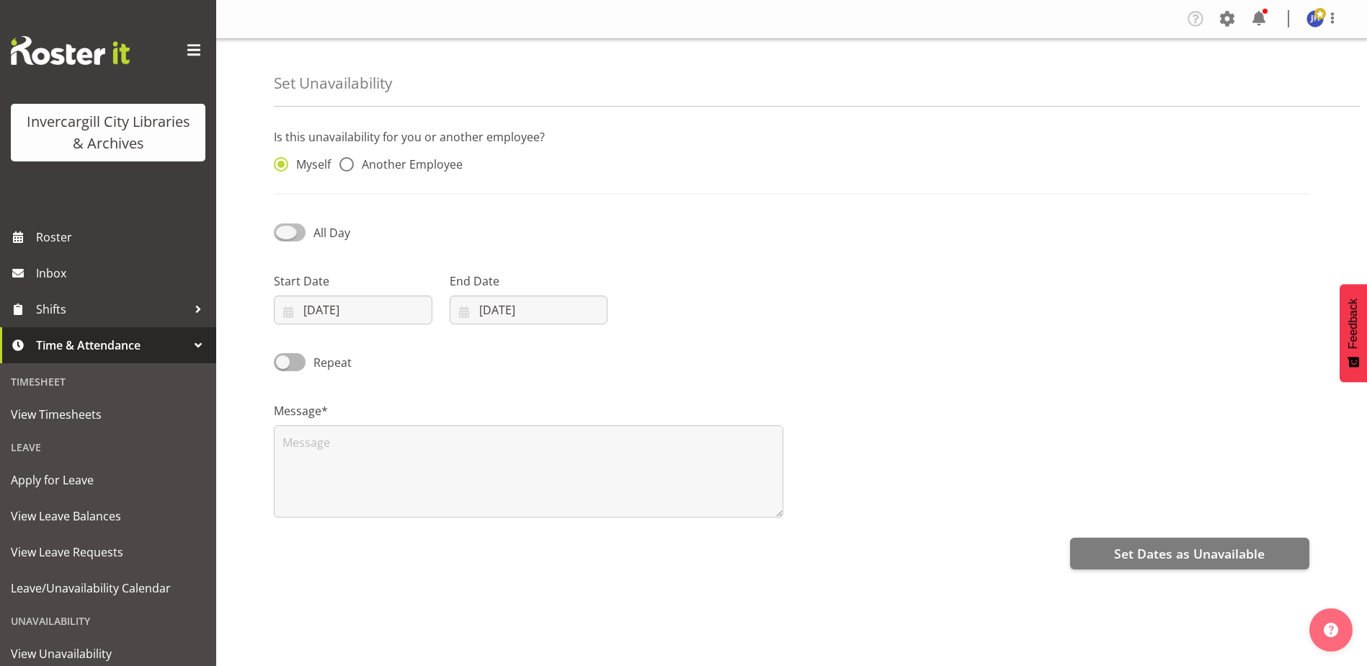
click at [284, 233] on span at bounding box center [290, 232] width 32 height 18
click at [283, 233] on input "All Day" at bounding box center [278, 232] width 9 height 9
checkbox input "true"
select select "14"
select select "53"
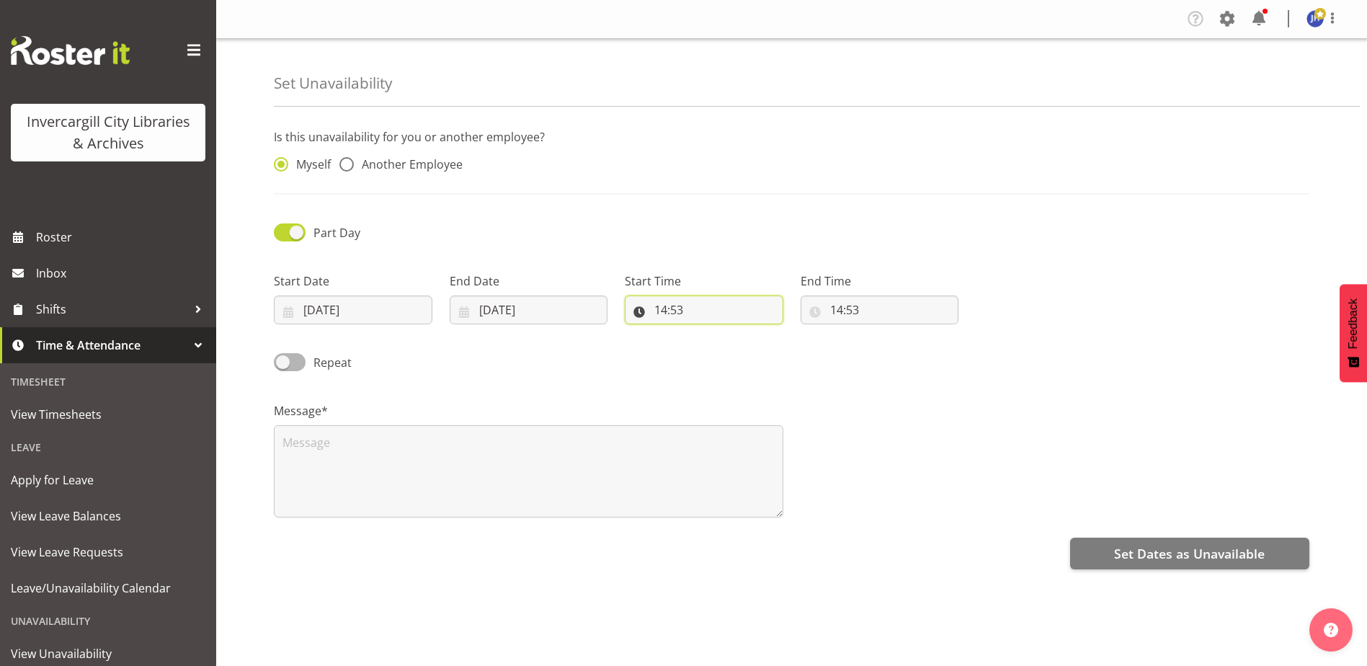
click at [684, 314] on input "14:53" at bounding box center [704, 309] width 159 height 29
click at [728, 348] on select "00 01 02 03 04 05 06 07 08 09 10 11 12 13 14 15 16 17 18 19 20 21 22 23" at bounding box center [723, 347] width 32 height 29
select select "15"
click at [707, 333] on select "00 01 02 03 04 05 06 07 08 09 10 11 12 13 14 15 16 17 18 19 20 21 22 23" at bounding box center [723, 347] width 32 height 29
type input "15:53"
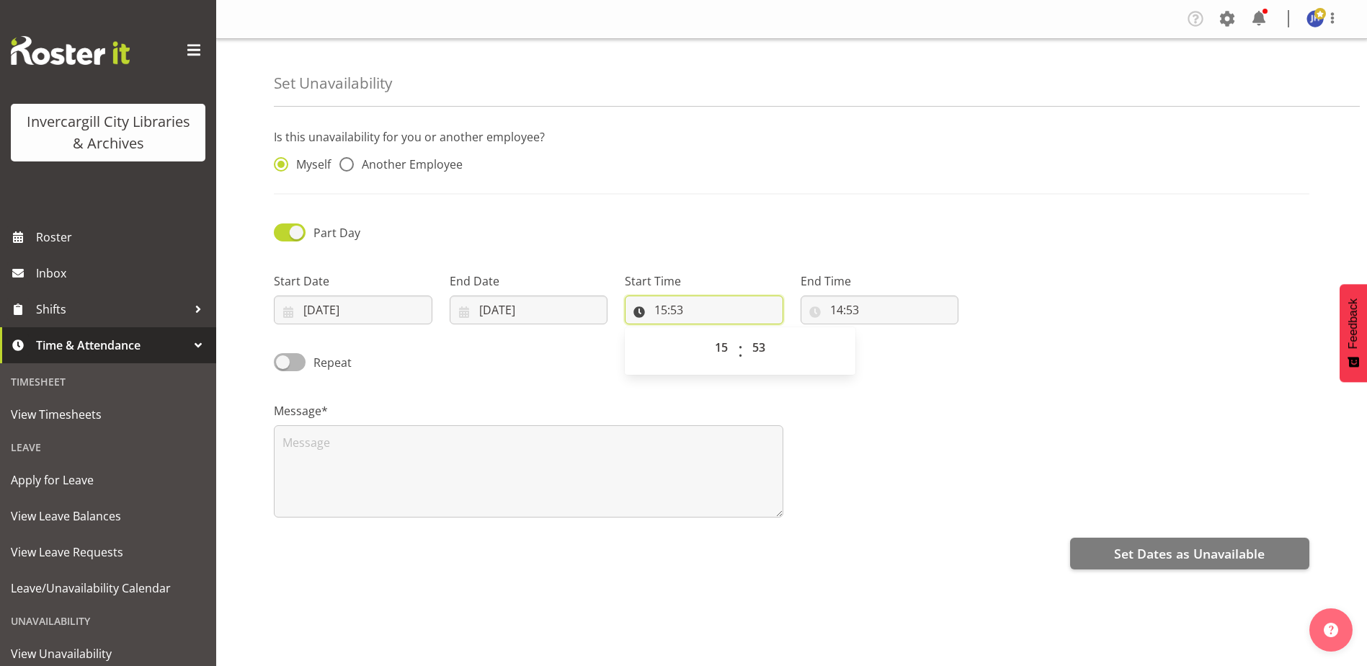
click at [713, 312] on input "15:53" at bounding box center [704, 309] width 159 height 29
click at [688, 308] on input "15:53" at bounding box center [704, 309] width 159 height 29
click at [757, 350] on select "00 01 02 03 04 05 06 07 08 09 10 11 12 13 14 15 16 17 18 19 20 21 22 23 24 25 2…" at bounding box center [760, 347] width 32 height 29
select select "30"
click at [744, 333] on select "00 01 02 03 04 05 06 07 08 09 10 11 12 13 14 15 16 17 18 19 20 21 22 23 24 25 2…" at bounding box center [760, 347] width 32 height 29
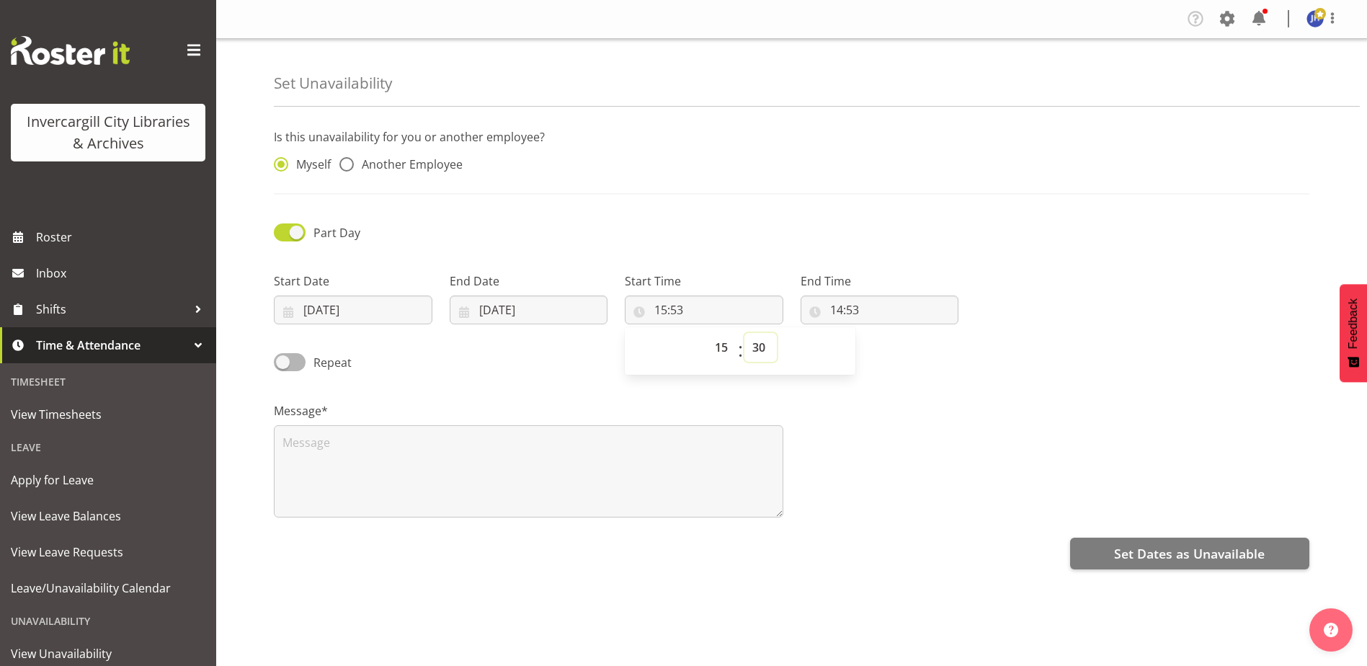
type input "15:30"
click at [891, 308] on input "14:53" at bounding box center [880, 309] width 159 height 29
click at [896, 351] on select "00 01 02 03 04 05 06 07 08 09 10 11 12 13 14 15 16 17 18 19 20 21 22 23" at bounding box center [899, 347] width 32 height 29
select select "16"
click at [883, 333] on select "00 01 02 03 04 05 06 07 08 09 10 11 12 13 14 15 16 17 18 19 20 21 22 23" at bounding box center [899, 347] width 32 height 29
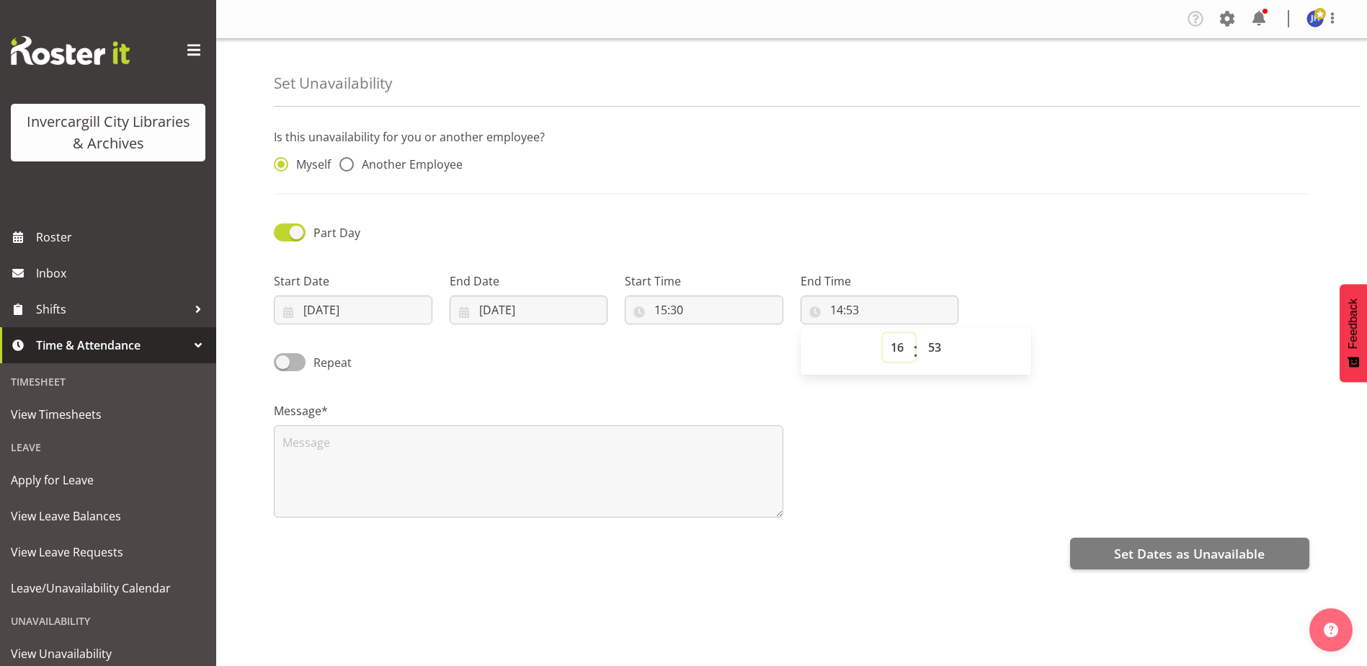
type input "16:53"
click at [934, 349] on select "00 01 02 03 04 05 06 07 08 09 10 11 12 13 14 15 16 17 18 19 20 21 22 23 24 25 2…" at bounding box center [936, 347] width 32 height 29
select select "30"
click at [920, 333] on select "00 01 02 03 04 05 06 07 08 09 10 11 12 13 14 15 16 17 18 19 20 21 22 23 24 25 2…" at bounding box center [936, 347] width 32 height 29
type input "16:30"
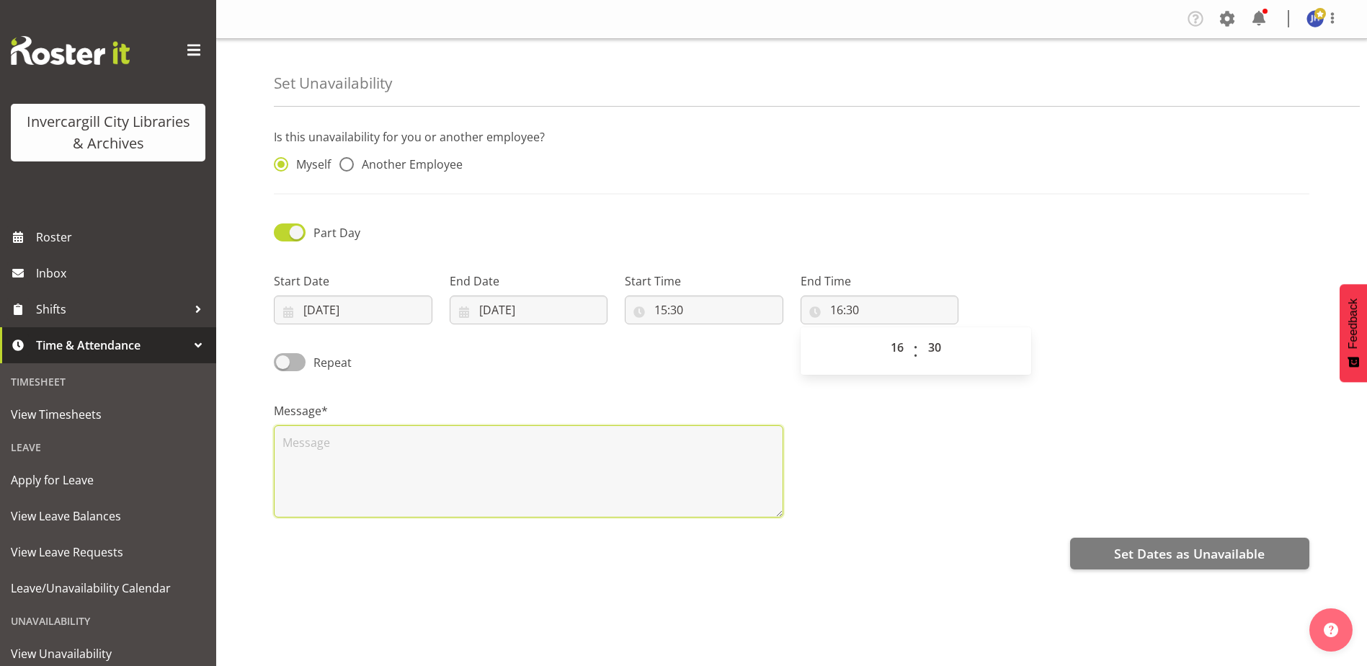
click at [303, 450] on textarea at bounding box center [528, 471] width 509 height 92
type textarea "Training Glen"
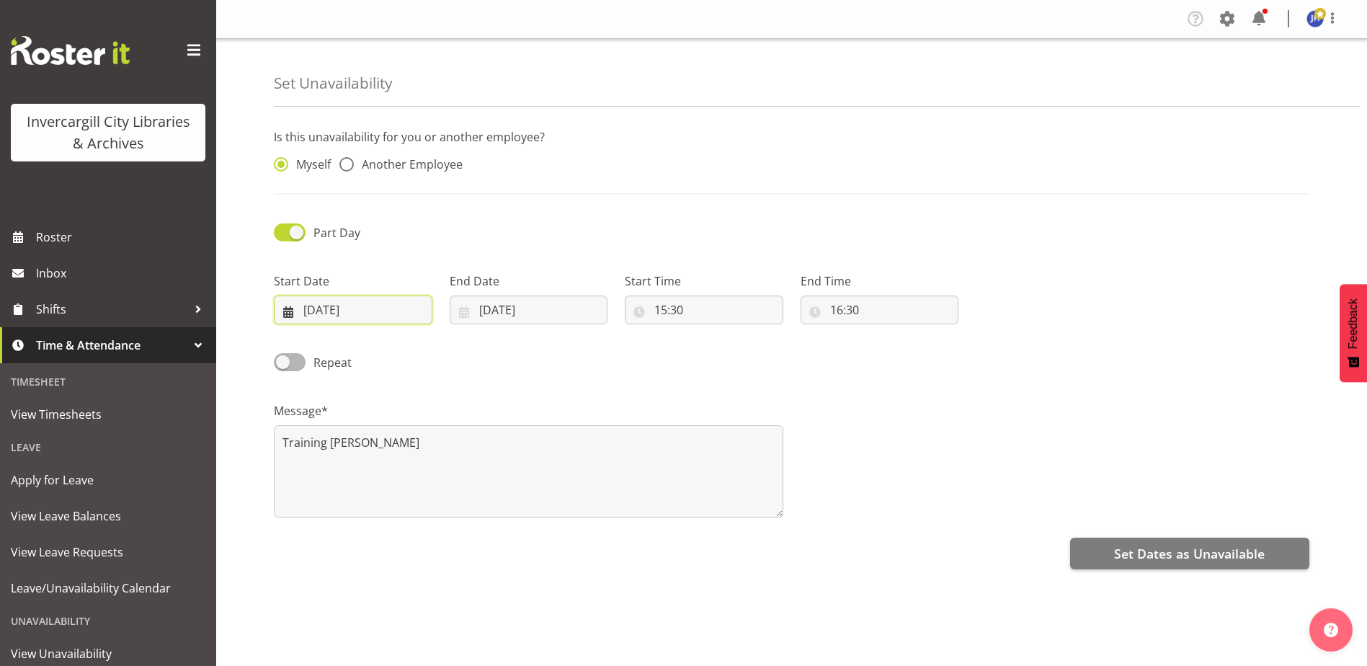
click at [368, 314] on input "07/10/2025" at bounding box center [353, 309] width 159 height 29
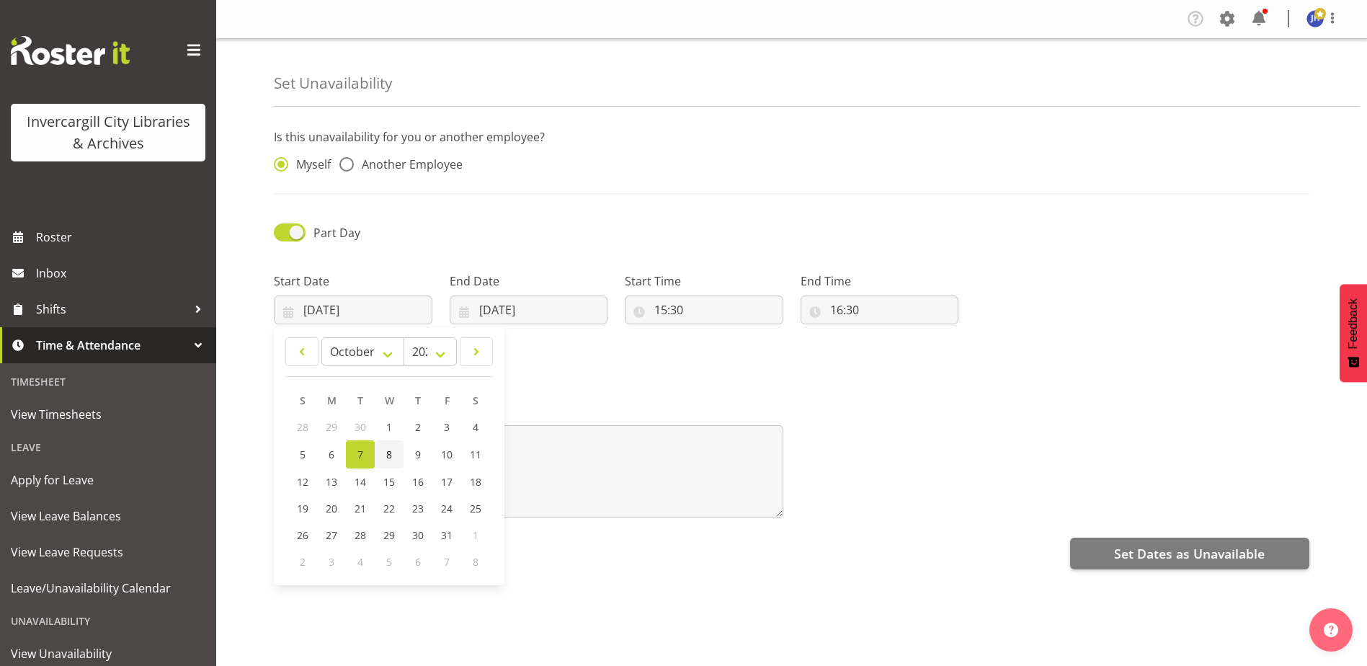
click at [388, 453] on span "8" at bounding box center [389, 454] width 6 height 14
type input "08/10/2025"
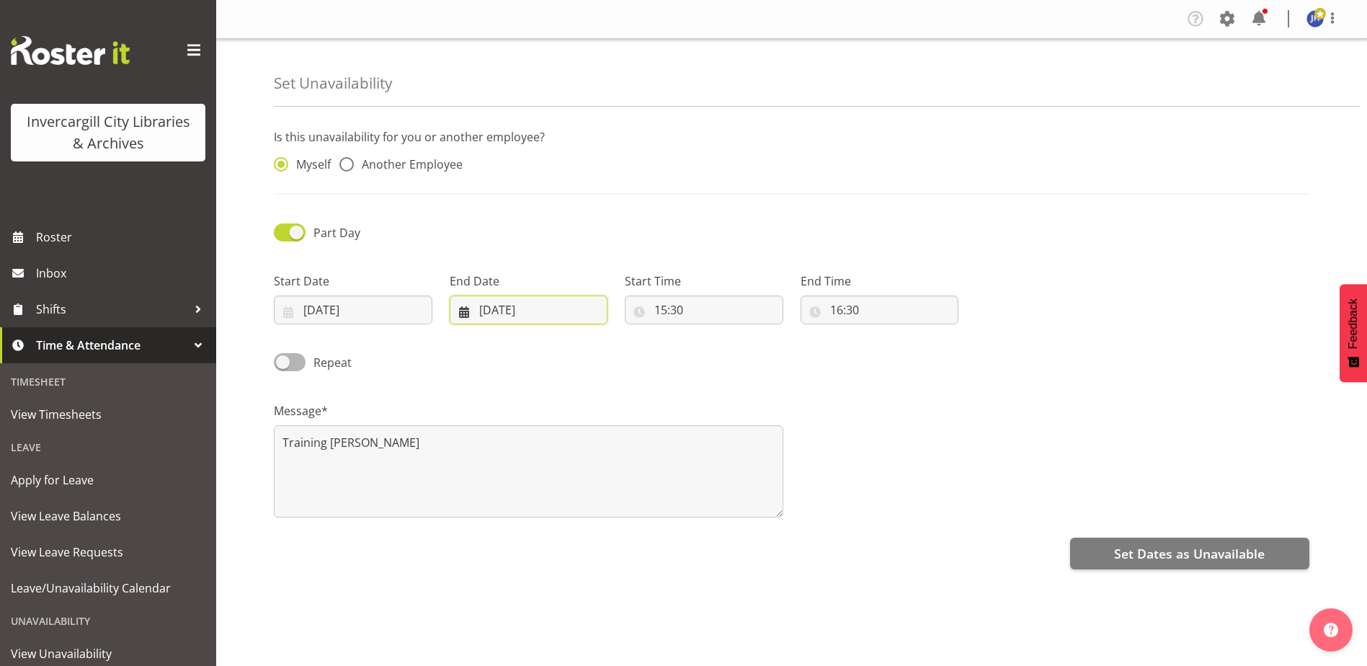
click at [515, 313] on input "07/10/2025" at bounding box center [529, 309] width 159 height 29
click at [563, 450] on span "8" at bounding box center [565, 454] width 6 height 14
type input "08/10/2025"
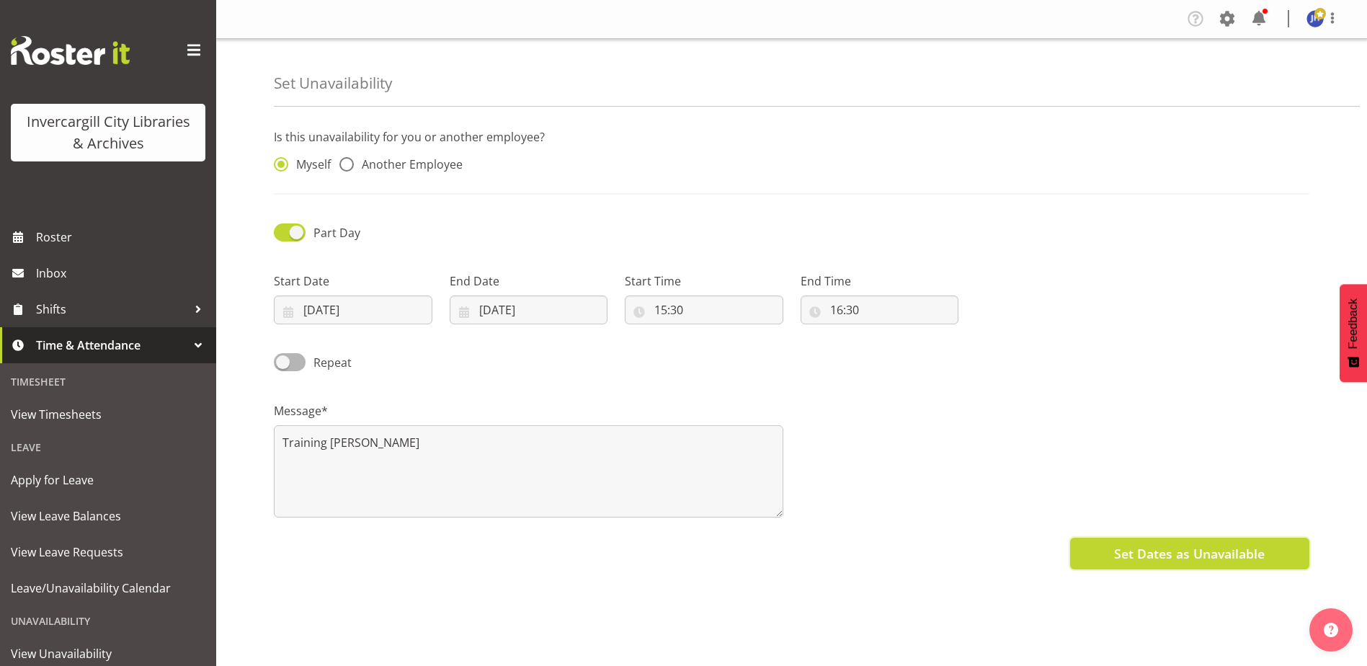
click at [1164, 556] on span "Set Dates as Unavailable" at bounding box center [1189, 553] width 151 height 19
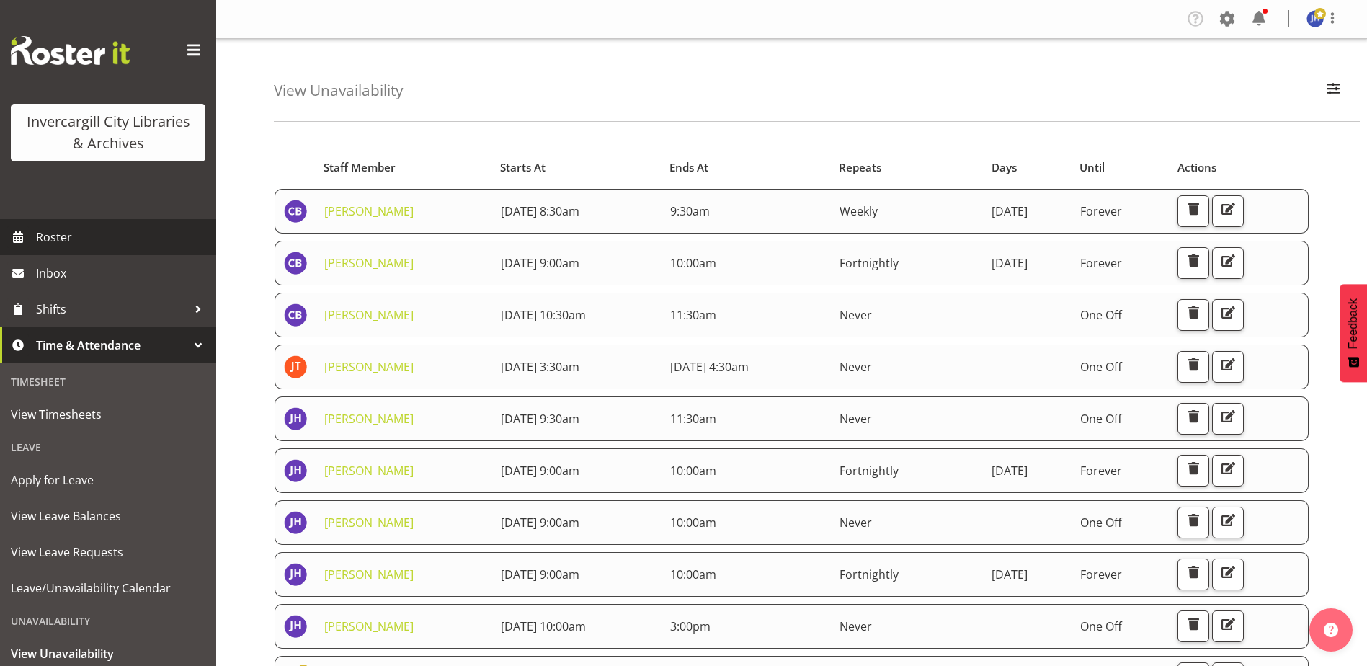
click at [61, 236] on span "Roster" at bounding box center [122, 237] width 173 height 22
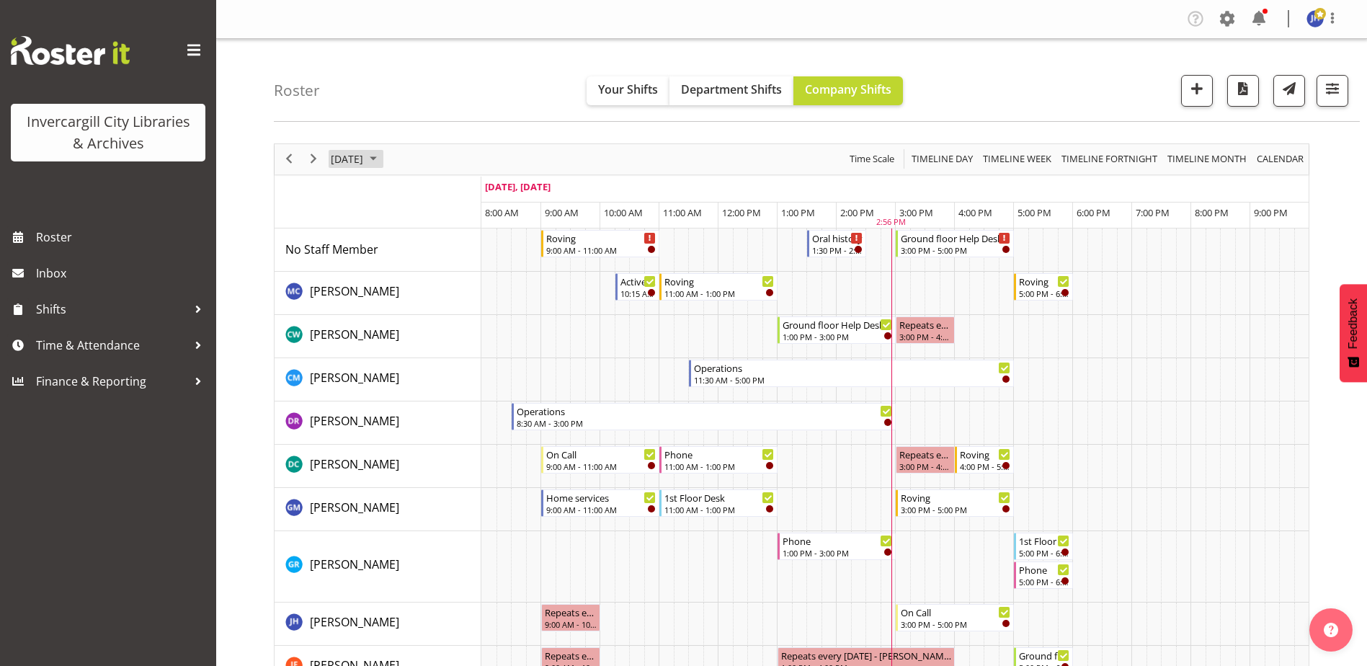
click at [382, 158] on span "October 2025" at bounding box center [373, 159] width 17 height 18
click at [418, 275] on span "8" at bounding box center [415, 270] width 22 height 22
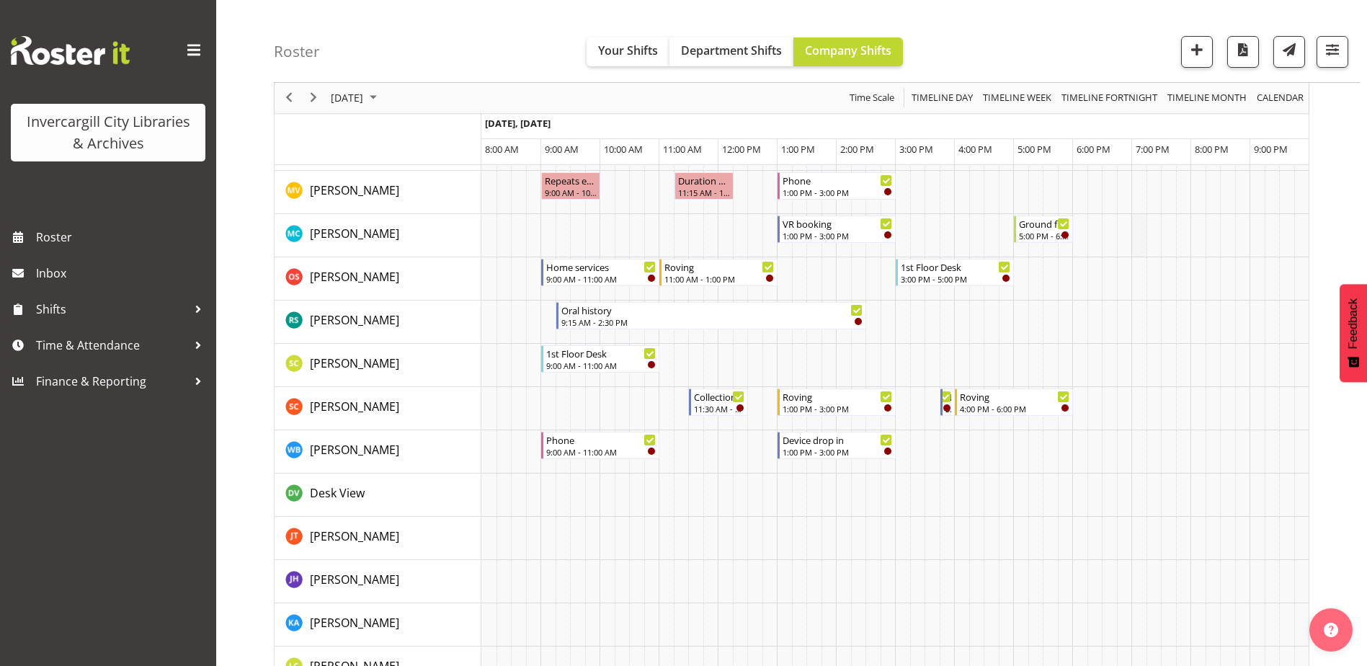
scroll to position [937, 0]
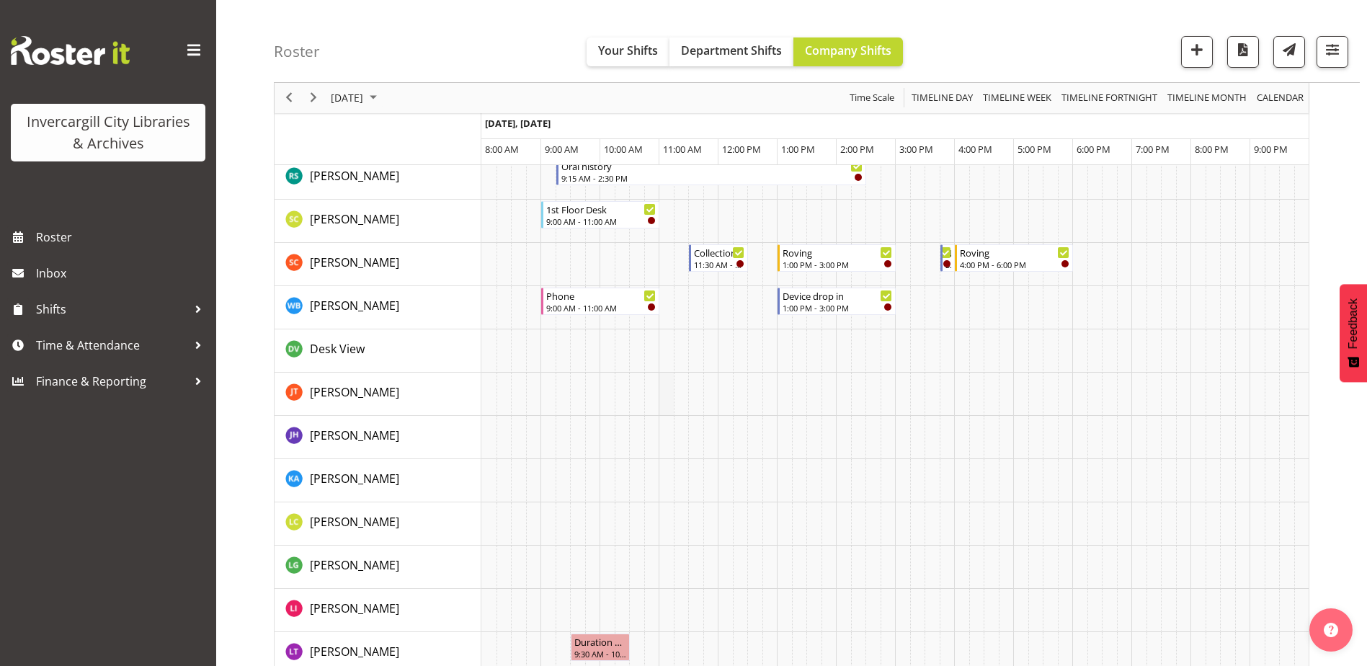
click at [661, 404] on td "Timeline Day of October 8, 2025" at bounding box center [666, 394] width 15 height 43
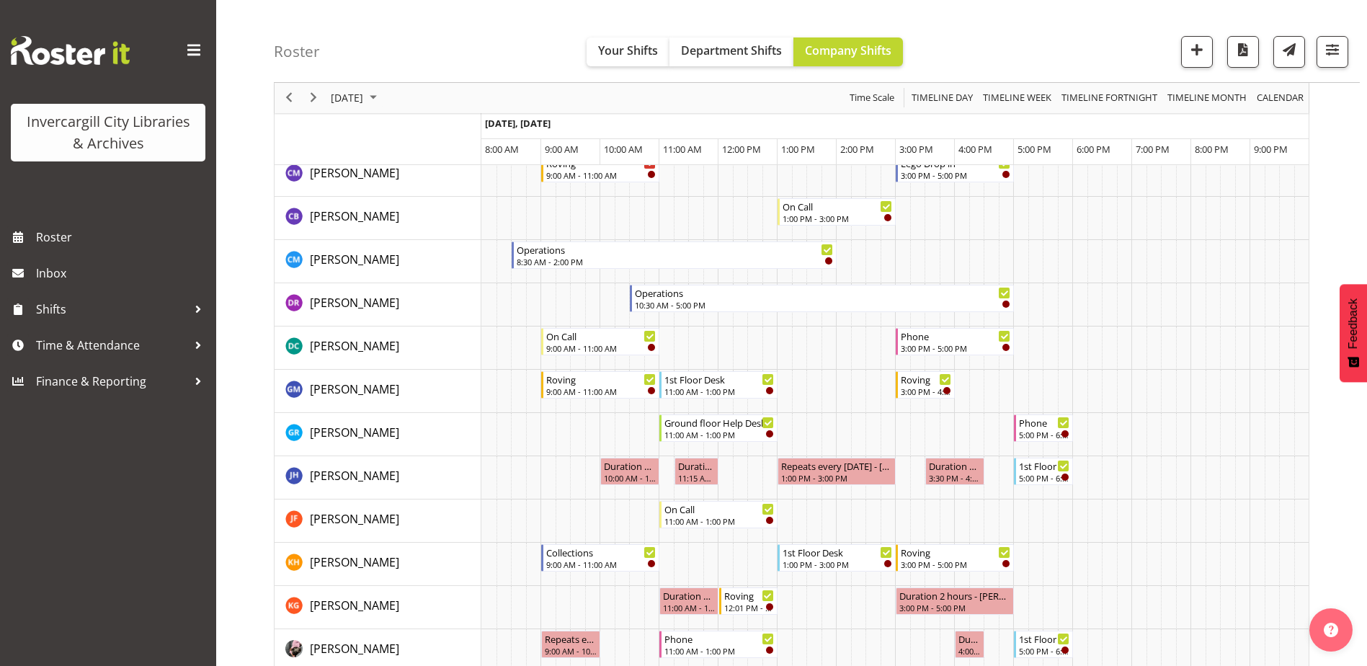
scroll to position [144, 0]
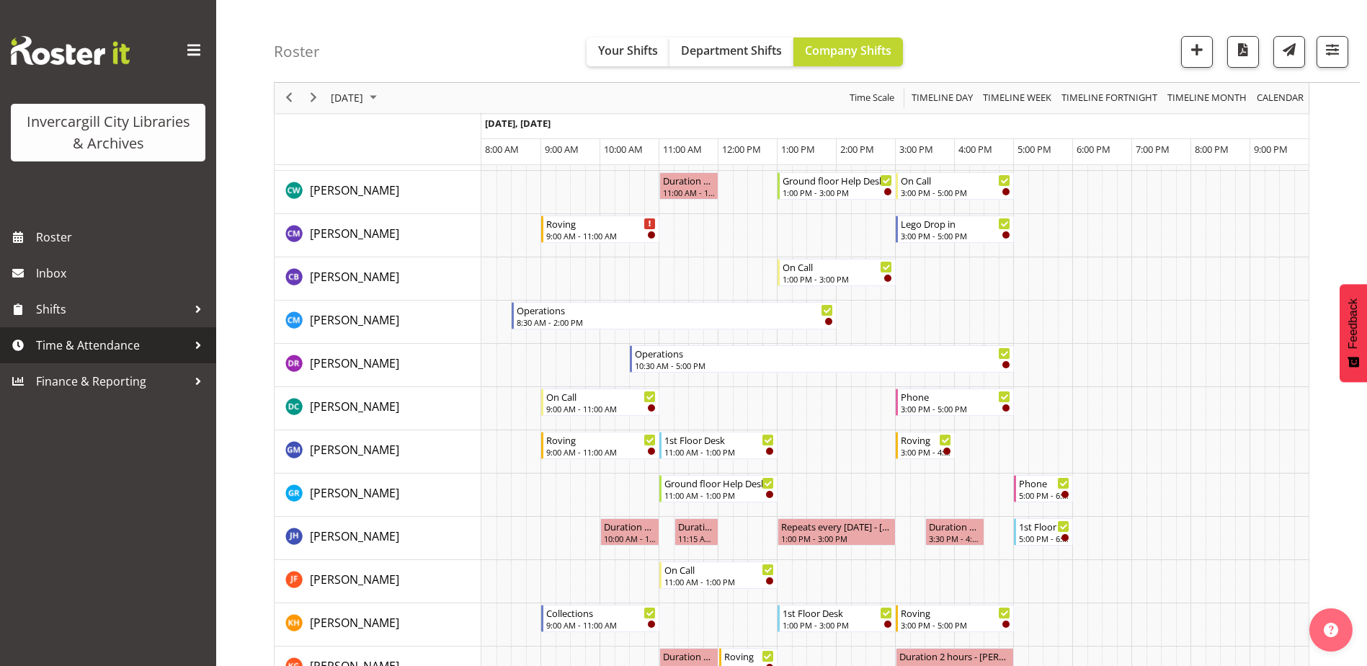
click at [79, 348] on span "Time & Attendance" at bounding box center [111, 345] width 151 height 22
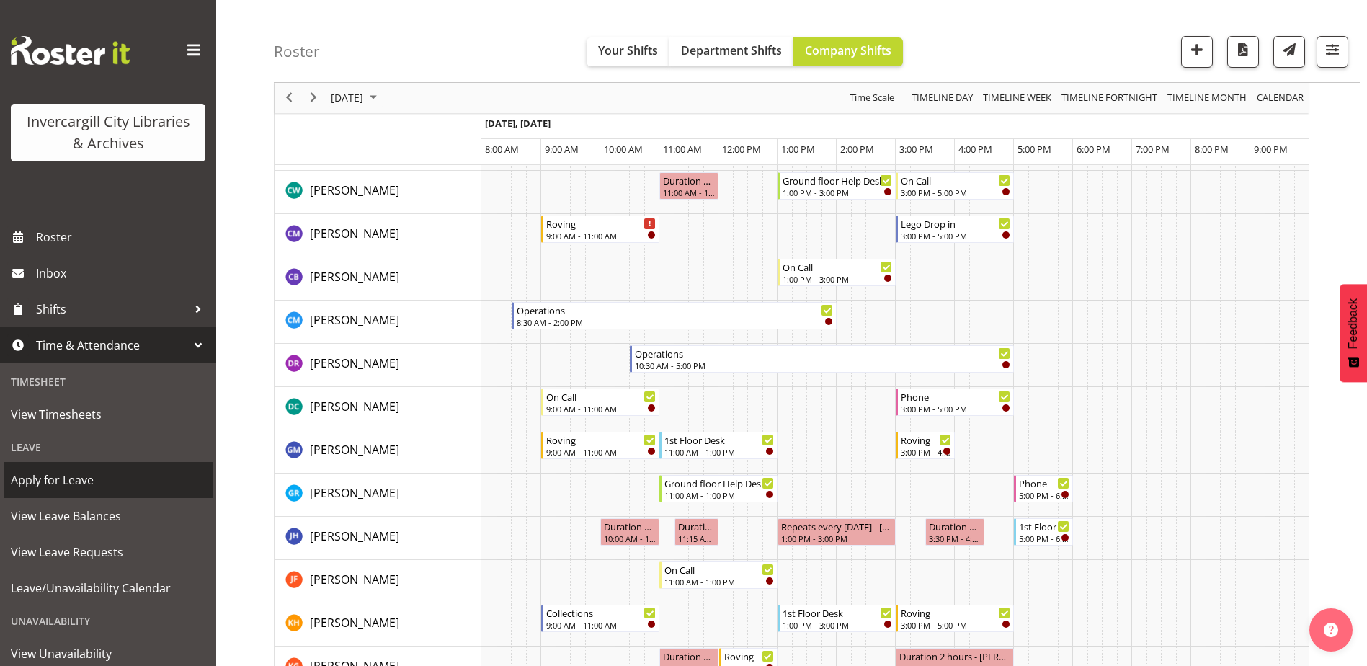
scroll to position [81, 0]
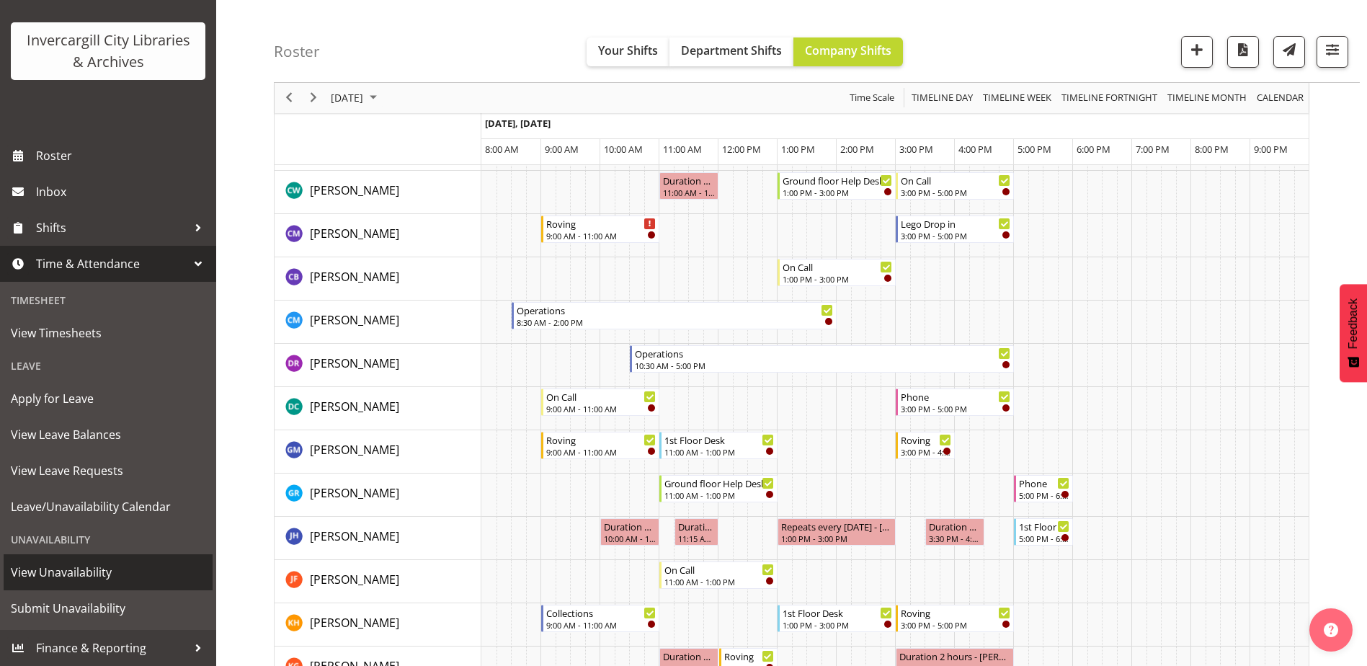
click at [66, 568] on span "View Unavailability" at bounding box center [108, 572] width 195 height 22
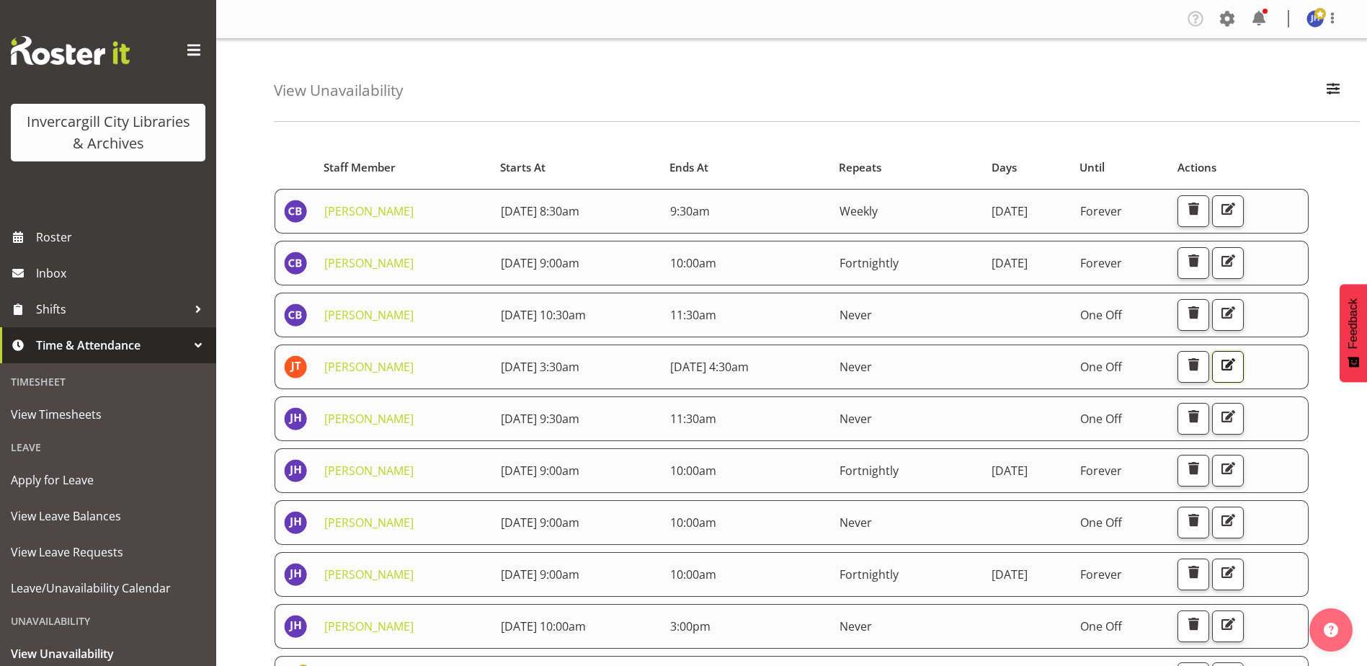
click at [1237, 368] on span "button" at bounding box center [1227, 364] width 19 height 19
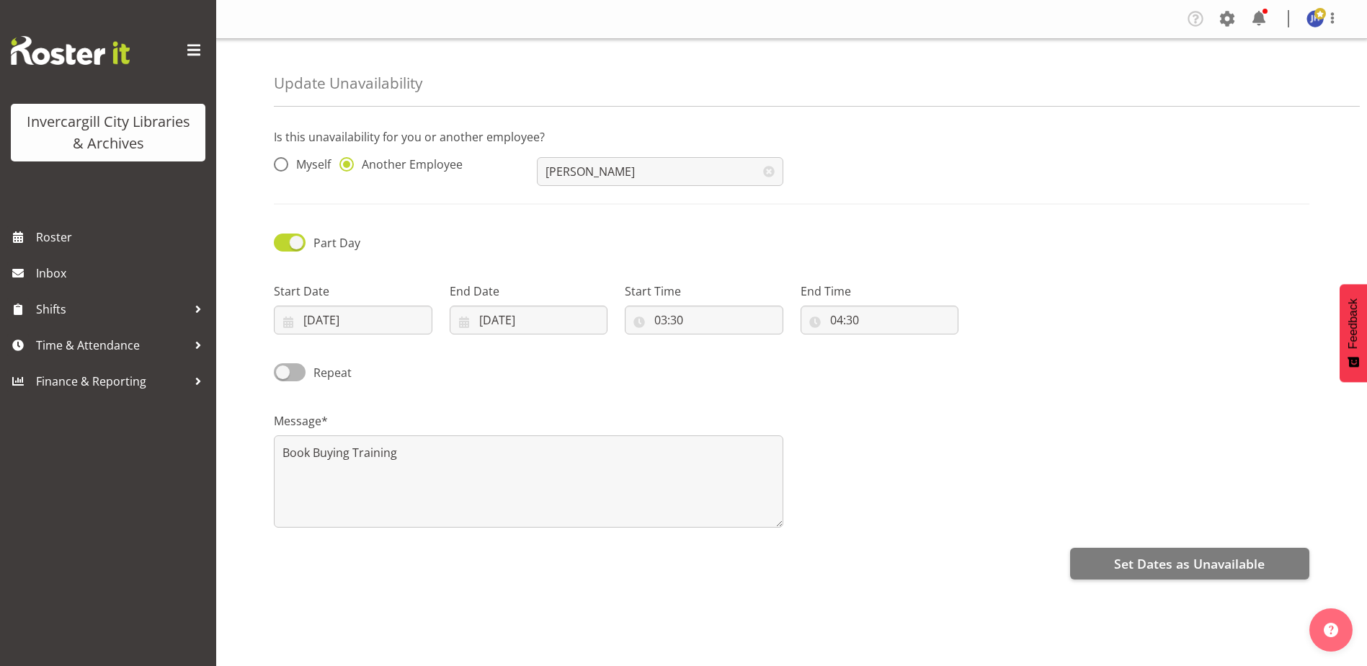
select select "9"
select select "2025"
click at [308, 319] on input "[DATE]" at bounding box center [353, 320] width 159 height 29
click at [387, 465] on span "8" at bounding box center [389, 465] width 6 height 14
type input "[DATE]"
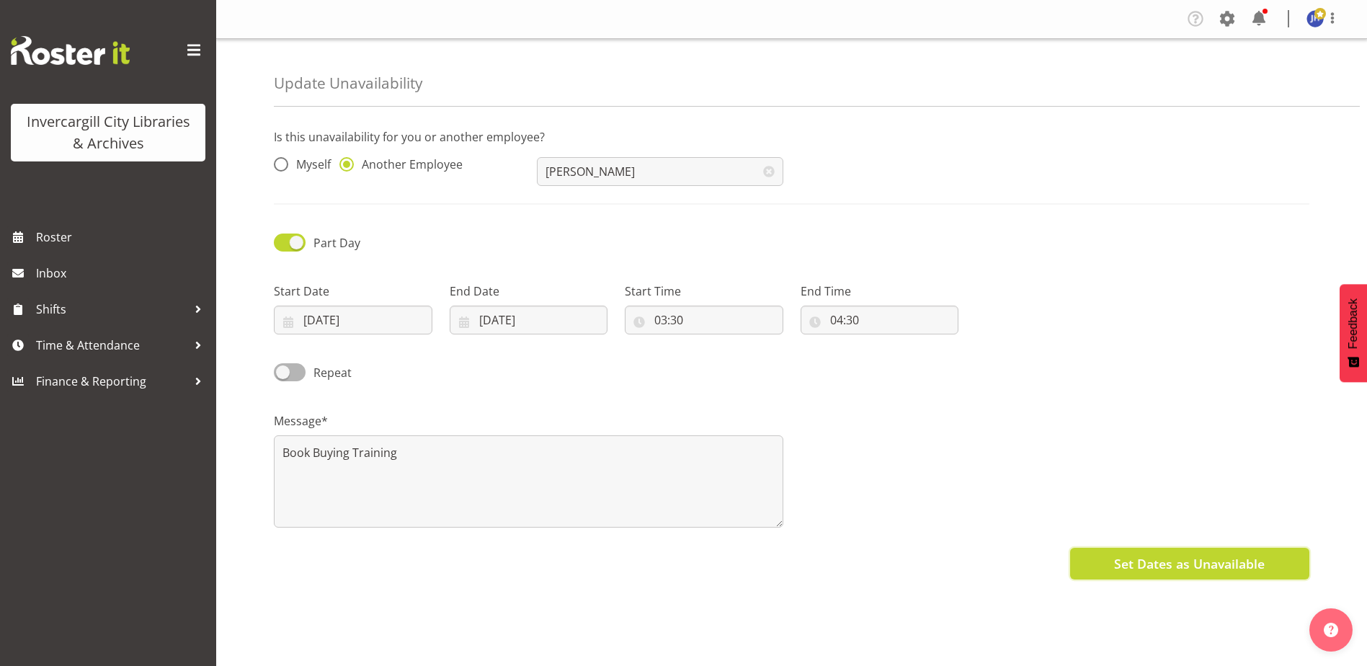
click at [1195, 571] on span "Set Dates as Unavailable" at bounding box center [1189, 563] width 151 height 19
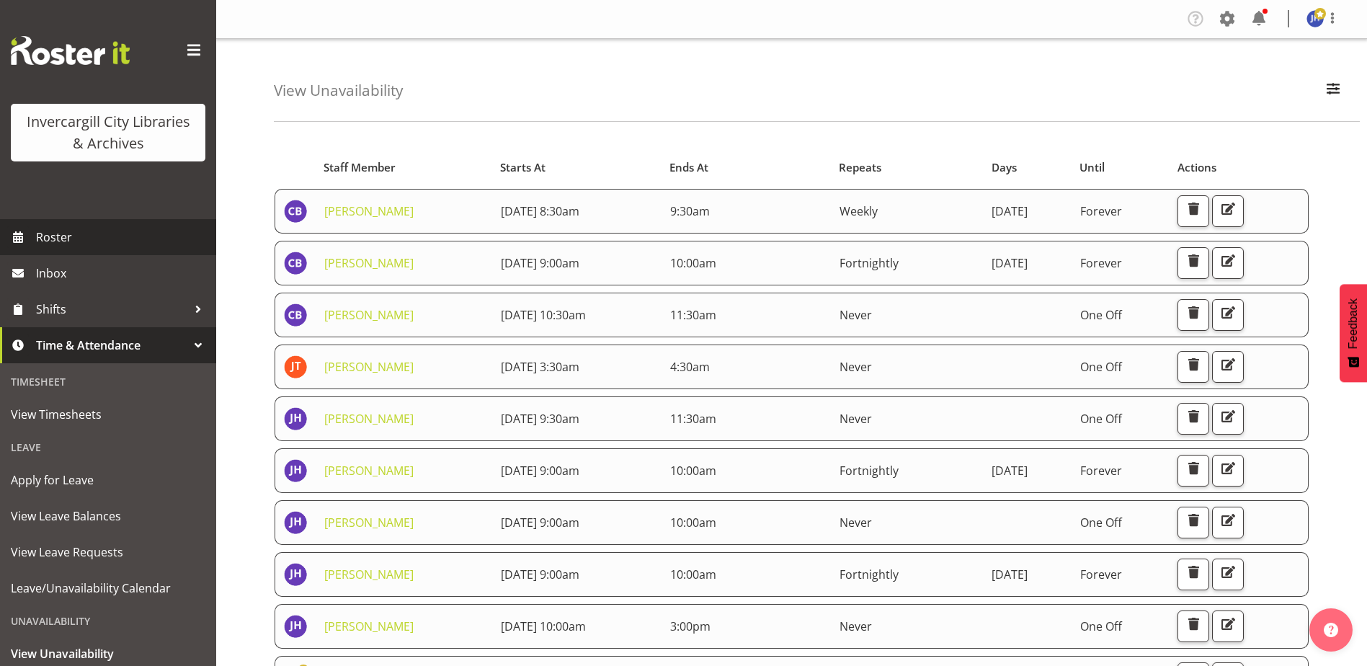
click at [41, 237] on span "Roster" at bounding box center [122, 237] width 173 height 22
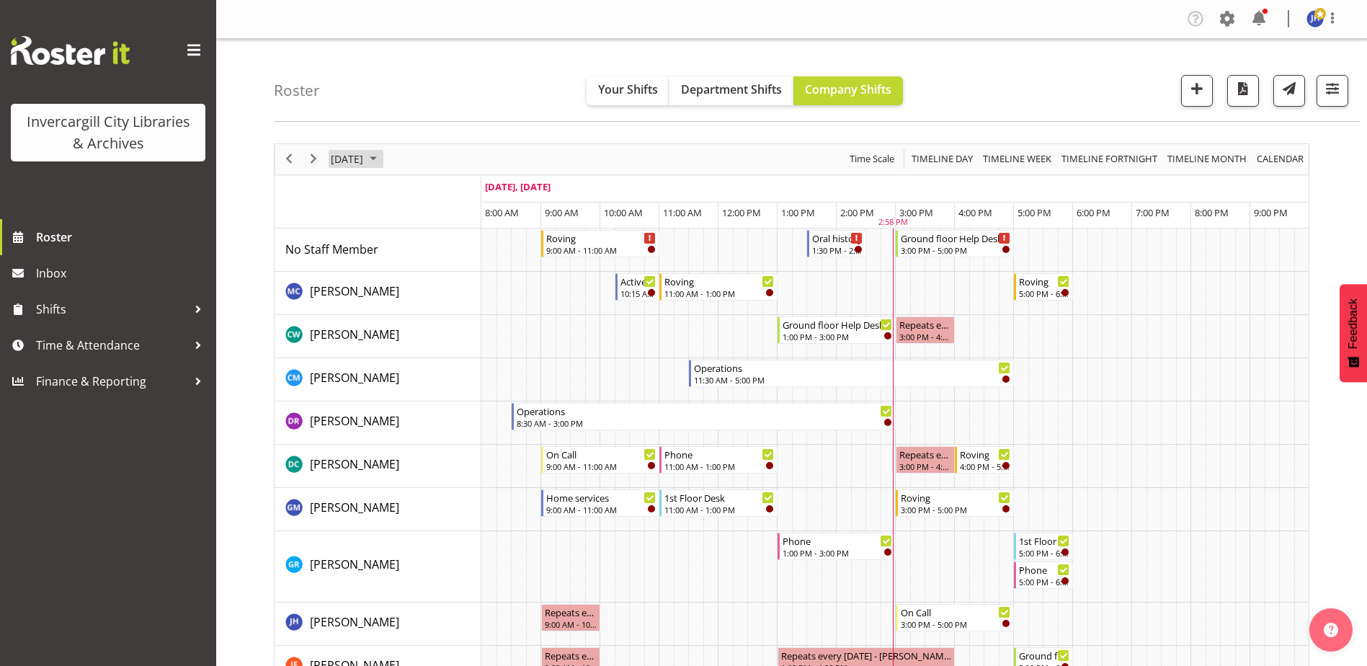
click at [382, 159] on span "October 2025" at bounding box center [373, 159] width 17 height 18
click at [411, 270] on span "8" at bounding box center [415, 270] width 22 height 22
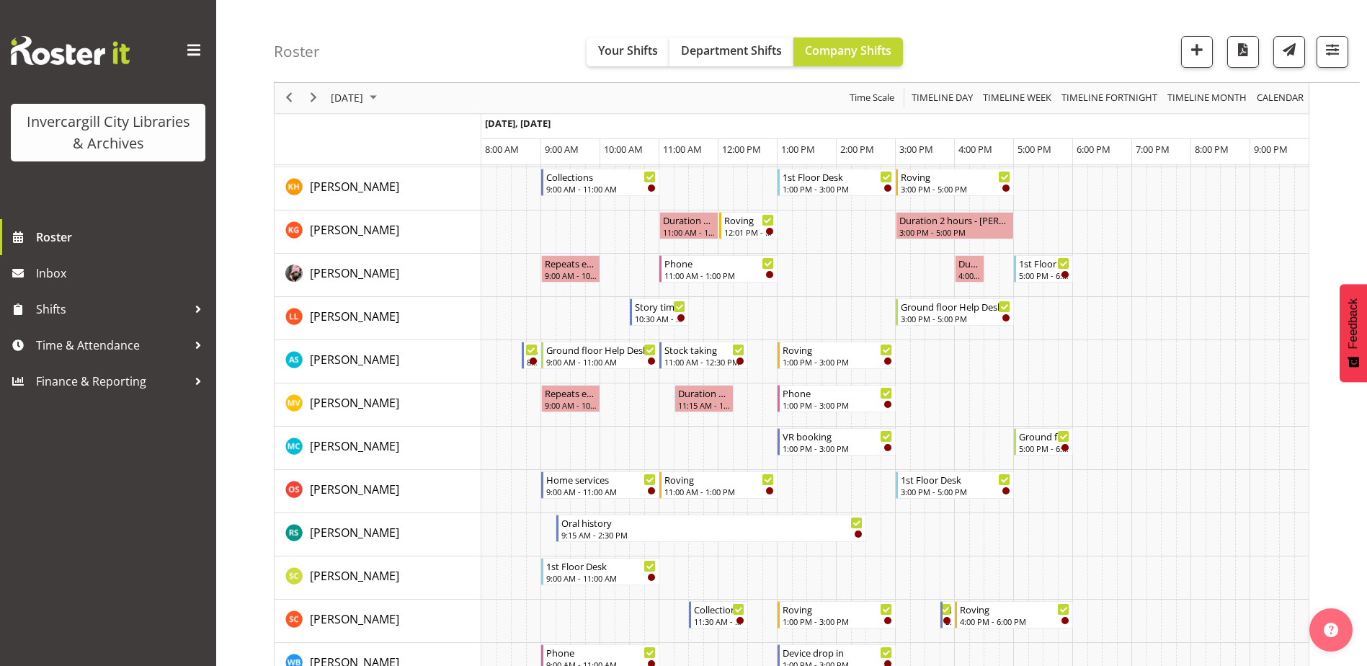
scroll to position [576, 0]
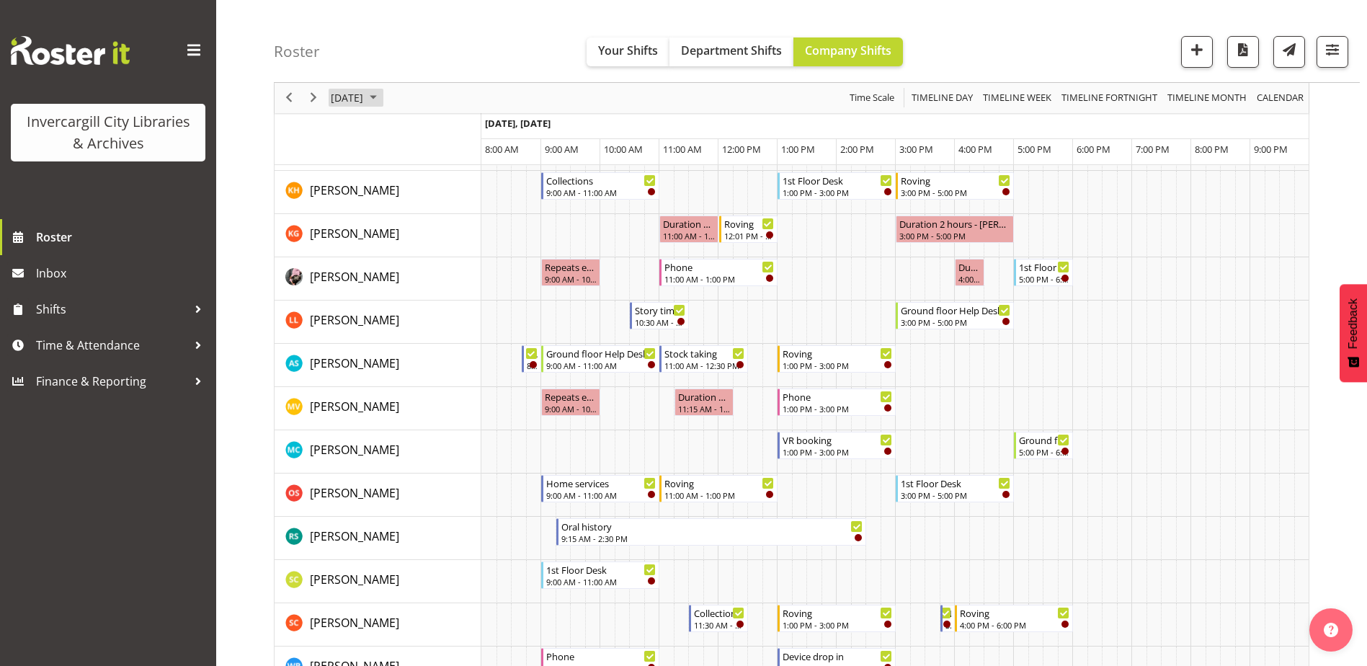
click at [382, 99] on span "October 2025" at bounding box center [373, 98] width 17 height 18
click at [392, 208] on span "7" at bounding box center [392, 208] width 22 height 22
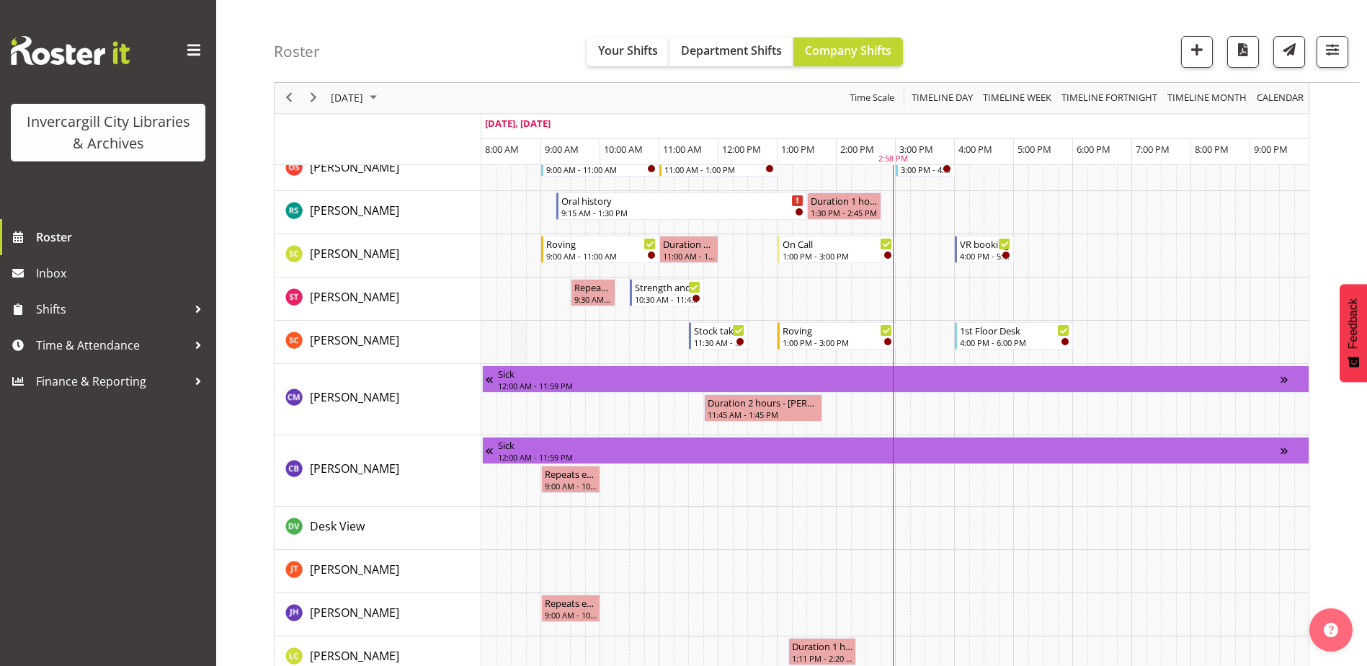
scroll to position [1081, 0]
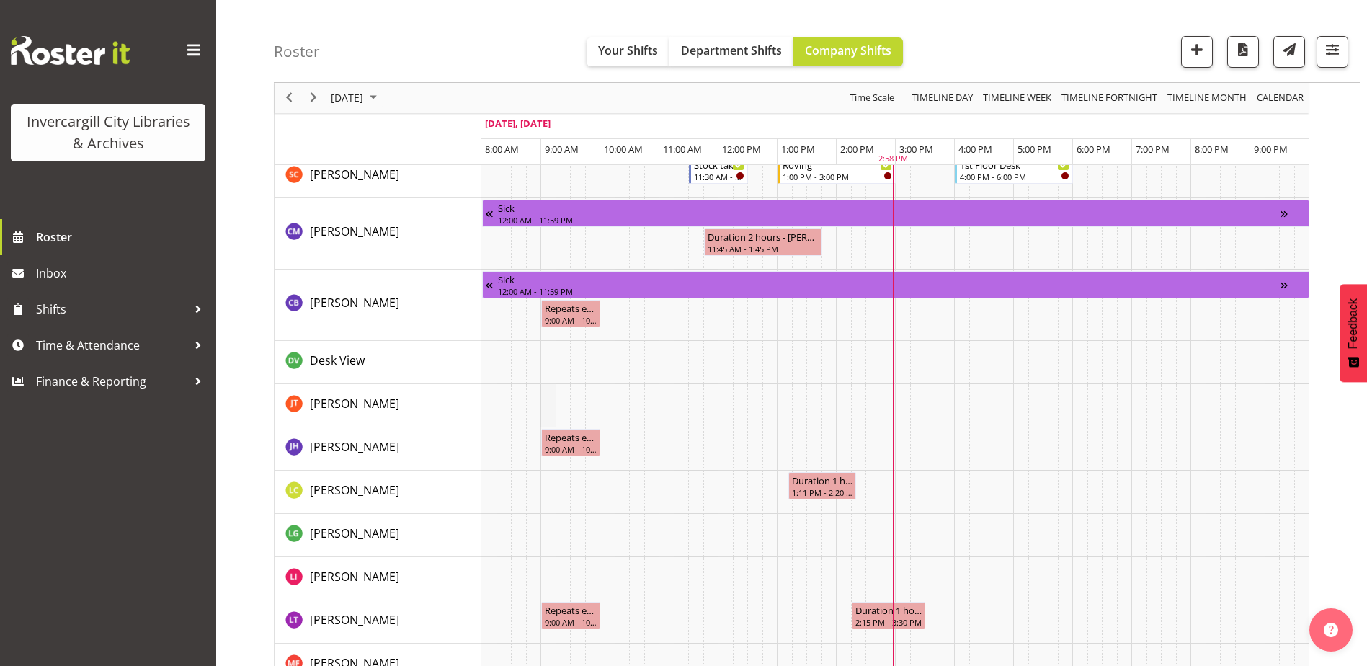
click at [553, 397] on td "Timeline Day of October 7, 2025" at bounding box center [547, 405] width 15 height 43
click at [496, 399] on td "Timeline Day of October 7, 2025" at bounding box center [503, 405] width 15 height 43
click at [382, 97] on span "October 2025" at bounding box center [373, 98] width 17 height 18
click at [417, 212] on span "8" at bounding box center [415, 208] width 22 height 22
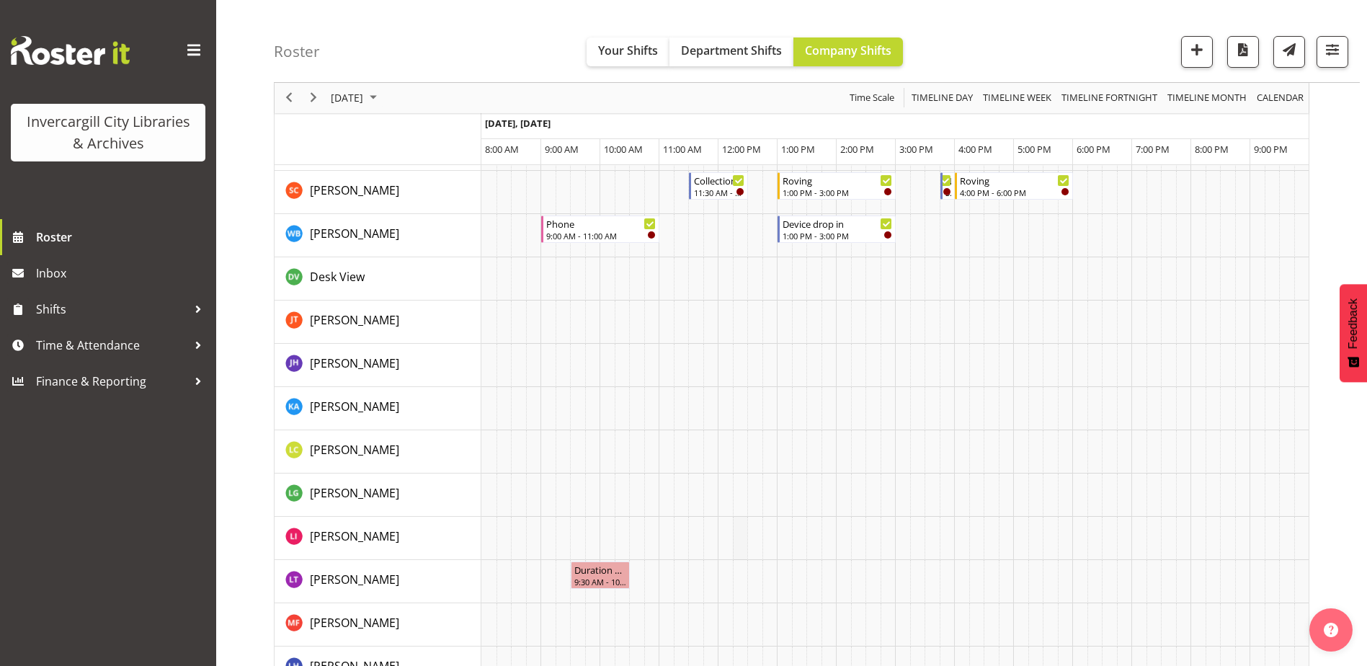
scroll to position [937, 0]
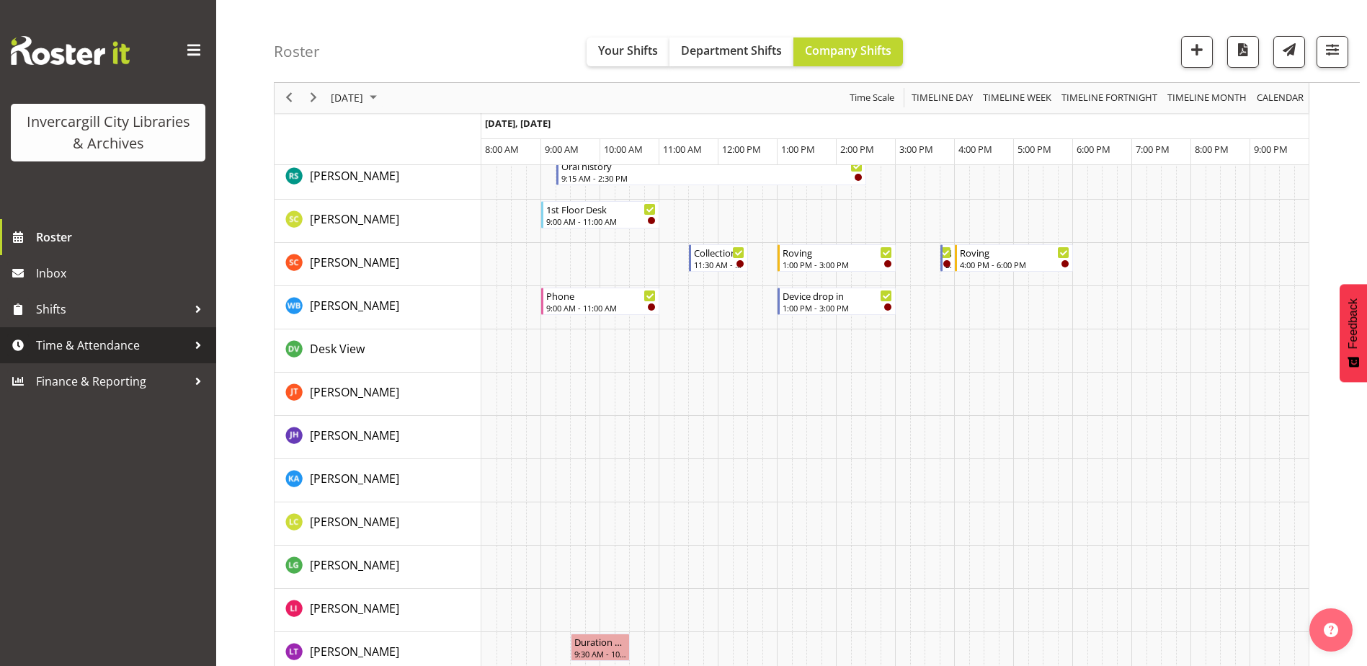
click at [84, 343] on span "Time & Attendance" at bounding box center [111, 345] width 151 height 22
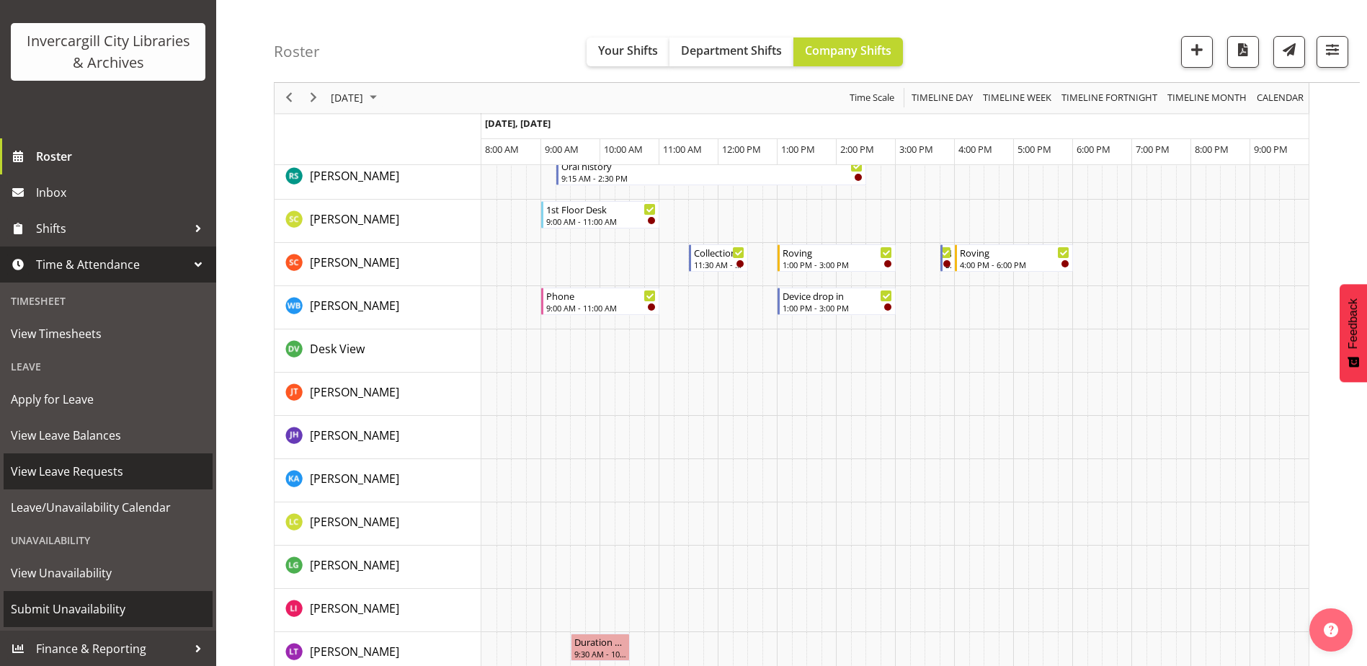
scroll to position [81, 0]
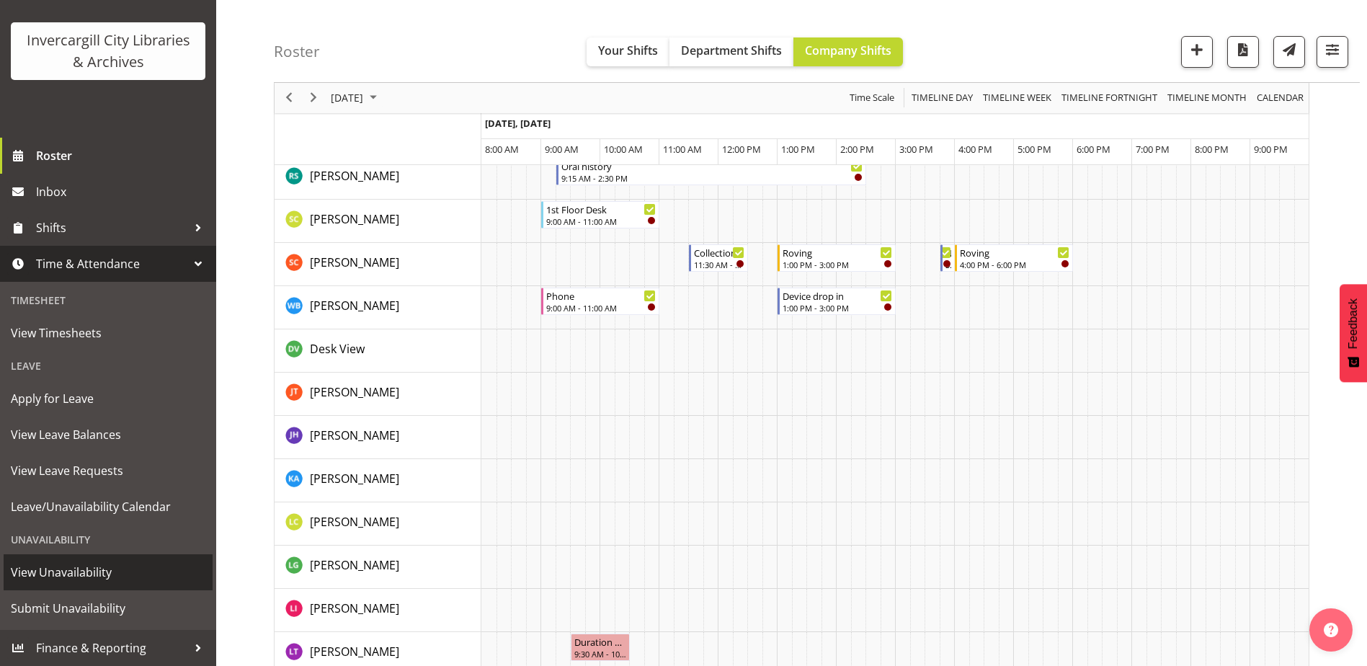
click at [74, 570] on span "View Unavailability" at bounding box center [108, 572] width 195 height 22
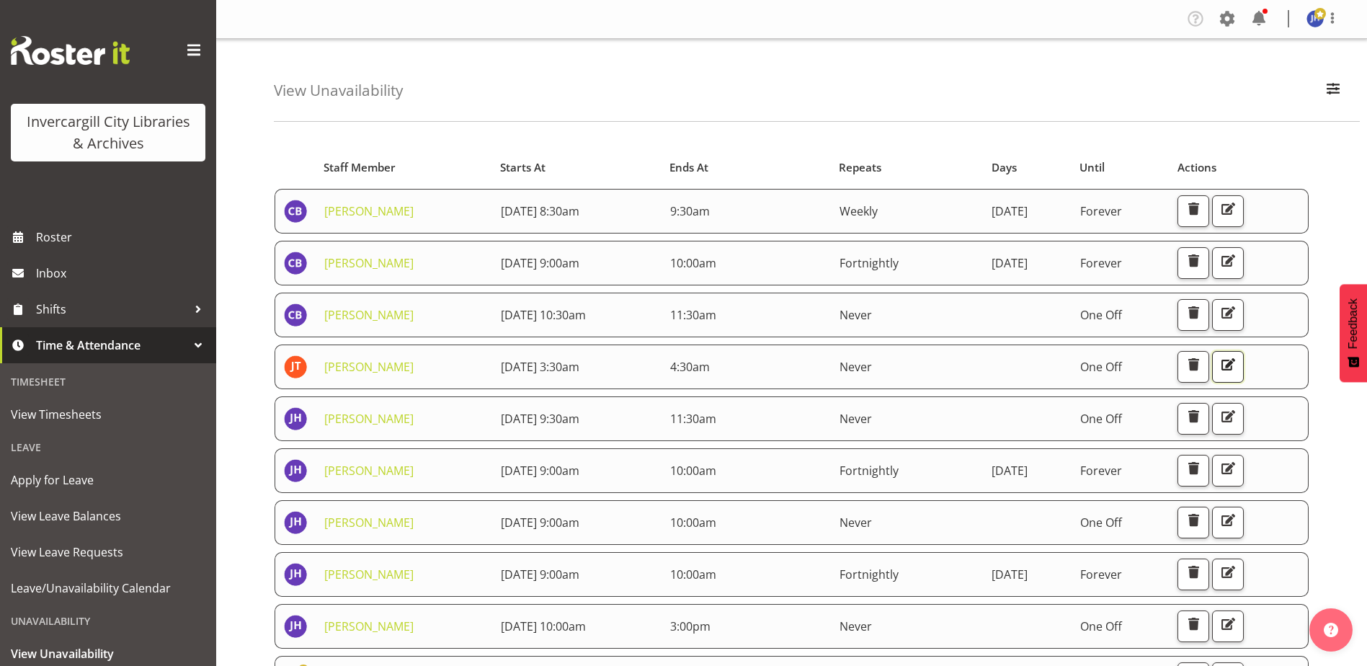
click at [1237, 365] on span "button" at bounding box center [1227, 364] width 19 height 19
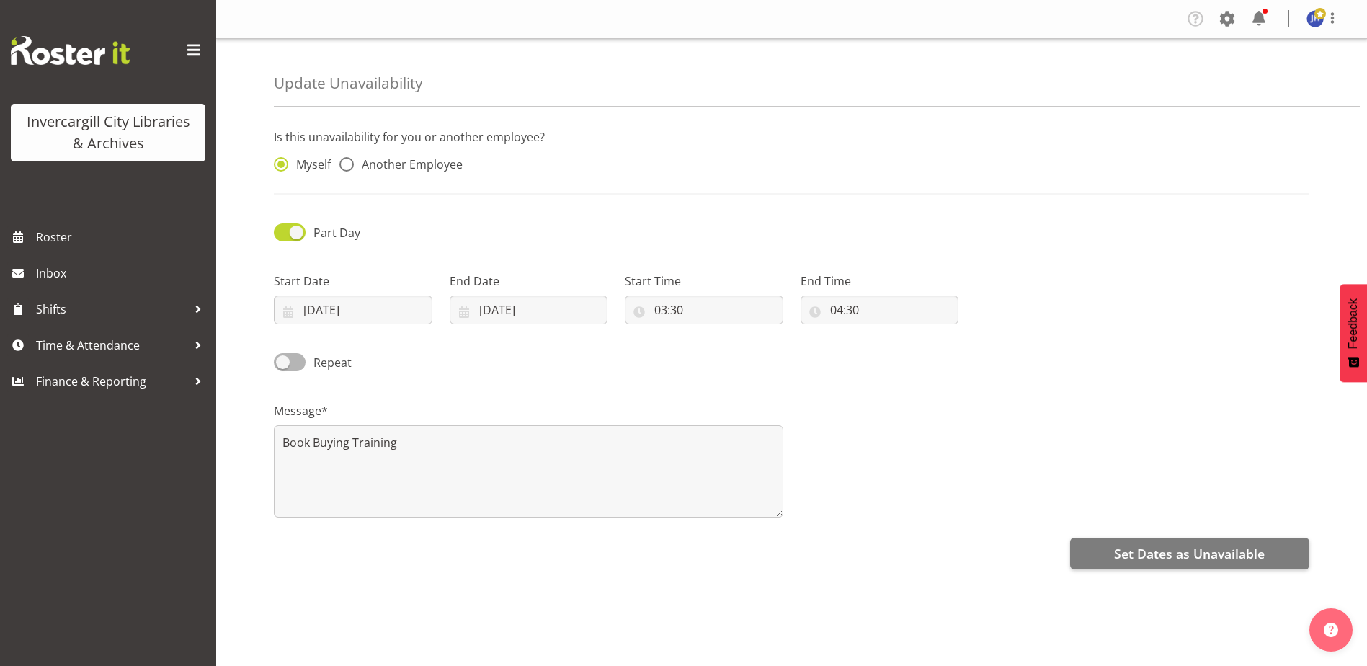
radio input "false"
radio input "true"
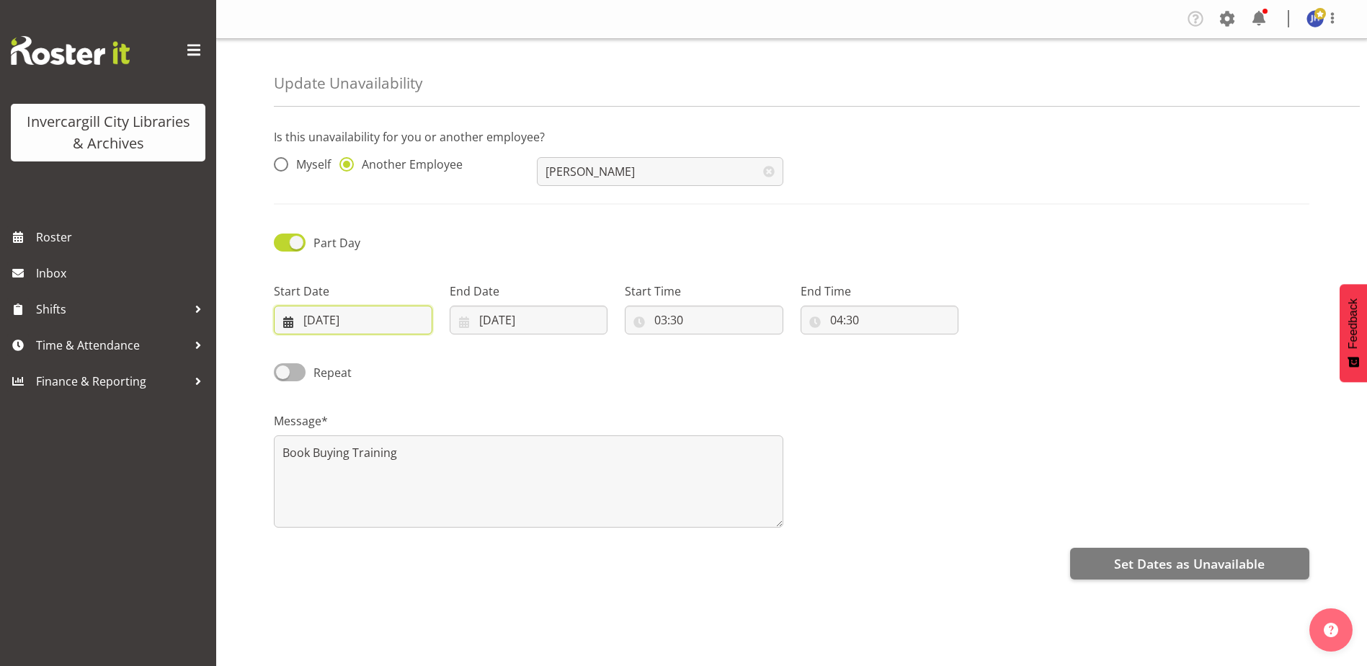
click at [326, 321] on input "08/10/2025" at bounding box center [353, 320] width 159 height 29
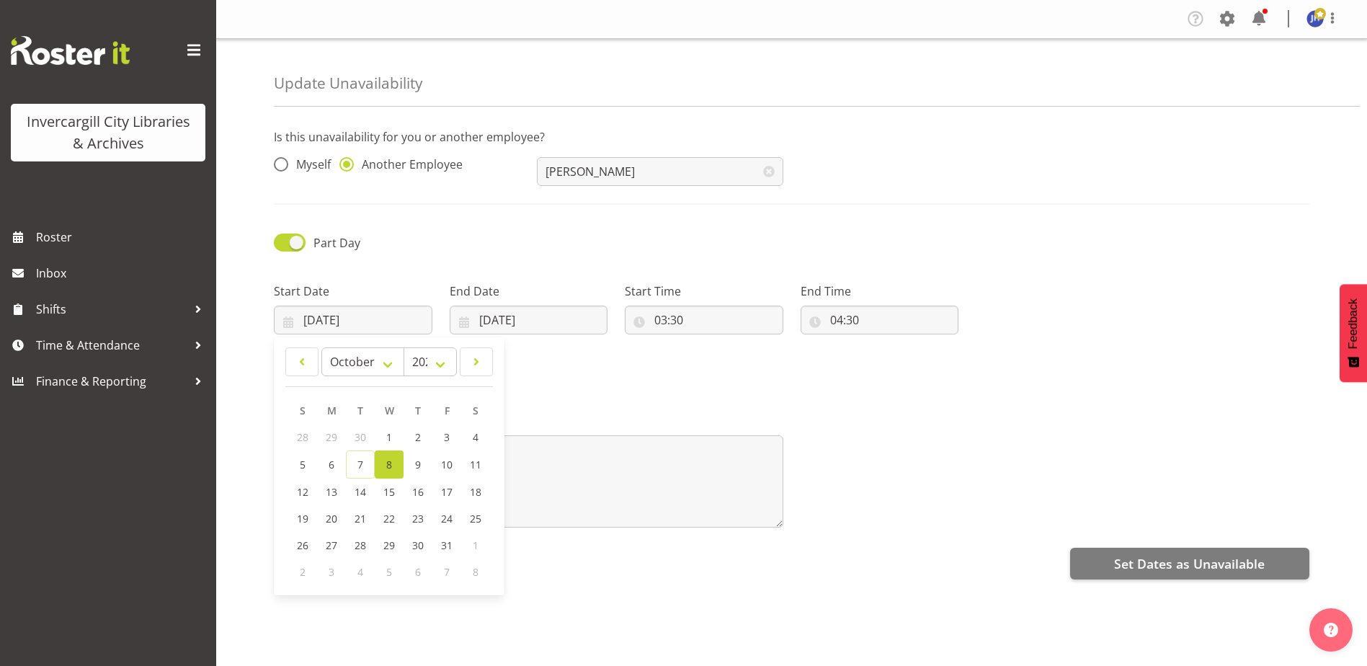
click at [387, 461] on span "8" at bounding box center [389, 465] width 6 height 14
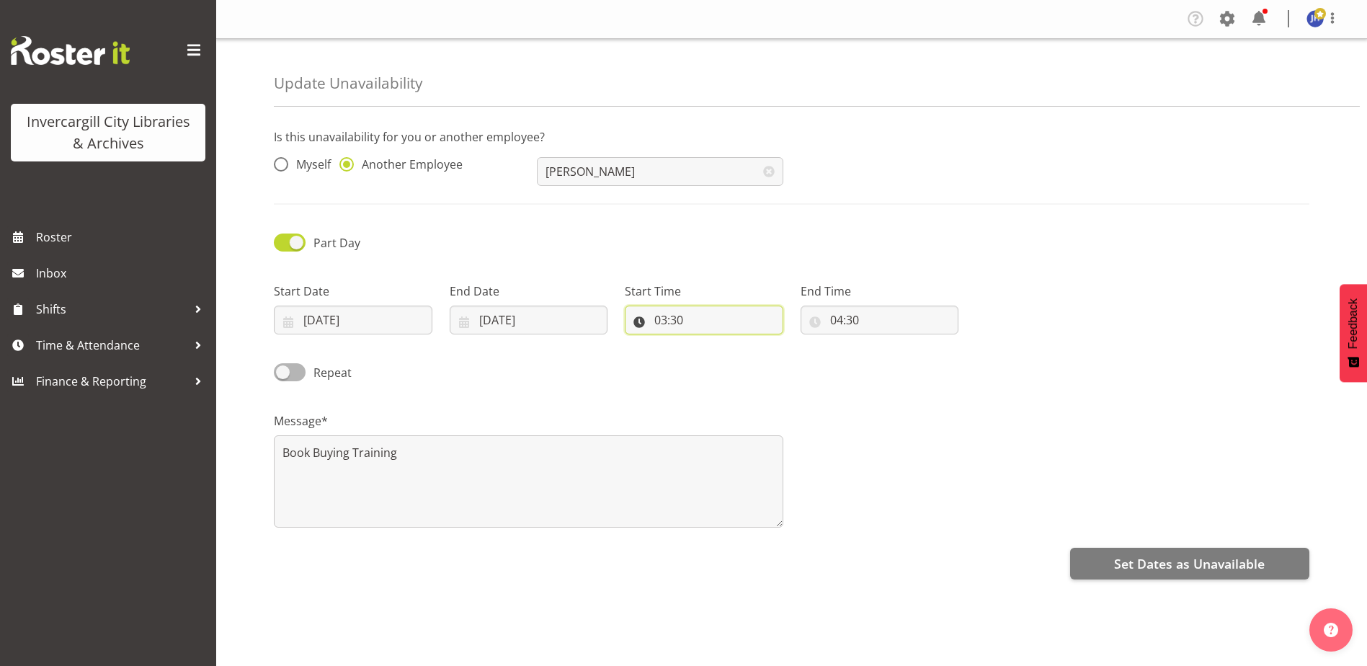
click at [705, 315] on input "03:30" at bounding box center [704, 320] width 159 height 29
click at [721, 357] on select "00 01 02 03 04 05 06 07 08 09 10 11 12 13 14 15 16 17 18 19 20 21 22 23" at bounding box center [723, 357] width 32 height 29
select select "15"
click at [707, 343] on select "00 01 02 03 04 05 06 07 08 09 10 11 12 13 14 15 16 17 18 19 20 21 22 23" at bounding box center [723, 357] width 32 height 29
type input "15:30"
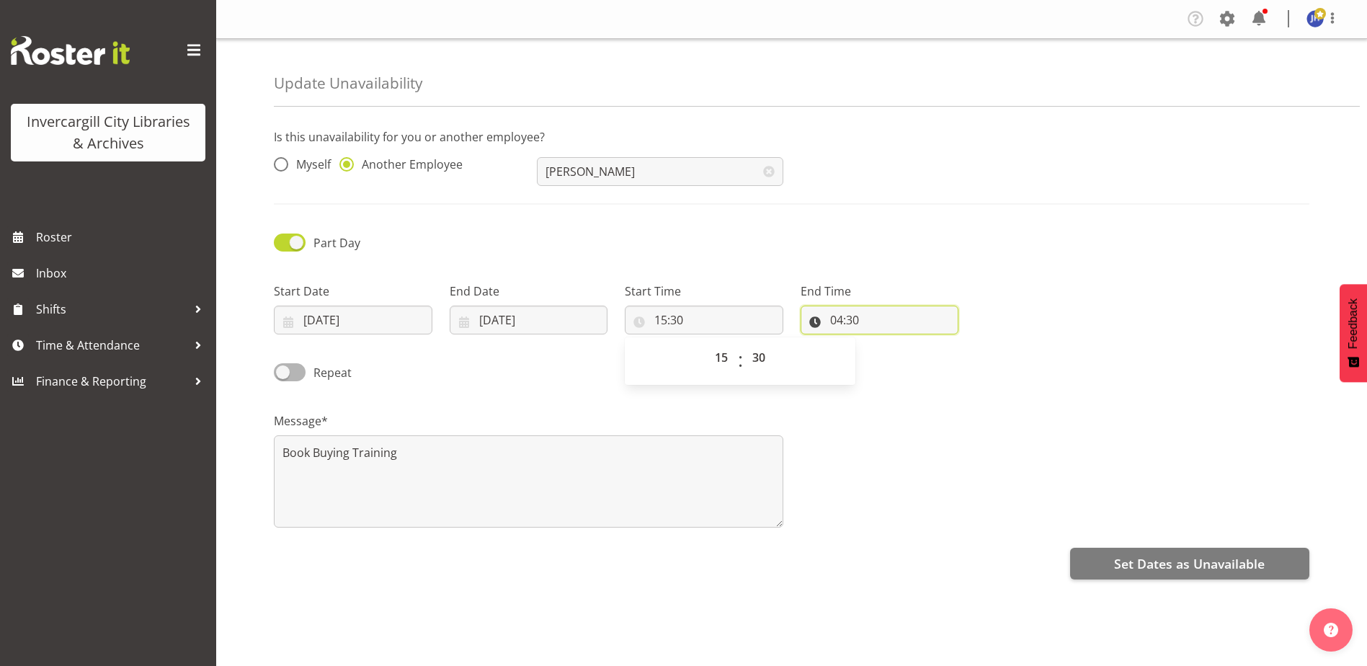
click at [839, 321] on input "04:30" at bounding box center [880, 320] width 159 height 29
click at [897, 359] on select "00 01 02 03 04 05 06 07 08 09 10 11 12 13 14 15 16 17 18 19 20 21 22 23" at bounding box center [899, 357] width 32 height 29
select select "16"
click at [883, 343] on select "00 01 02 03 04 05 06 07 08 09 10 11 12 13 14 15 16 17 18 19 20 21 22 23" at bounding box center [899, 357] width 32 height 29
type input "16:30"
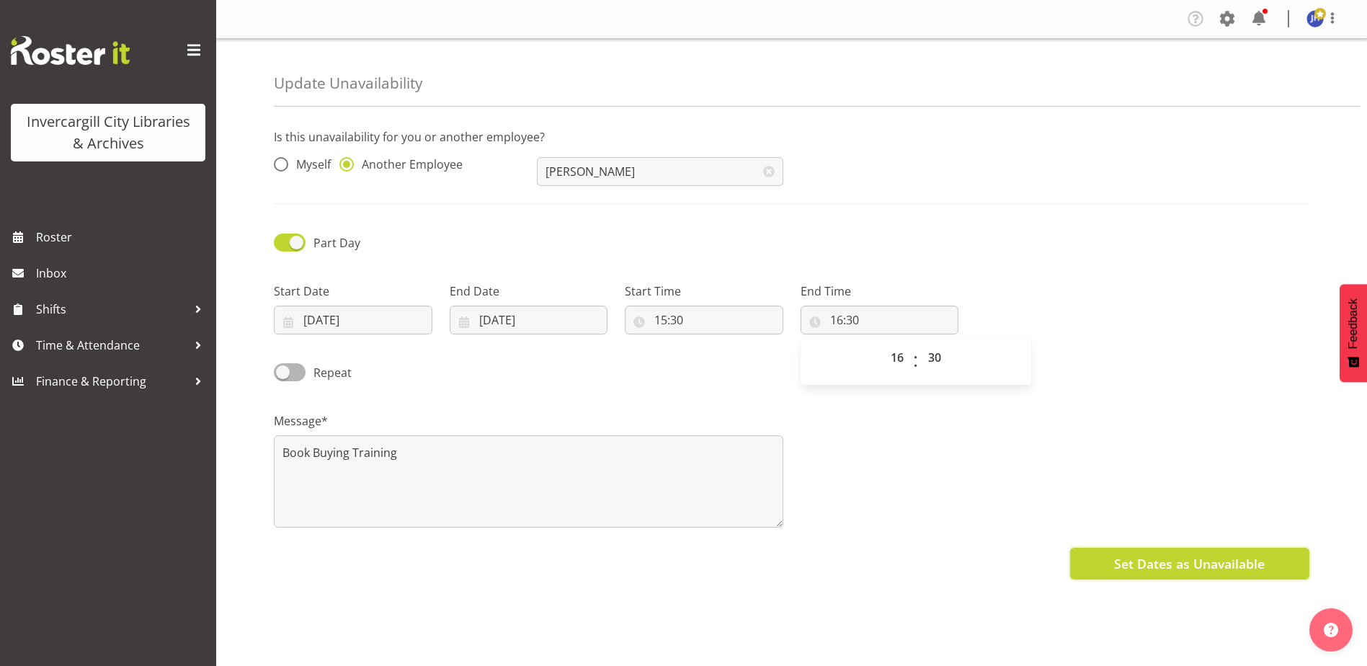
click at [1242, 563] on span "Set Dates as Unavailable" at bounding box center [1189, 563] width 151 height 19
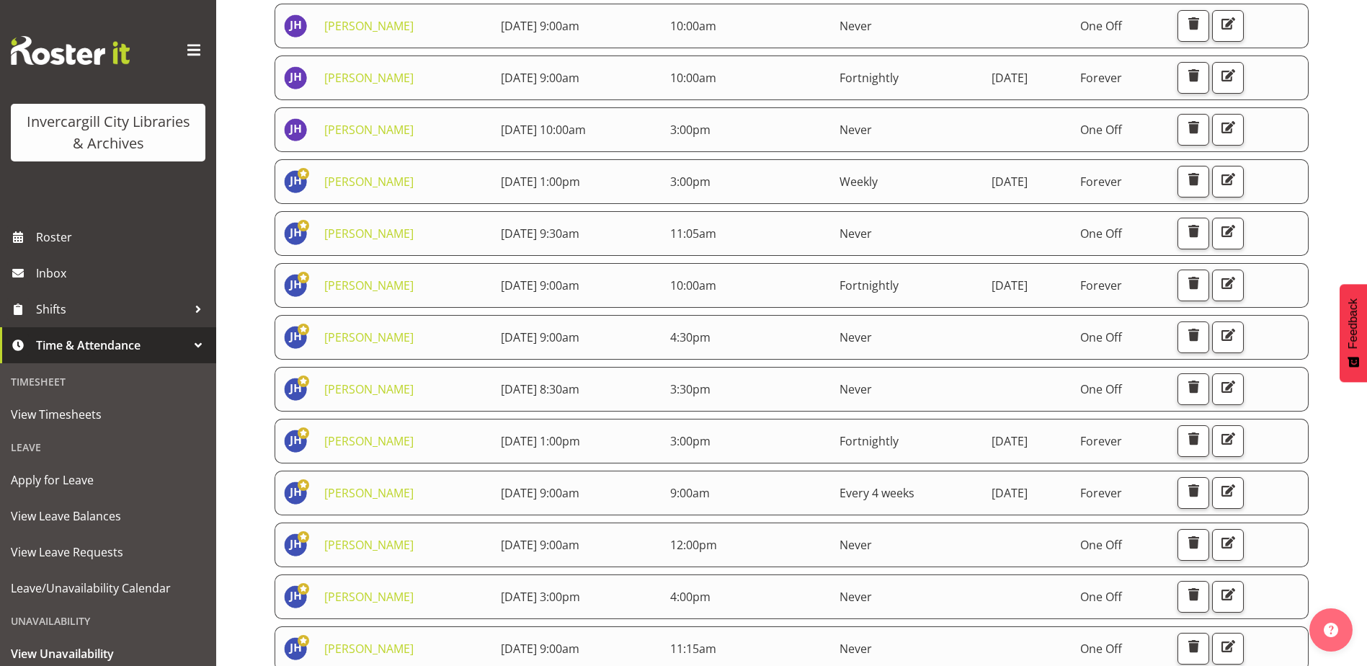
scroll to position [485, 0]
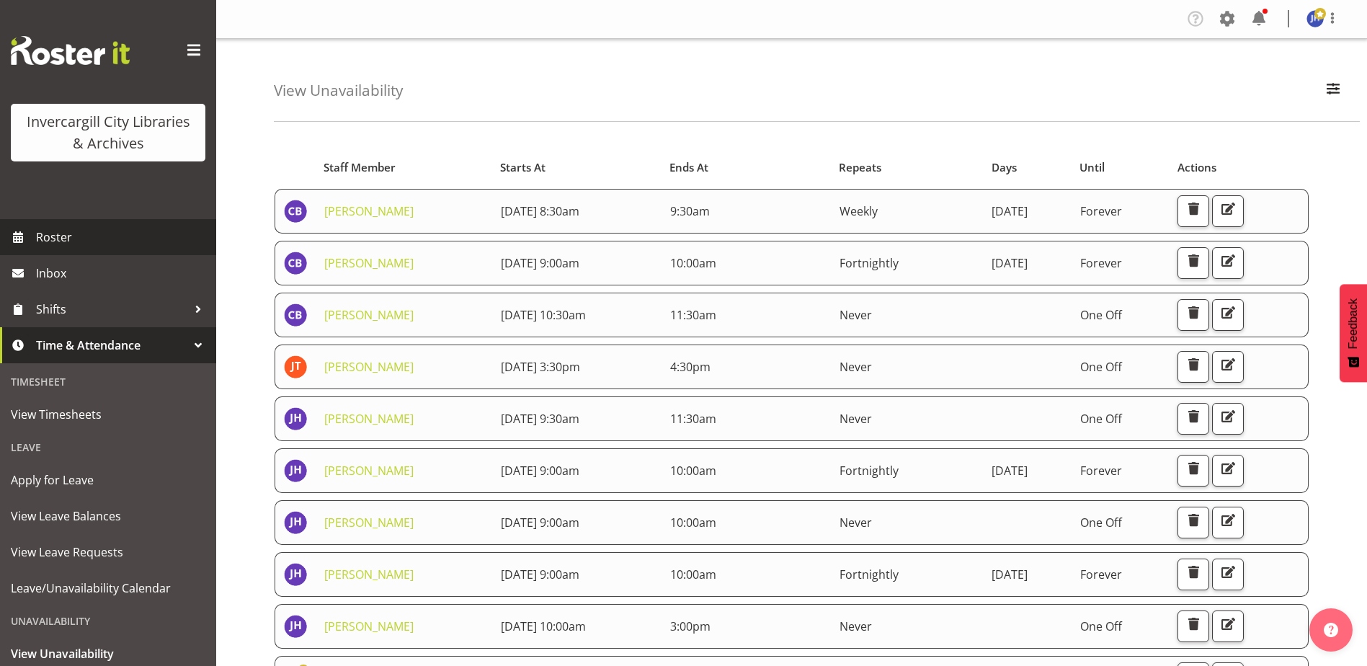
click at [47, 236] on span "Roster" at bounding box center [122, 237] width 173 height 22
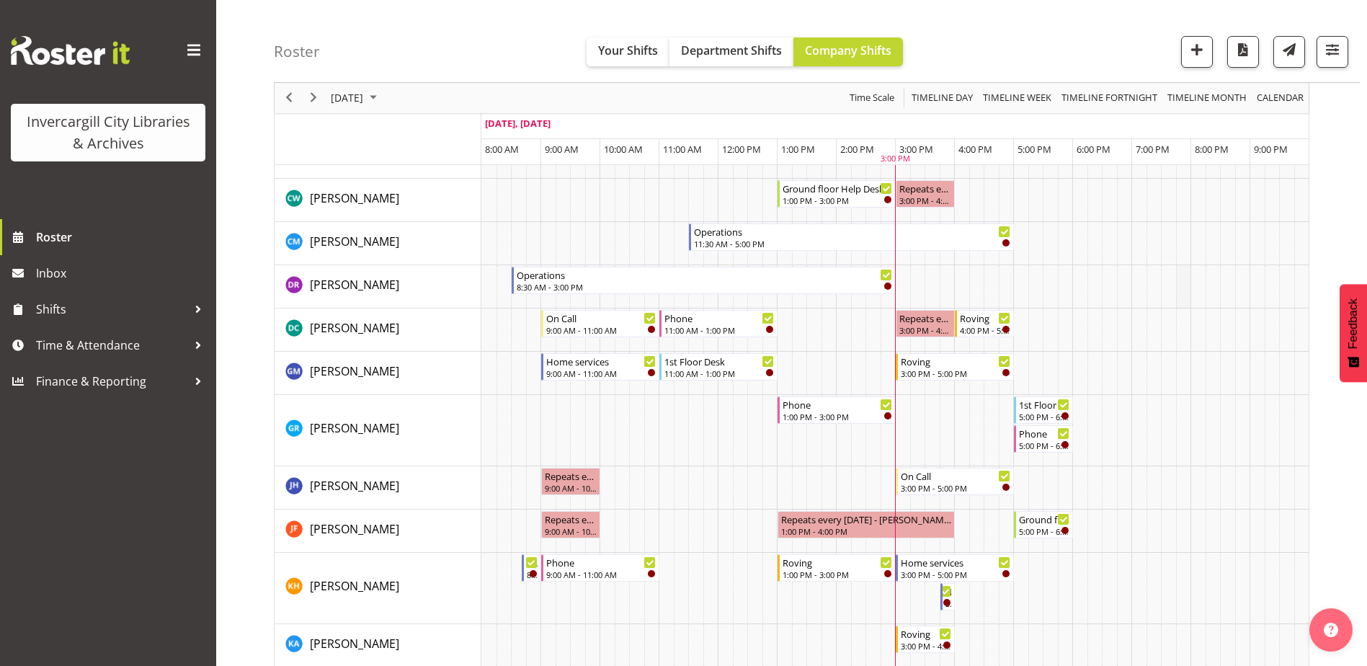
scroll to position [144, 0]
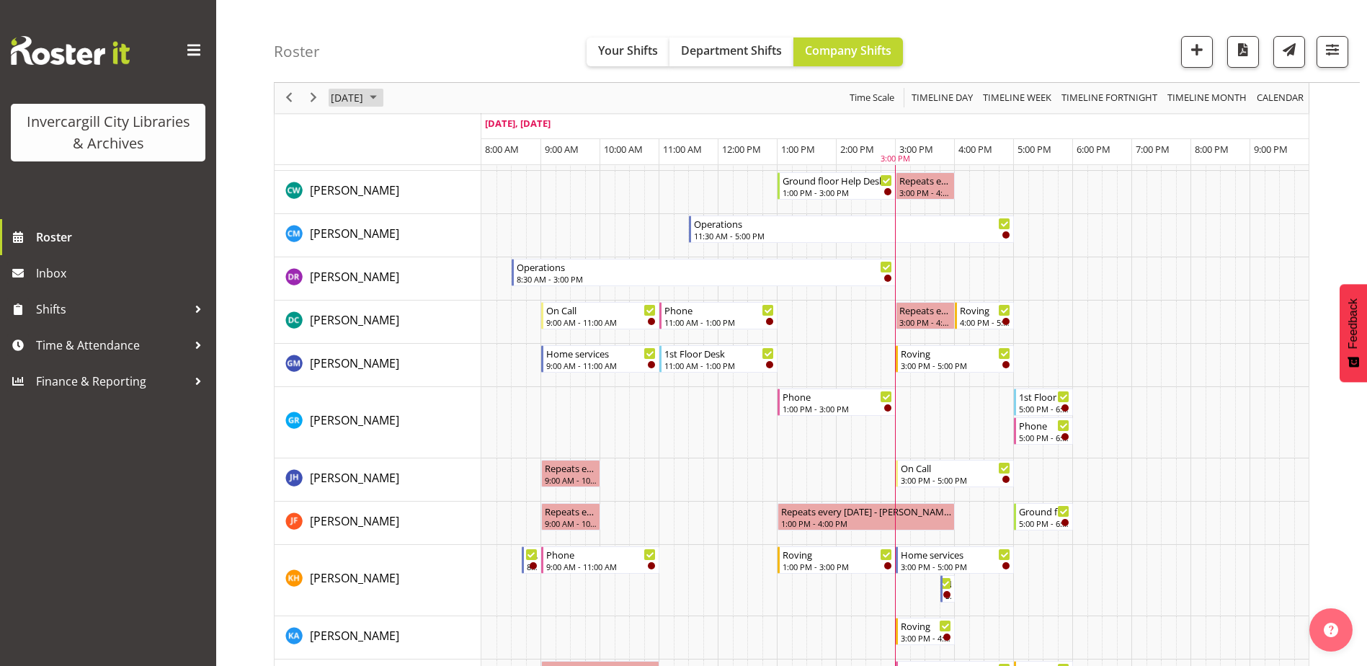
click at [382, 98] on span "October 2025" at bounding box center [373, 98] width 17 height 18
click at [421, 214] on span "8" at bounding box center [415, 208] width 22 height 22
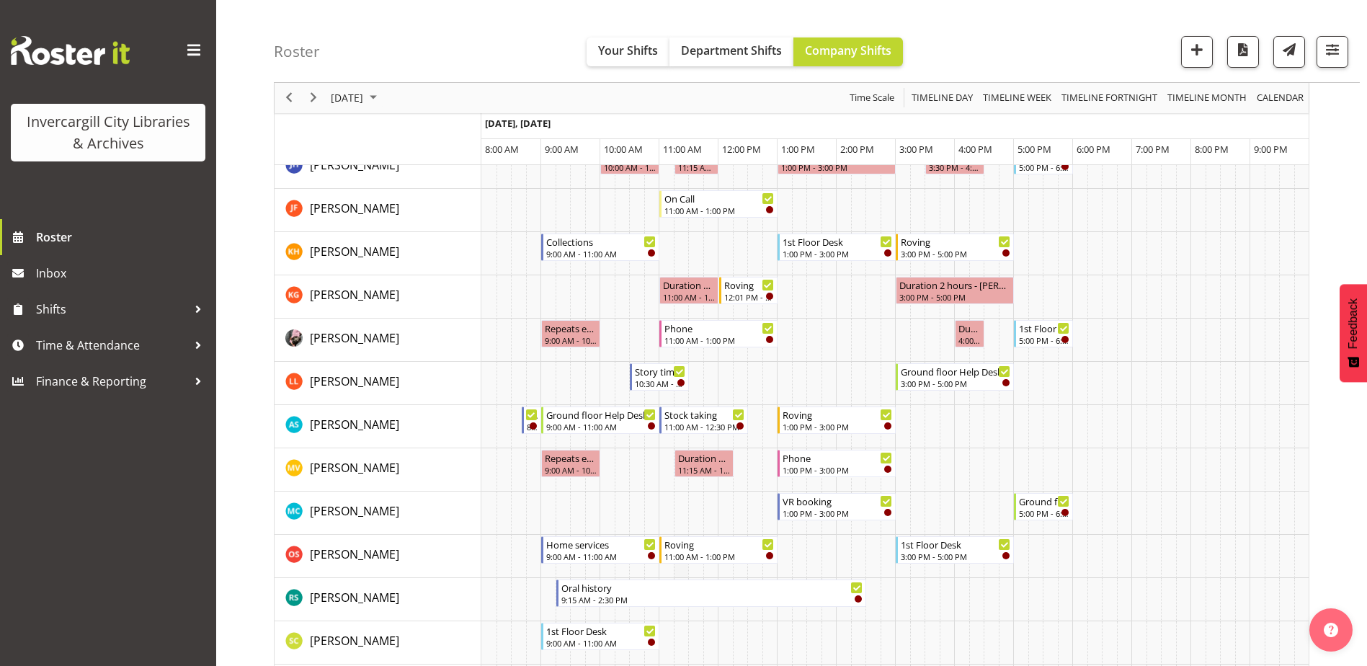
scroll to position [648, 0]
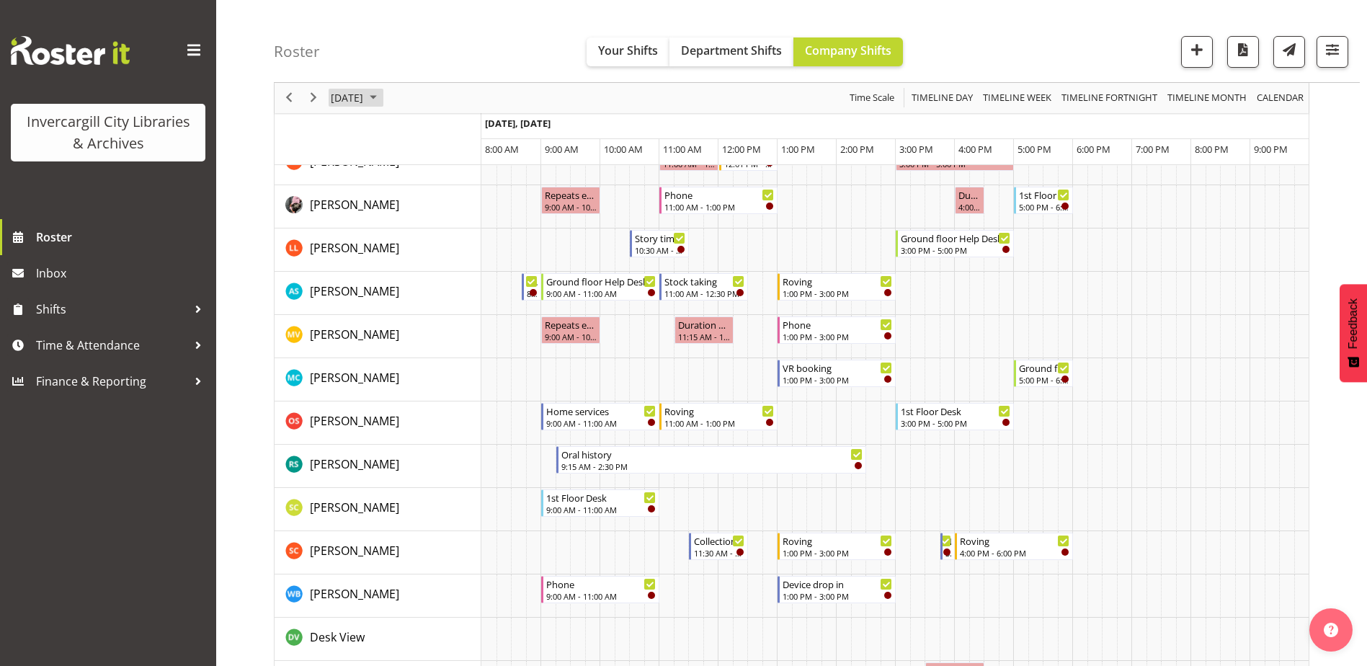
click at [382, 96] on span "October 2025" at bounding box center [373, 98] width 17 height 18
click at [441, 215] on span "9" at bounding box center [438, 208] width 22 height 22
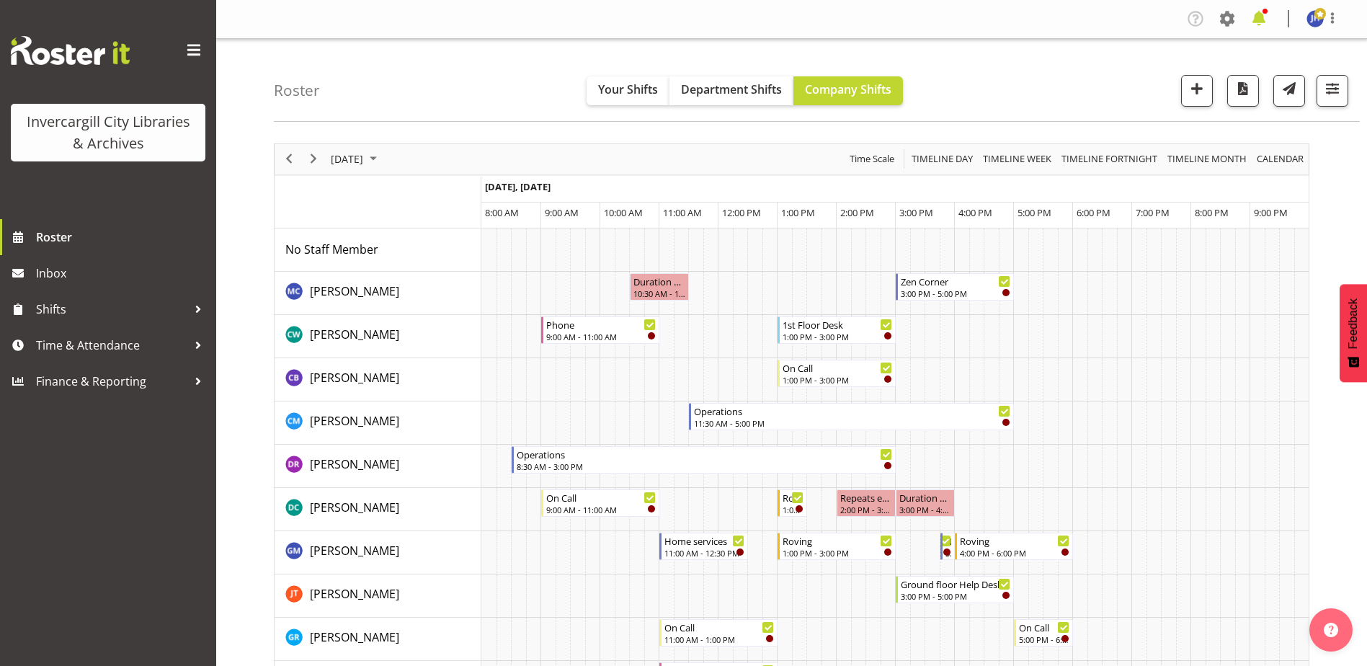
click at [1258, 19] on span at bounding box center [1258, 18] width 23 height 23
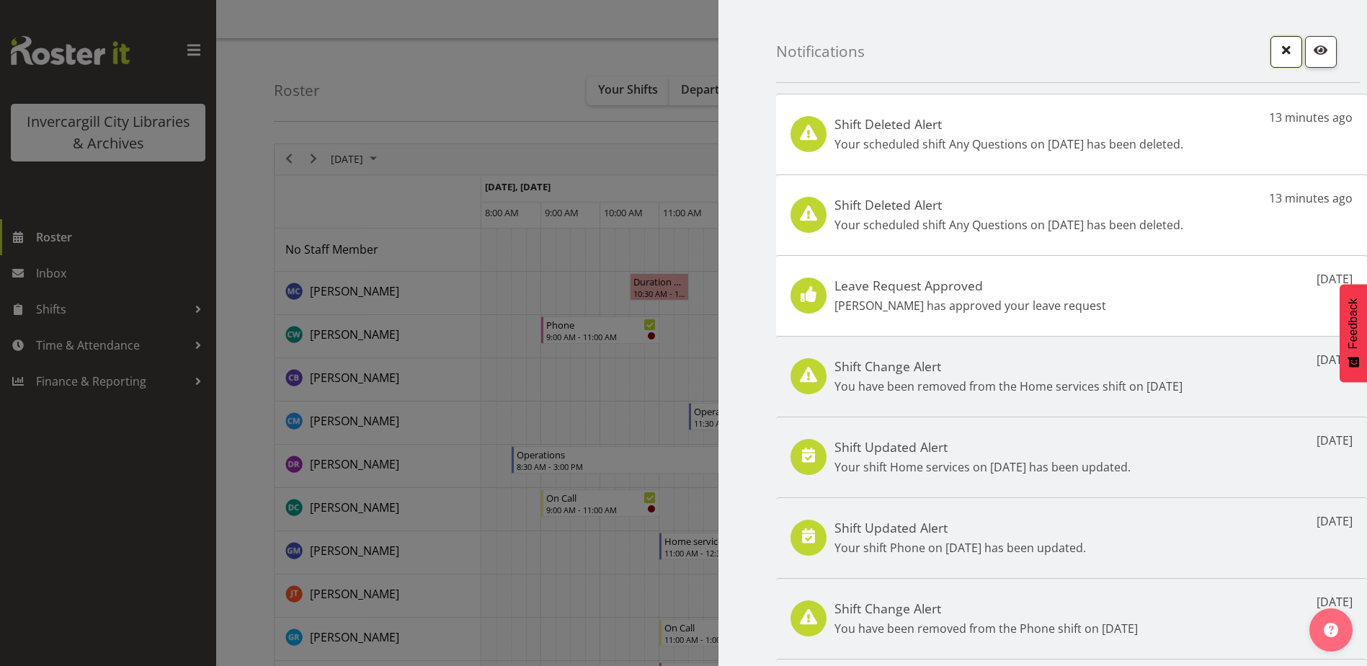
click at [1277, 49] on span "button" at bounding box center [1286, 49] width 19 height 19
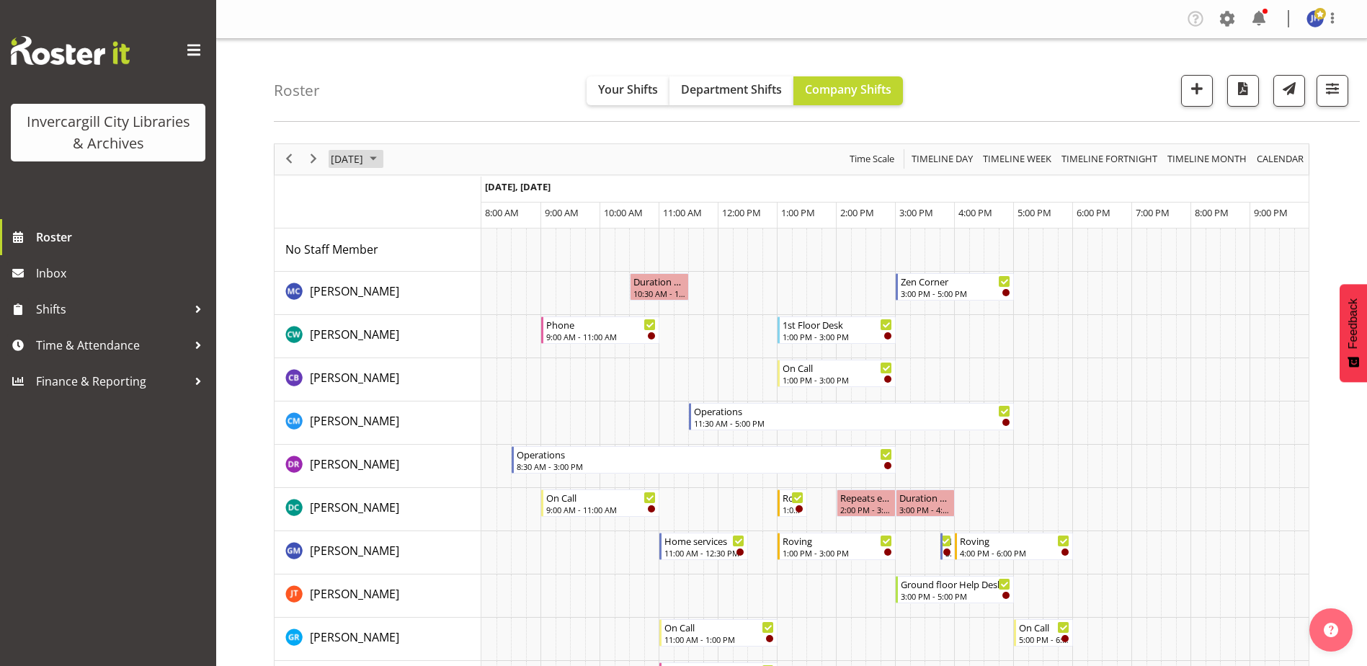
click at [382, 157] on span "October 2025" at bounding box center [373, 159] width 17 height 18
click at [394, 270] on span "7" at bounding box center [392, 270] width 22 height 22
